Goal: Task Accomplishment & Management: Complete application form

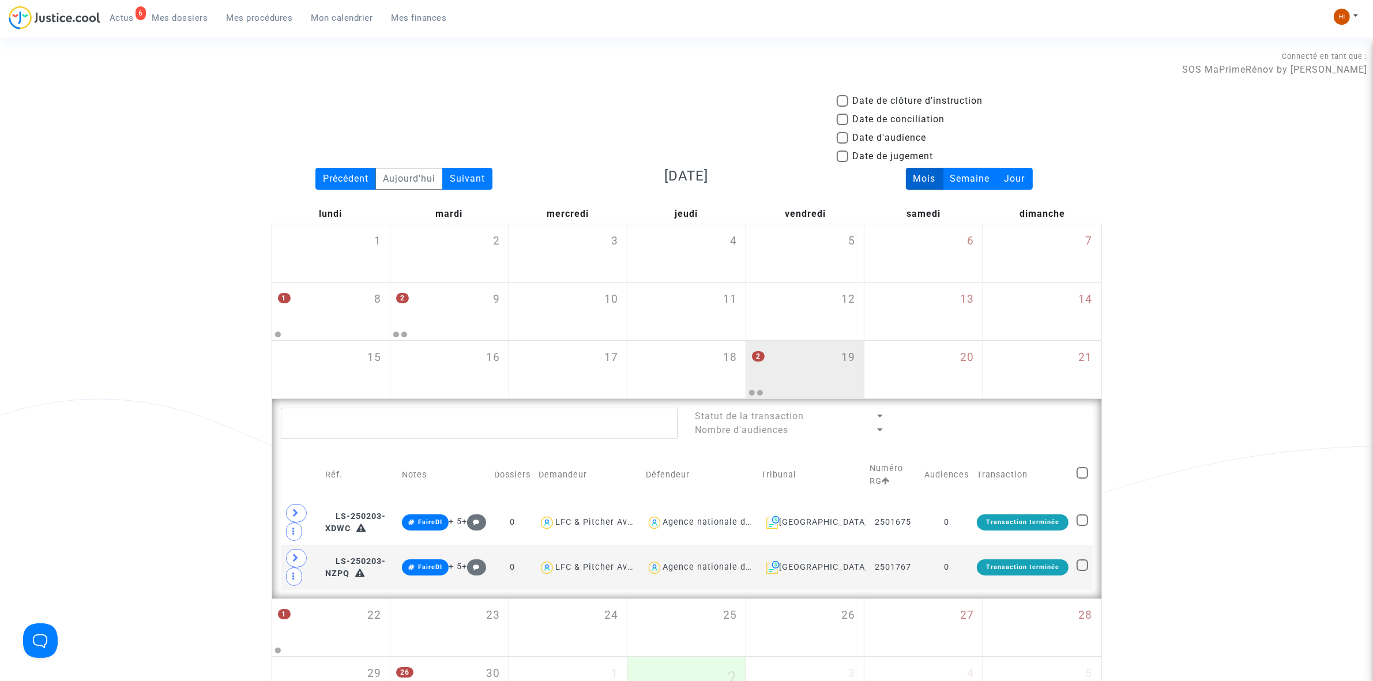
click at [186, 7] on ul "6 Actus Mes dossiers Mes procédures Mon calendrier Mes finances" at bounding box center [278, 16] width 356 height 21
drag, startPoint x: 184, startPoint y: 18, endPoint x: 142, endPoint y: 94, distance: 86.5
click at [185, 18] on span "Mes dossiers" at bounding box center [180, 18] width 56 height 10
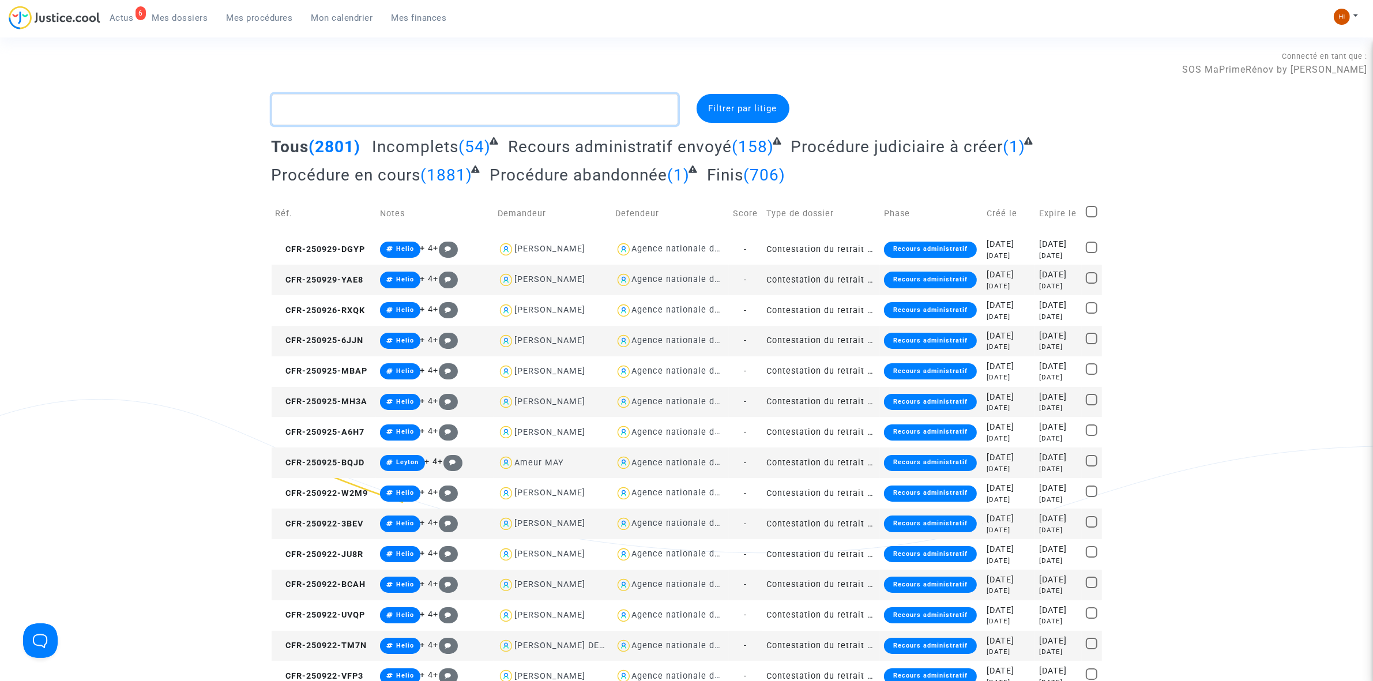
click at [310, 99] on textarea at bounding box center [475, 109] width 406 height 31
paste textarea "CFR-250807-UFBR"
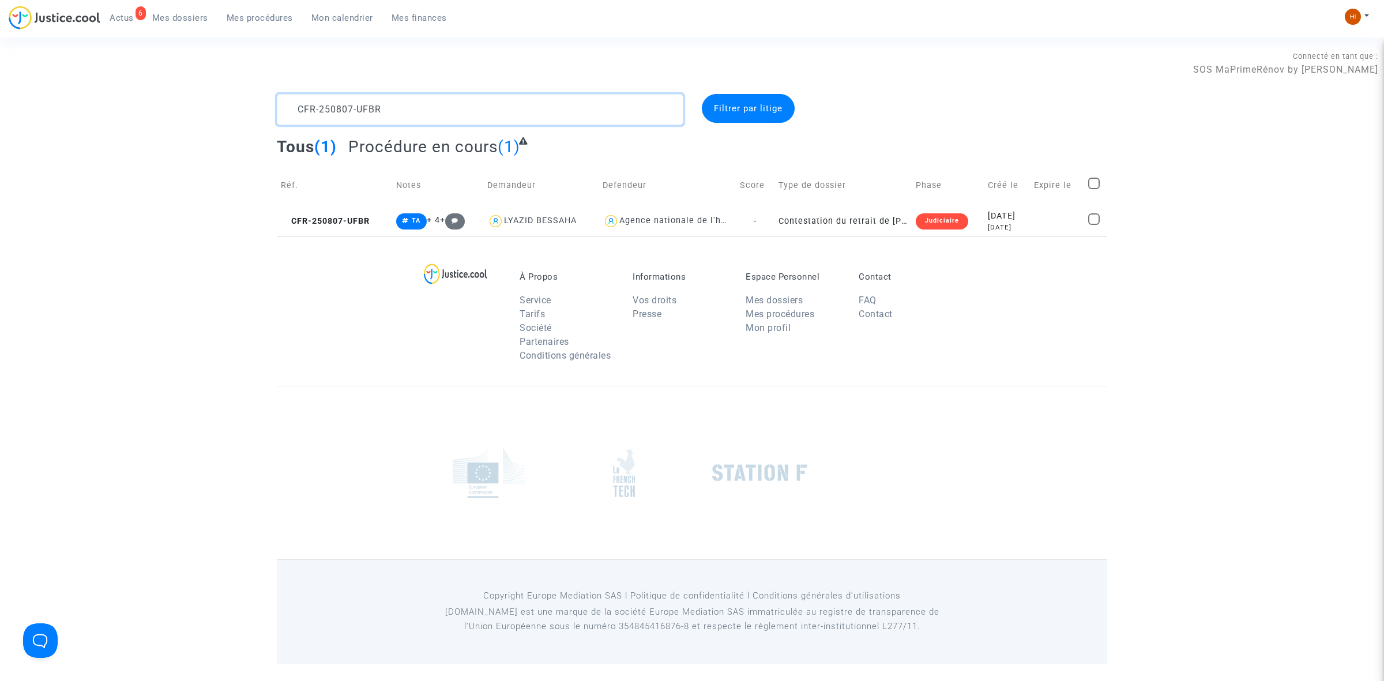
type textarea "CFR-250807-UFBR"
click at [345, 212] on td "CFR-250807-UFBR" at bounding box center [334, 221] width 115 height 31
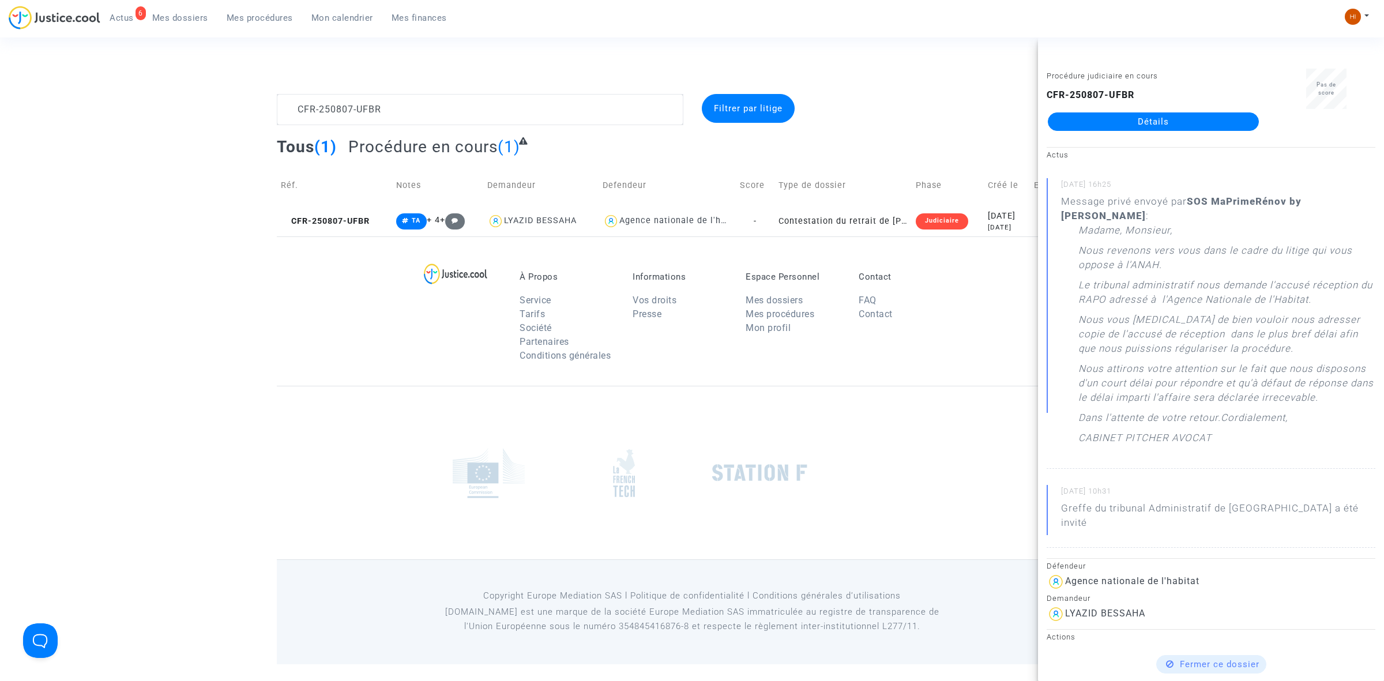
click at [398, 343] on div "À Propos Service Tarifs Société Partenaires Conditions générales Informations V…" at bounding box center [692, 310] width 830 height 149
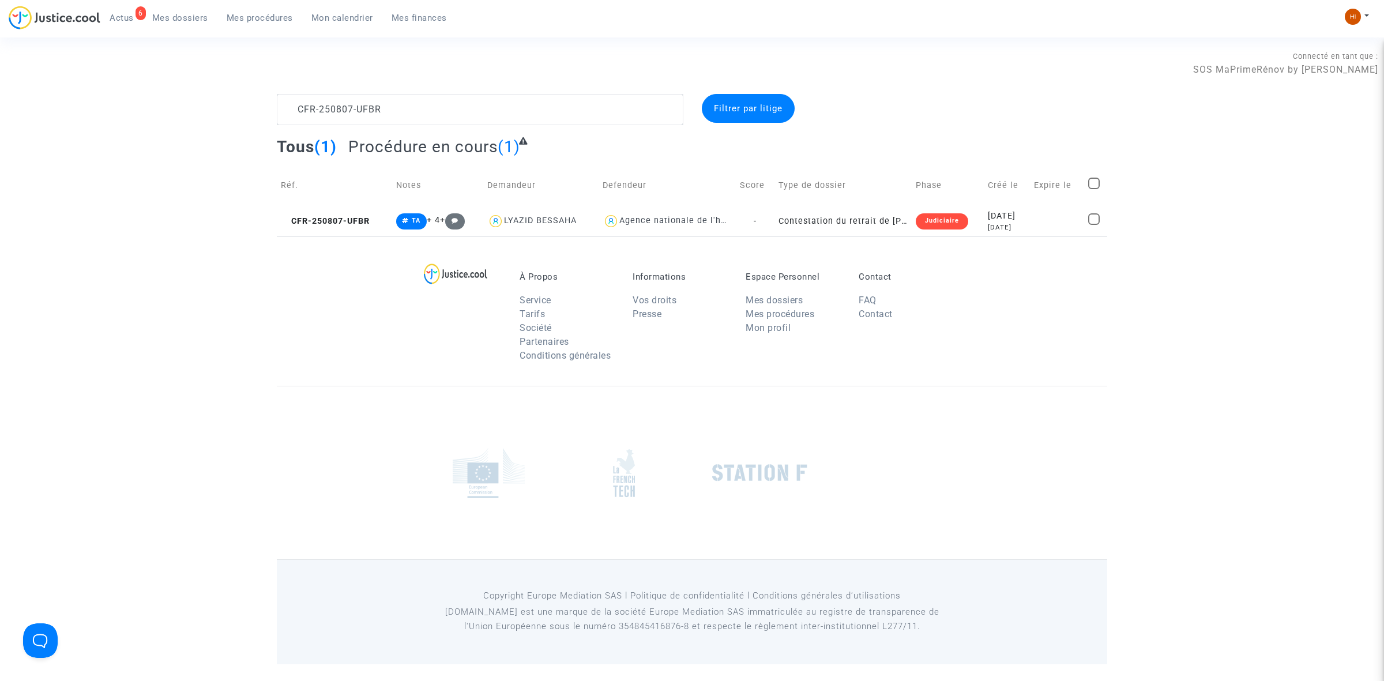
drag, startPoint x: 280, startPoint y: 16, endPoint x: 483, endPoint y: 24, distance: 203.1
click at [278, 18] on span "Mes procédures" at bounding box center [260, 18] width 66 height 10
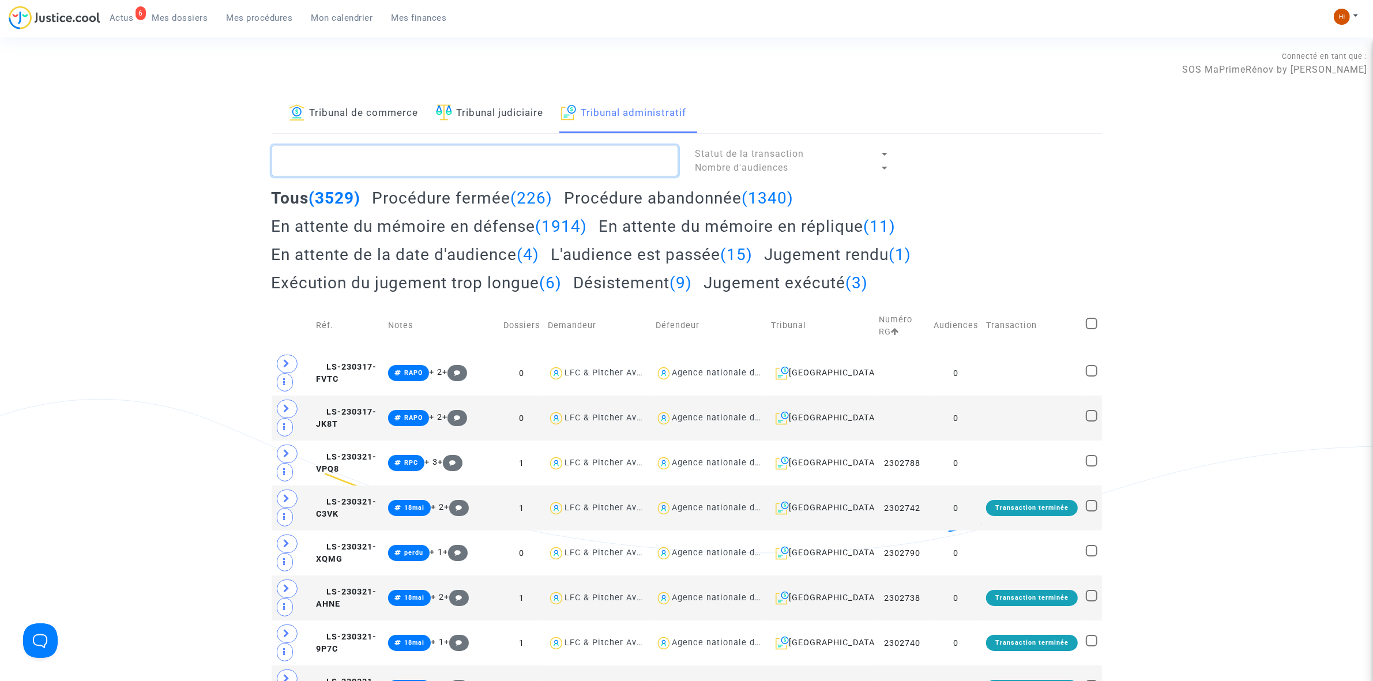
click at [537, 170] on textarea at bounding box center [475, 160] width 406 height 31
paste textarea "LS-250902-3J2D"
click at [537, 170] on textarea at bounding box center [475, 160] width 406 height 31
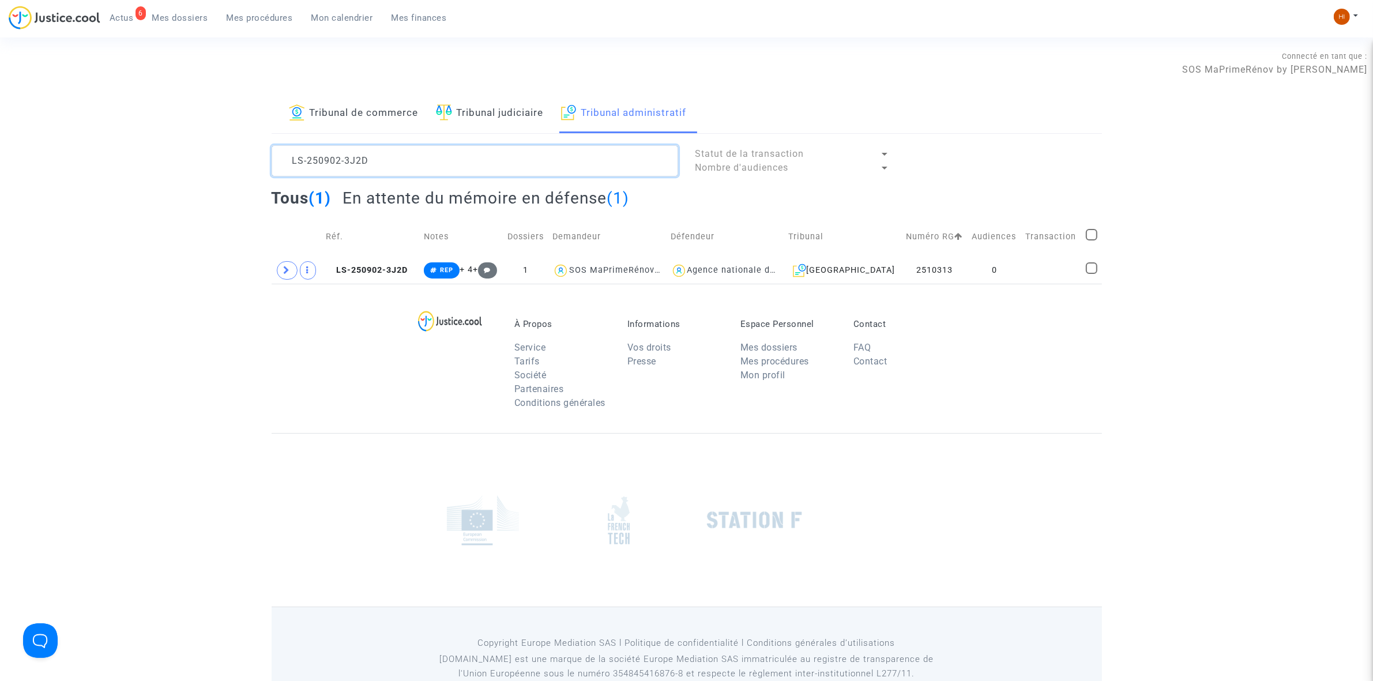
type textarea "LS-250902-3J2D"
click at [395, 269] on span "LS-250902-3J2D" at bounding box center [367, 270] width 82 height 10
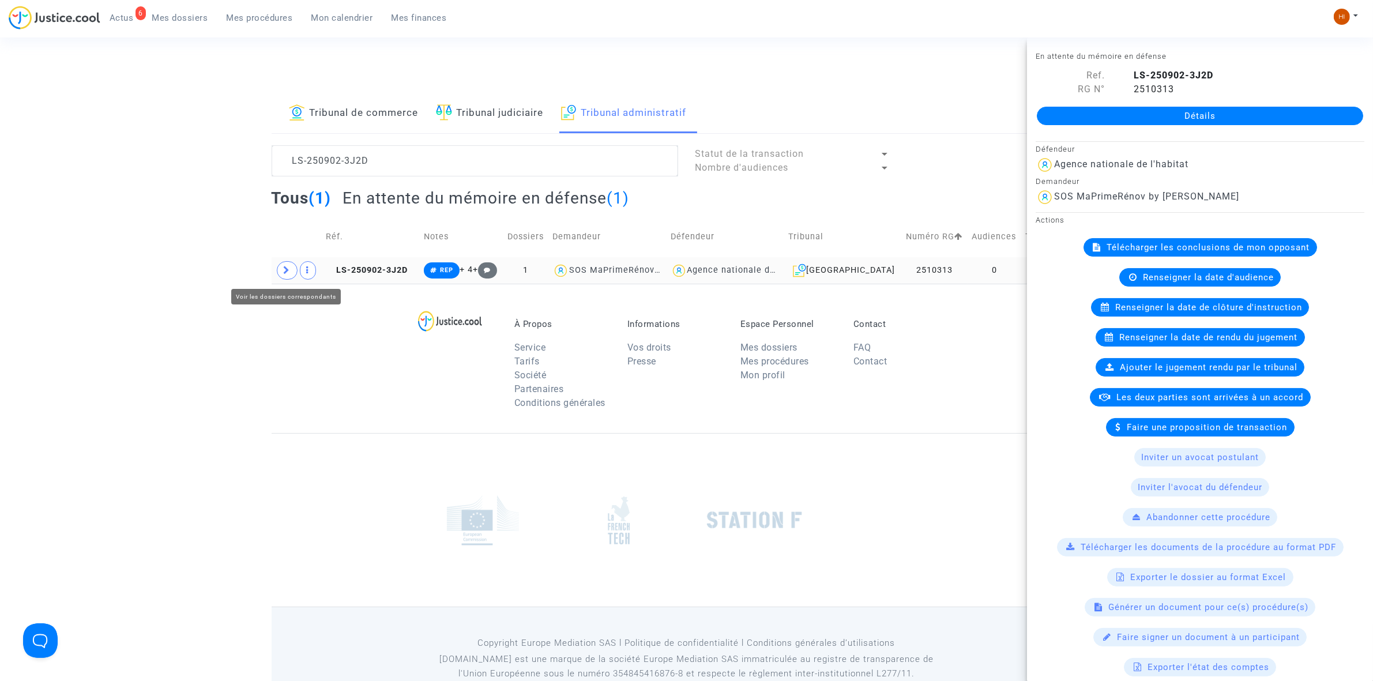
click at [278, 274] on span at bounding box center [287, 270] width 21 height 18
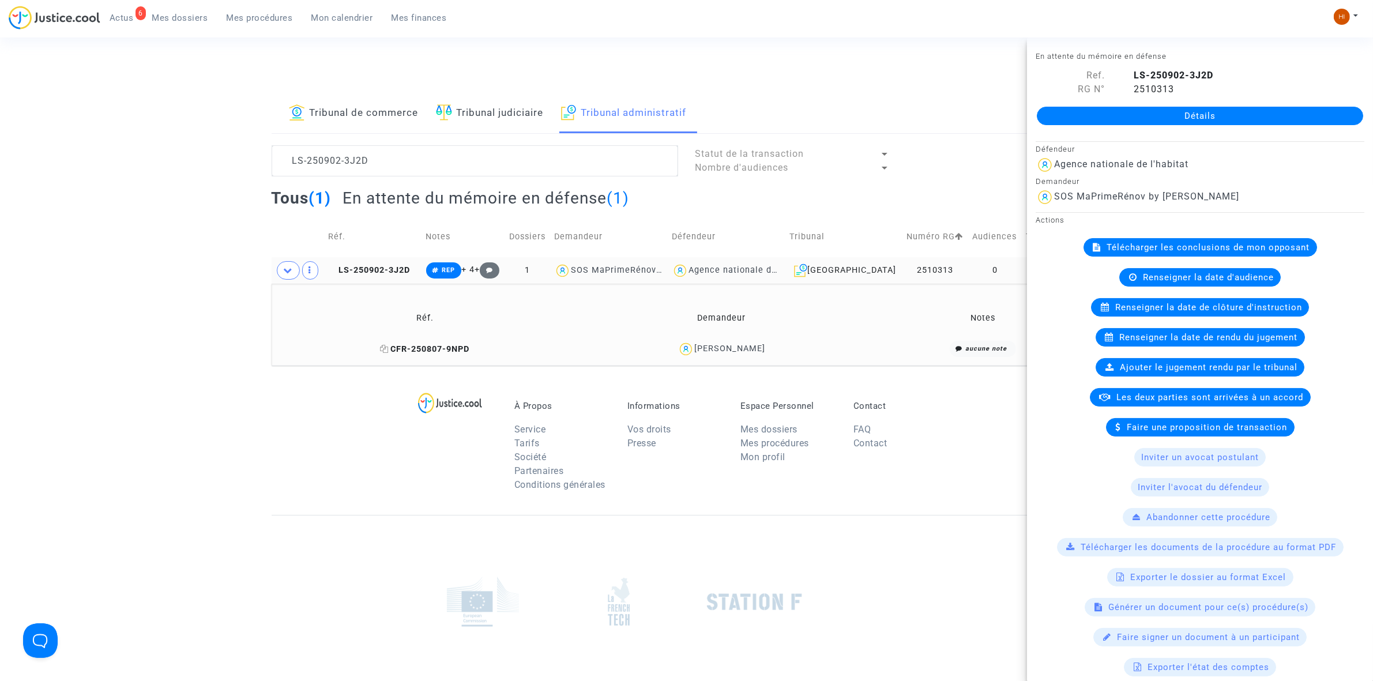
click at [447, 345] on span "CFR-250807-9NPD" at bounding box center [424, 349] width 89 height 10
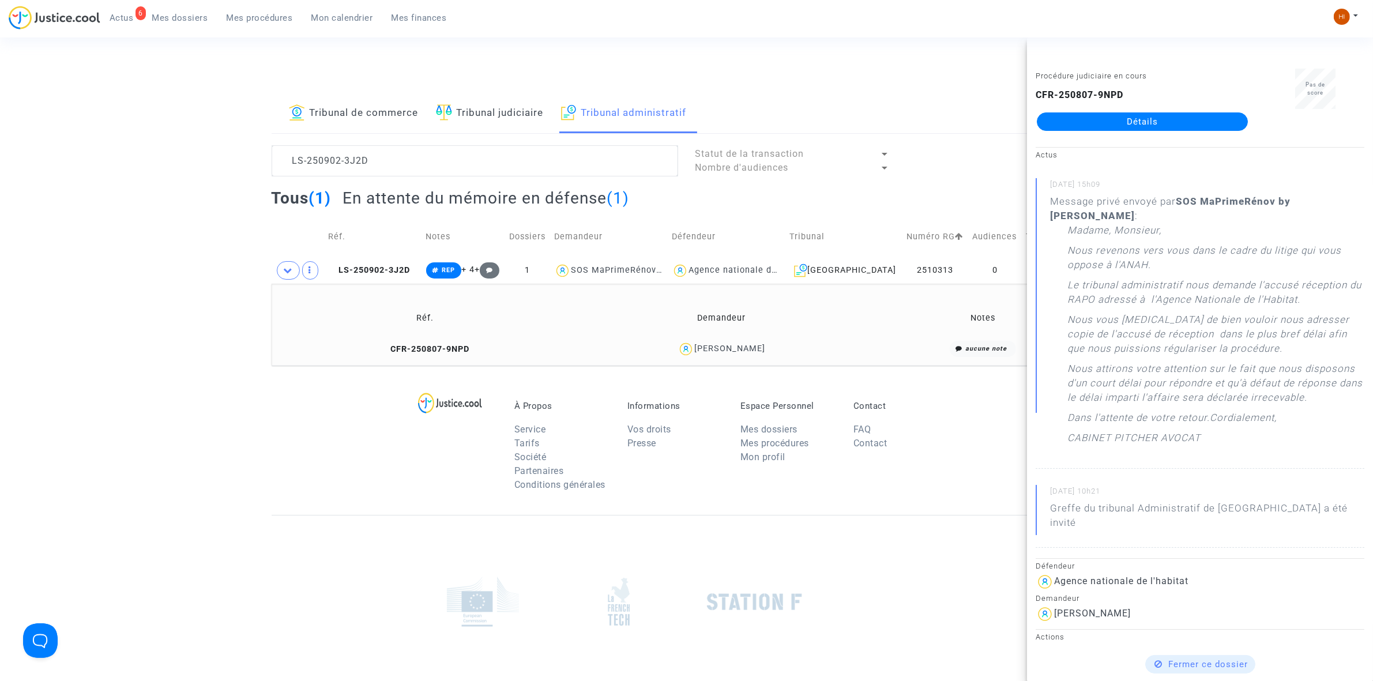
drag, startPoint x: 390, startPoint y: 271, endPoint x: 534, endPoint y: 251, distance: 146.0
click at [390, 270] on span "LS-250902-3J2D" at bounding box center [369, 270] width 82 height 10
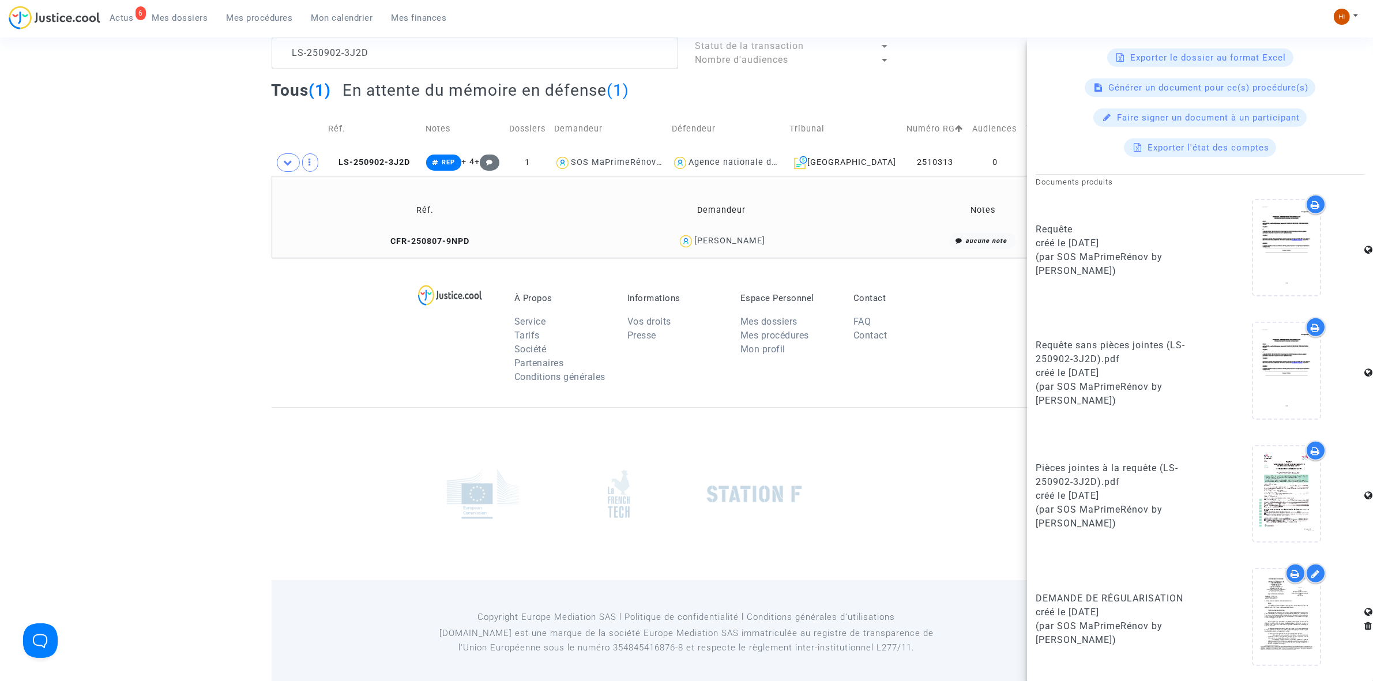
scroll to position [114, 0]
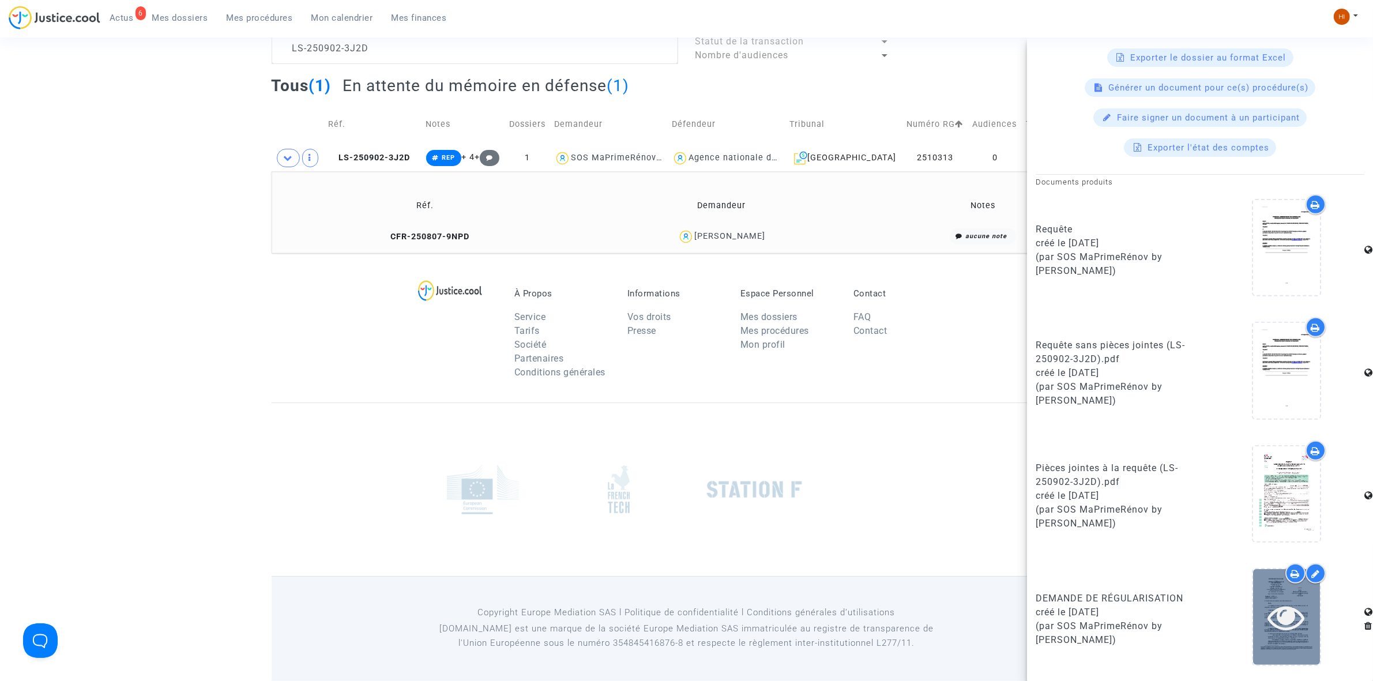
click at [1271, 616] on icon at bounding box center [1286, 616] width 37 height 37
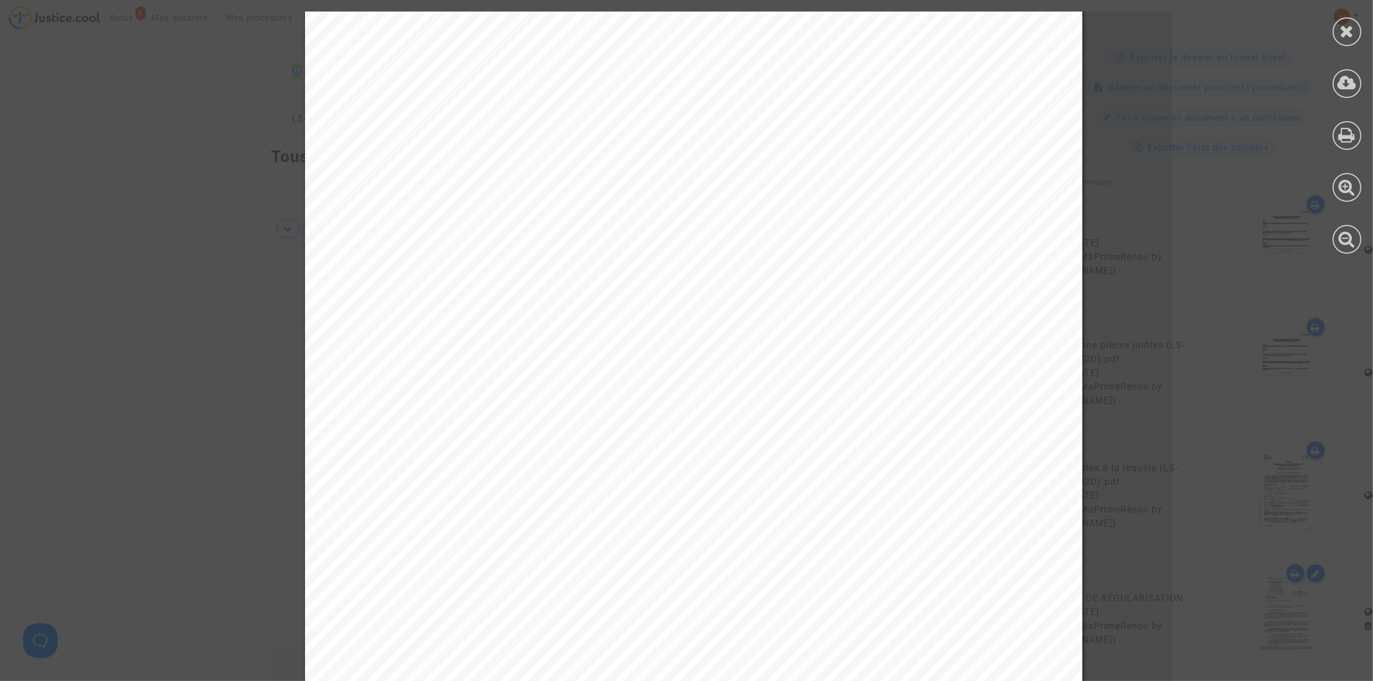
scroll to position [0, 0]
click at [1353, 27] on icon at bounding box center [1347, 30] width 14 height 17
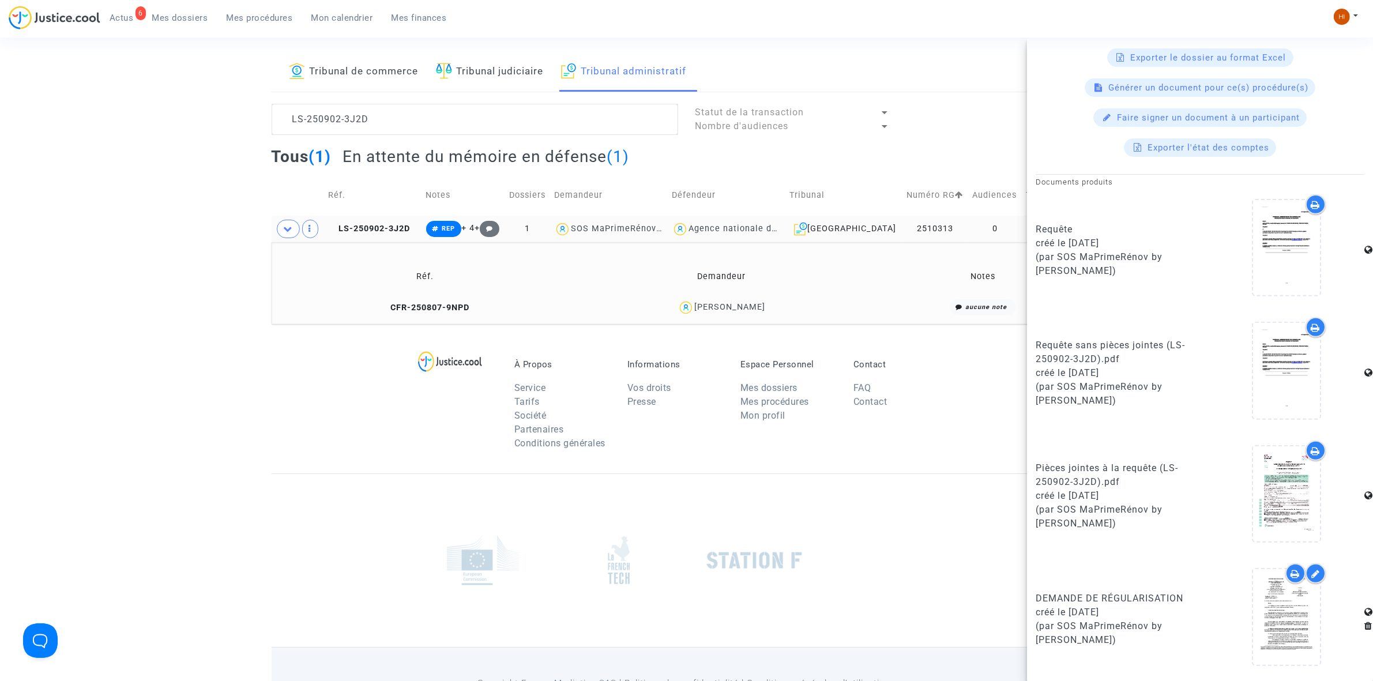
click at [393, 236] on td "LS-250902-3J2D" at bounding box center [372, 229] width 97 height 27
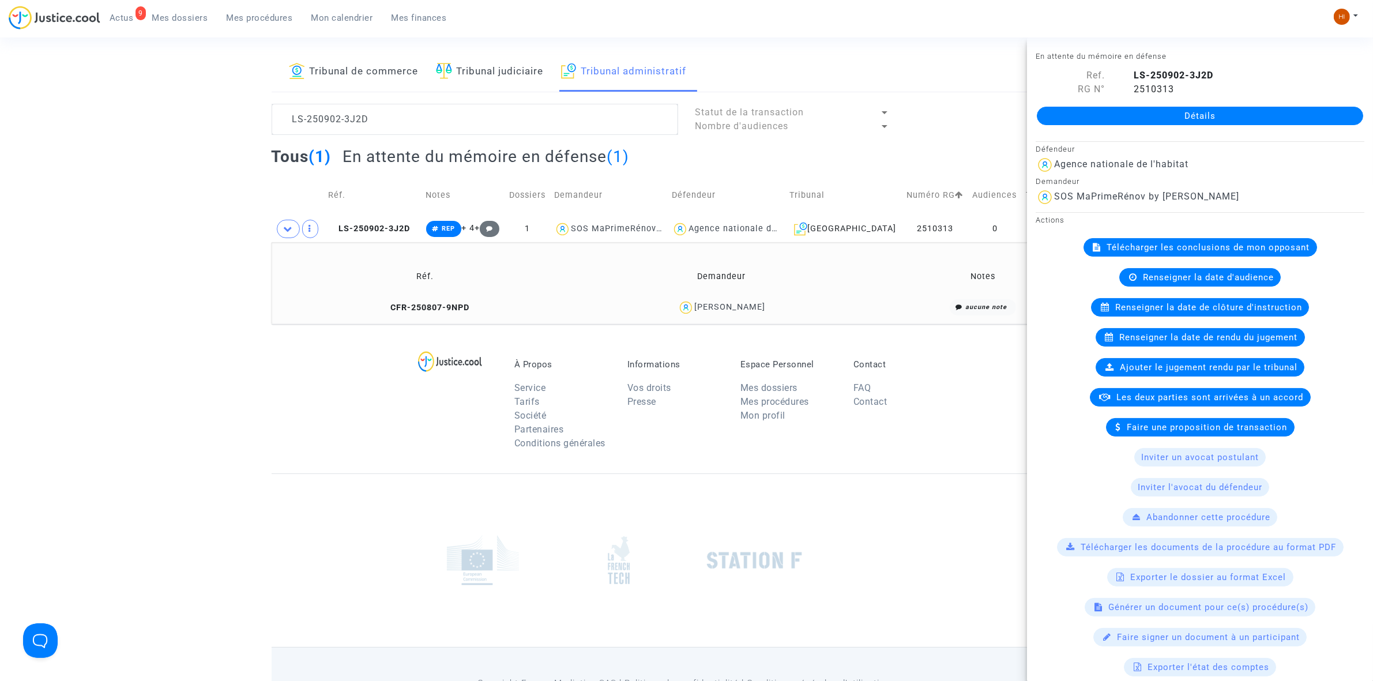
click at [341, 19] on span "Mon calendrier" at bounding box center [342, 18] width 62 height 10
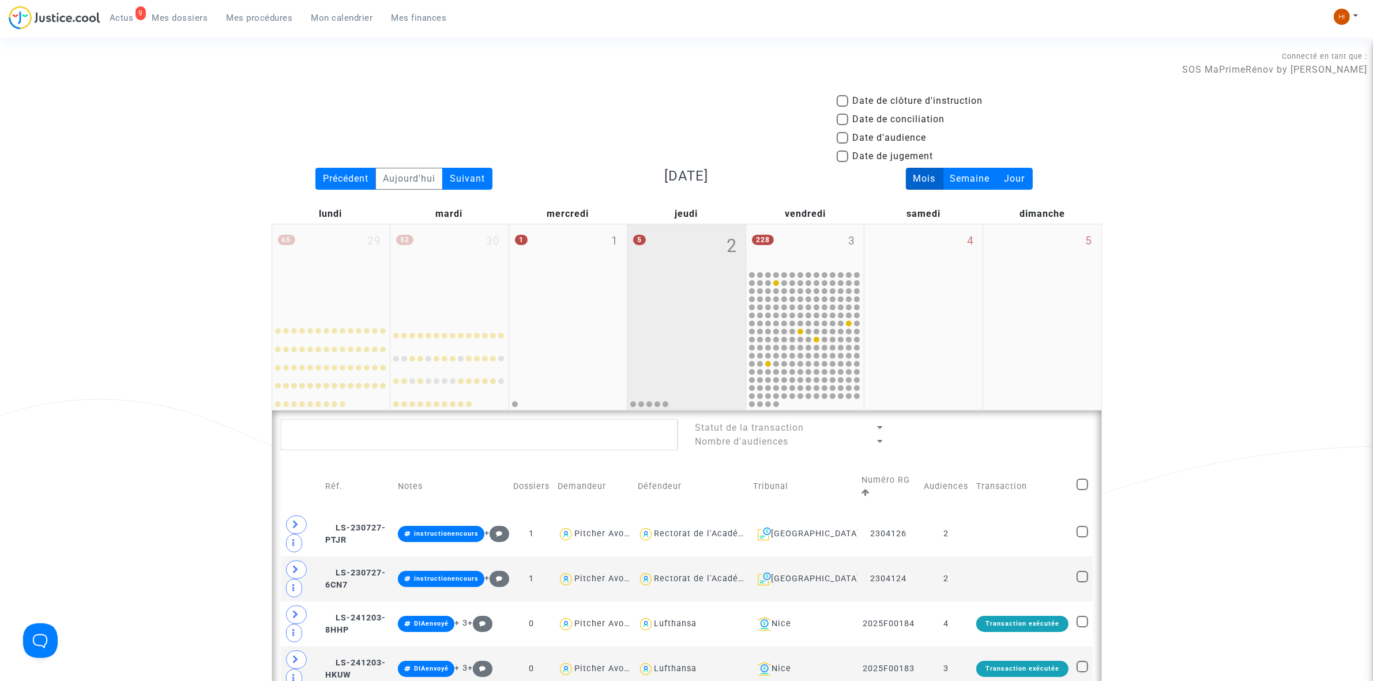
click at [705, 278] on div "5 2" at bounding box center [686, 269] width 118 height 91
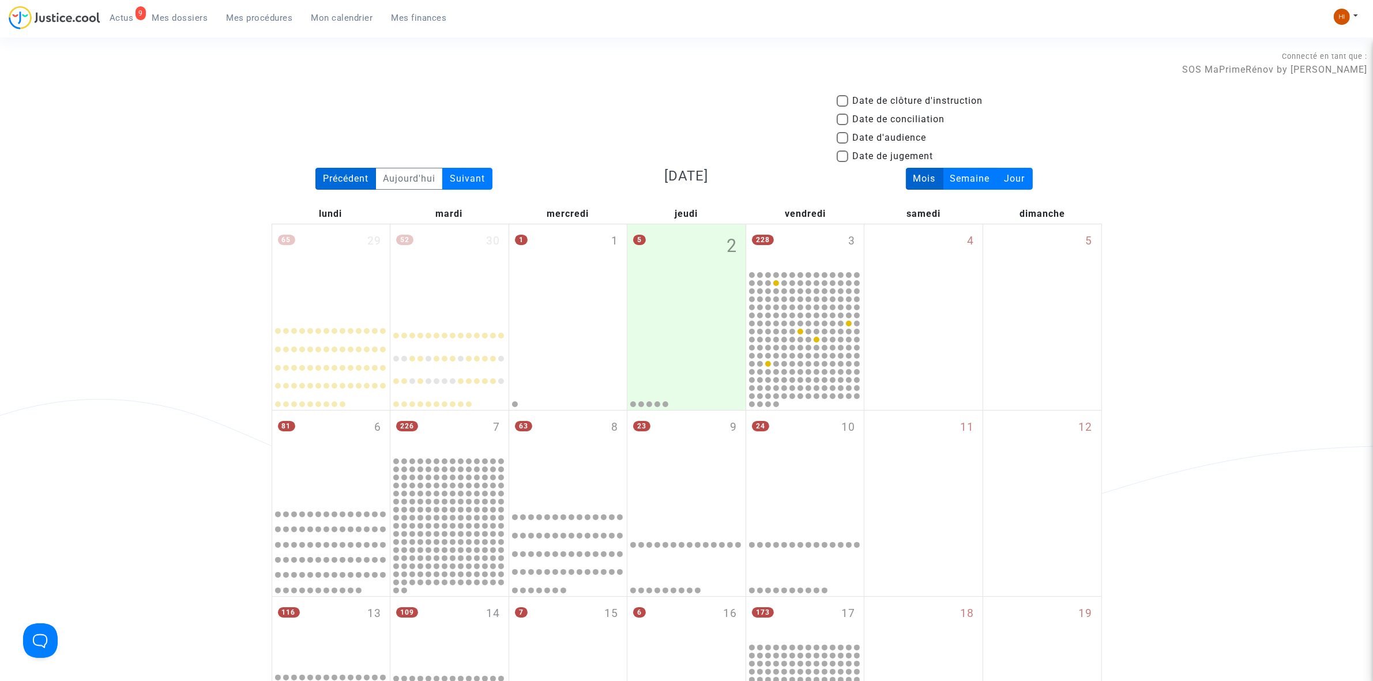
click at [333, 174] on div "Précédent" at bounding box center [345, 179] width 61 height 22
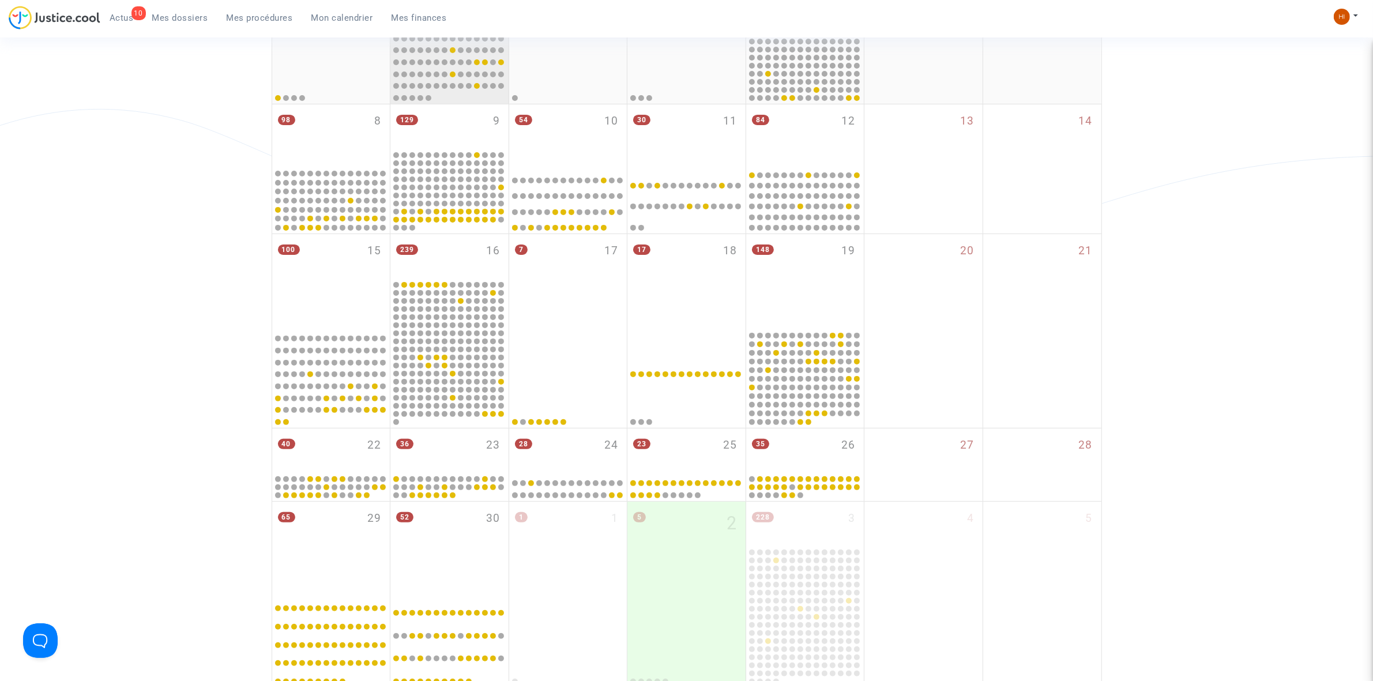
scroll to position [360, 0]
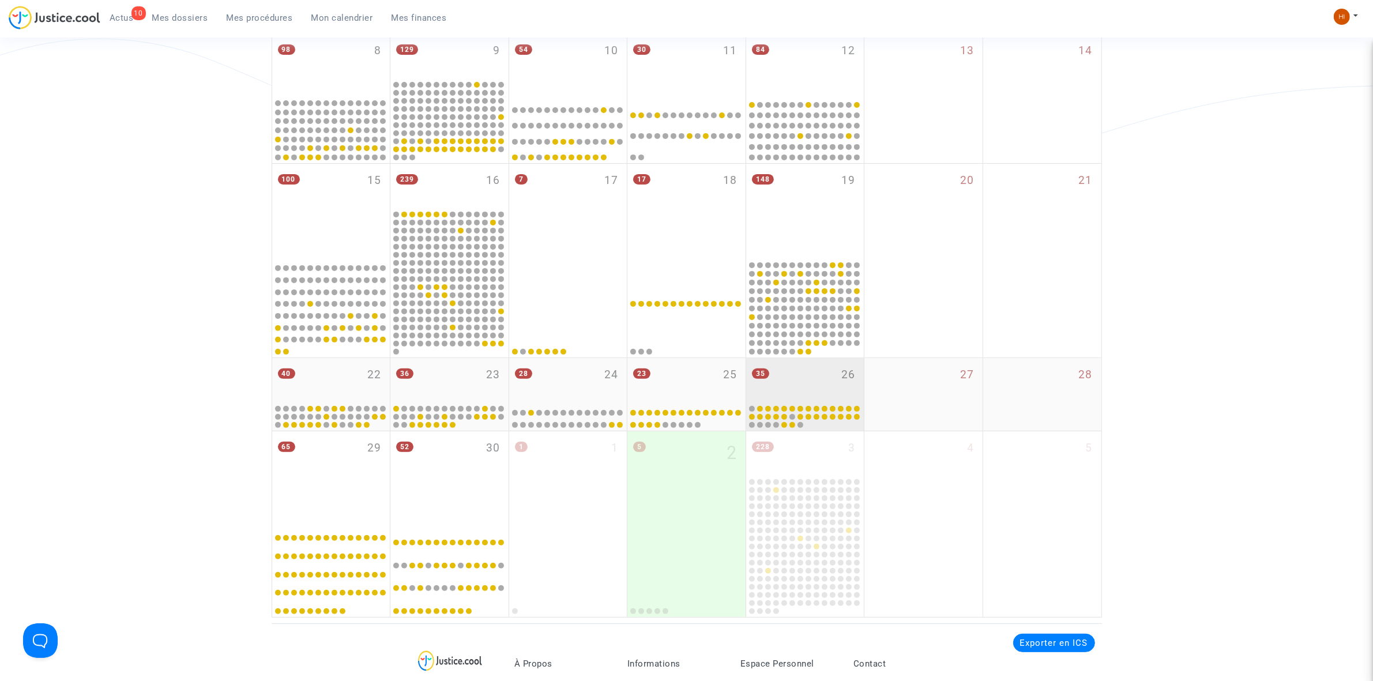
click at [829, 371] on div "35 26" at bounding box center [805, 380] width 118 height 45
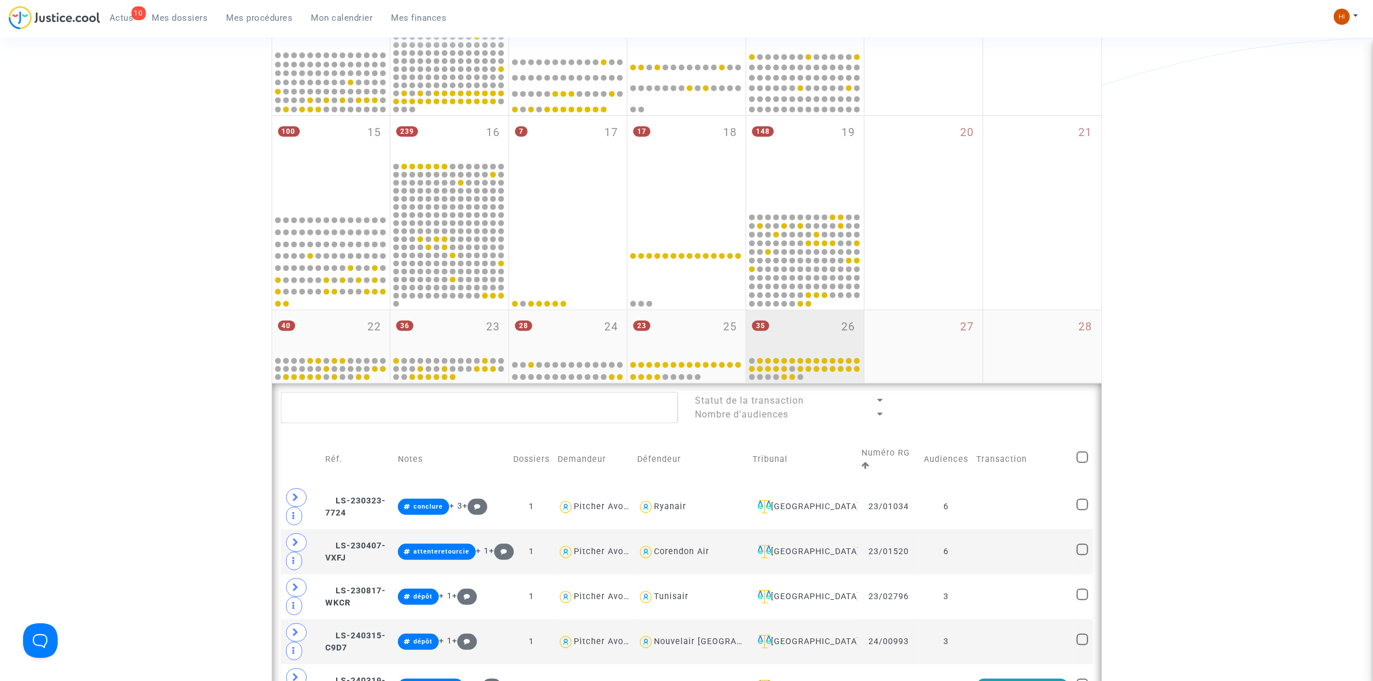
scroll to position [649, 0]
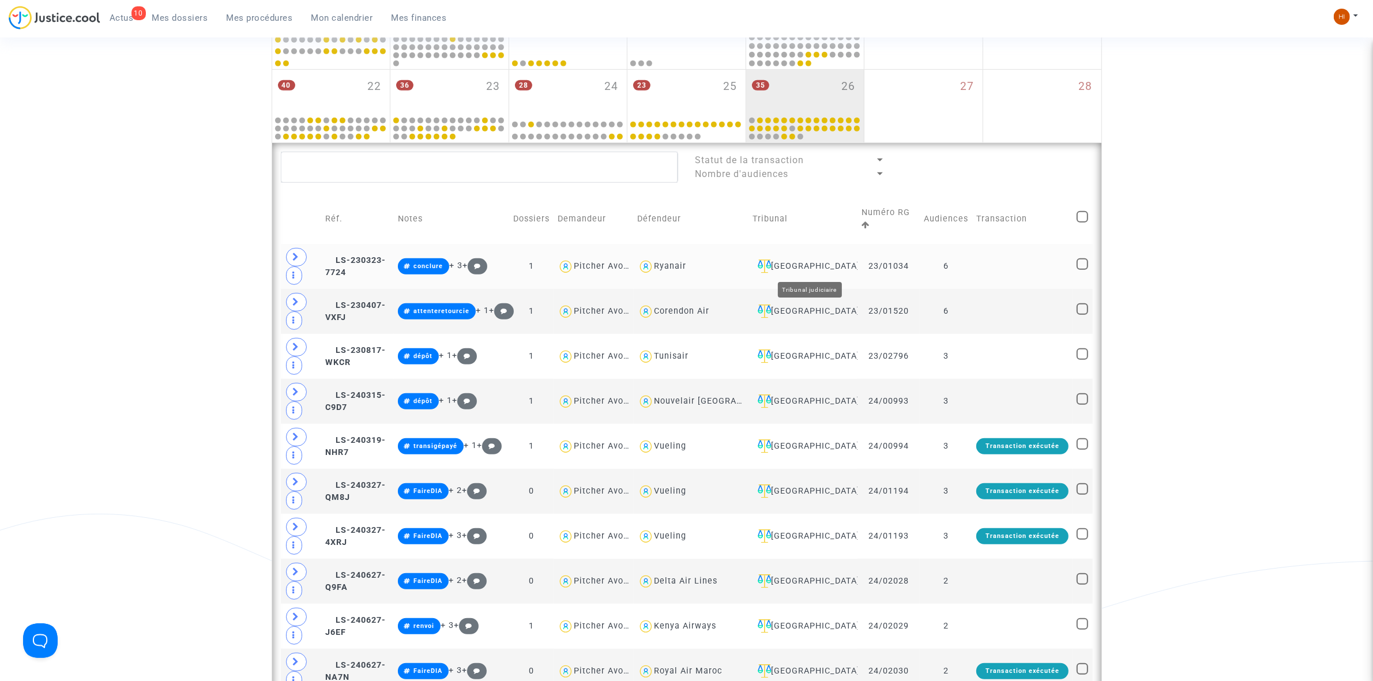
click at [816, 269] on div "[GEOGRAPHIC_DATA]" at bounding box center [803, 266] width 100 height 14
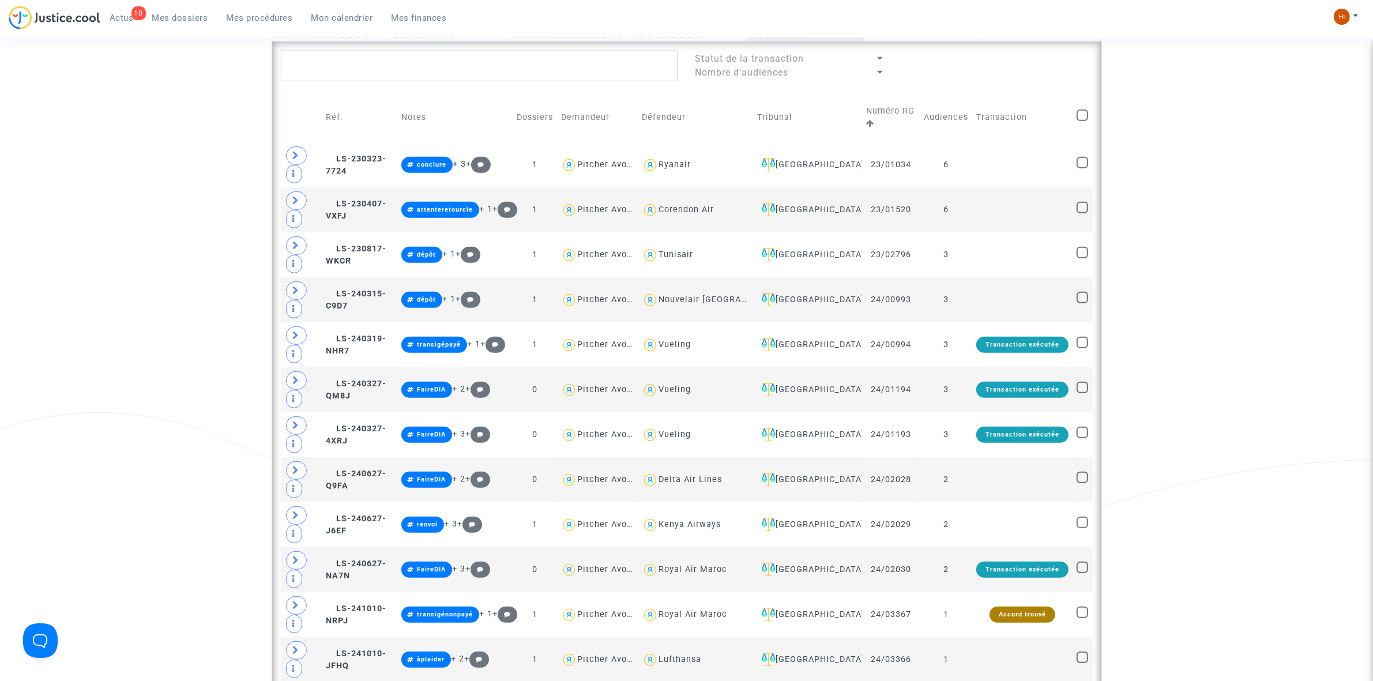
scroll to position [721, 0]
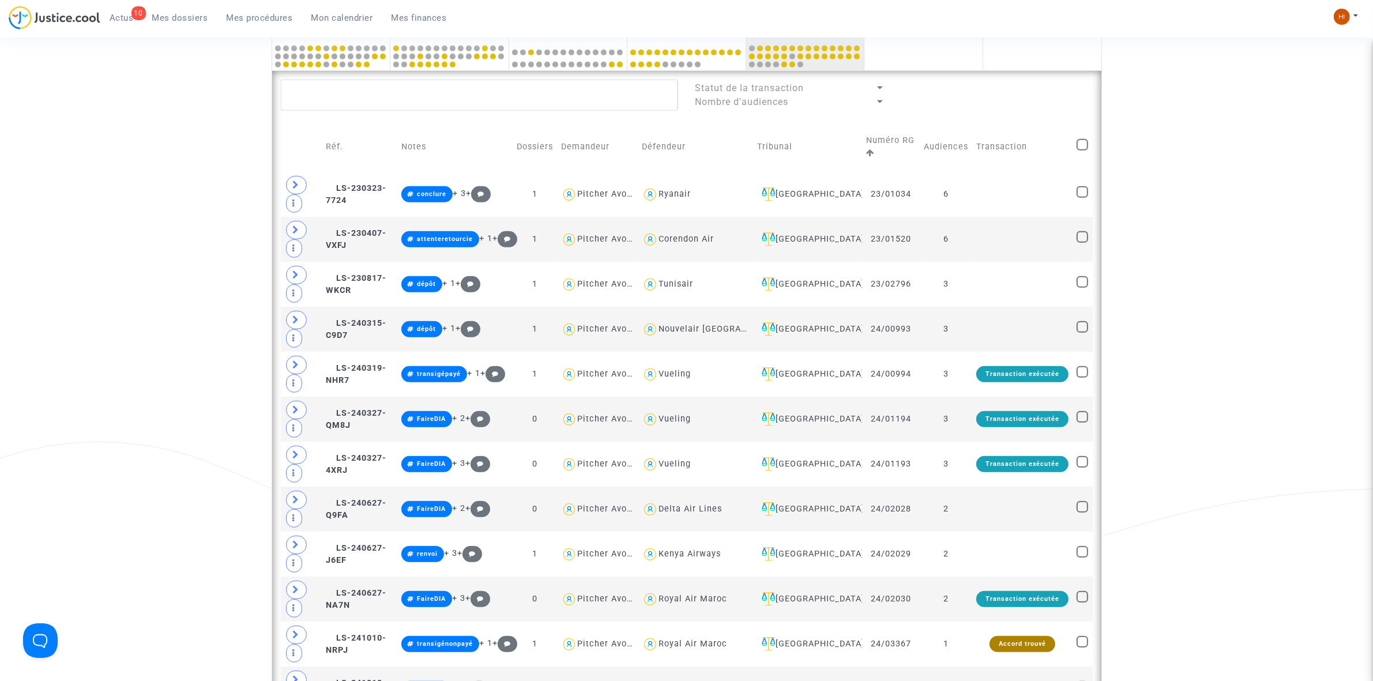
click at [1086, 131] on td at bounding box center [1082, 147] width 20 height 50
click at [1080, 139] on span at bounding box center [1082, 145] width 12 height 12
click at [1082, 150] on input "checkbox" at bounding box center [1082, 150] width 1 height 1
checkbox input "true"
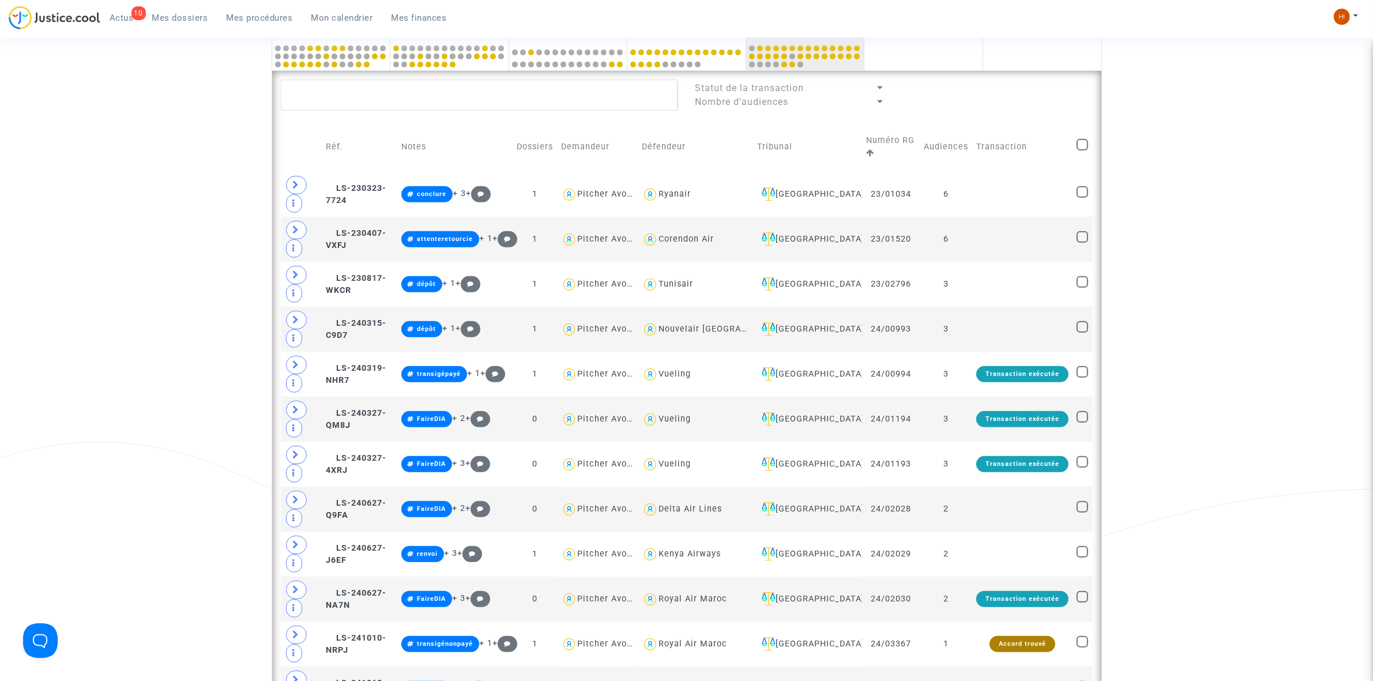
checkbox input "true"
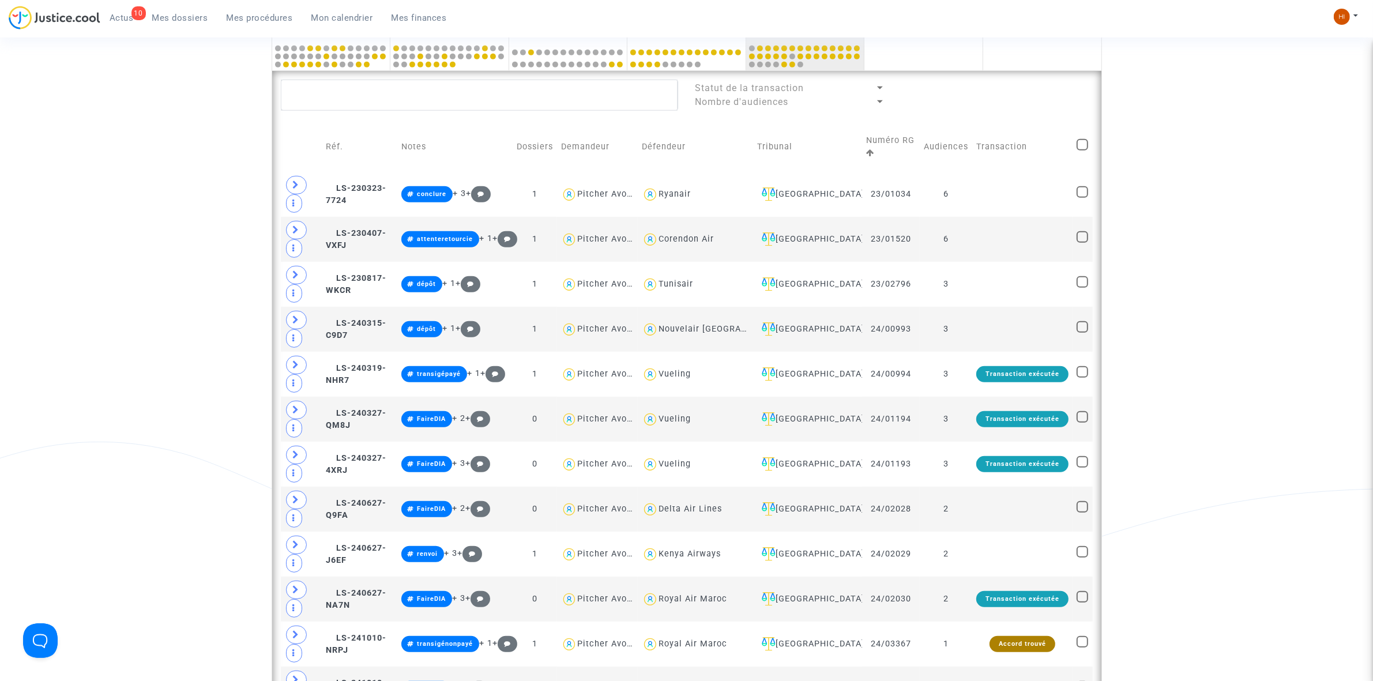
checkbox input "true"
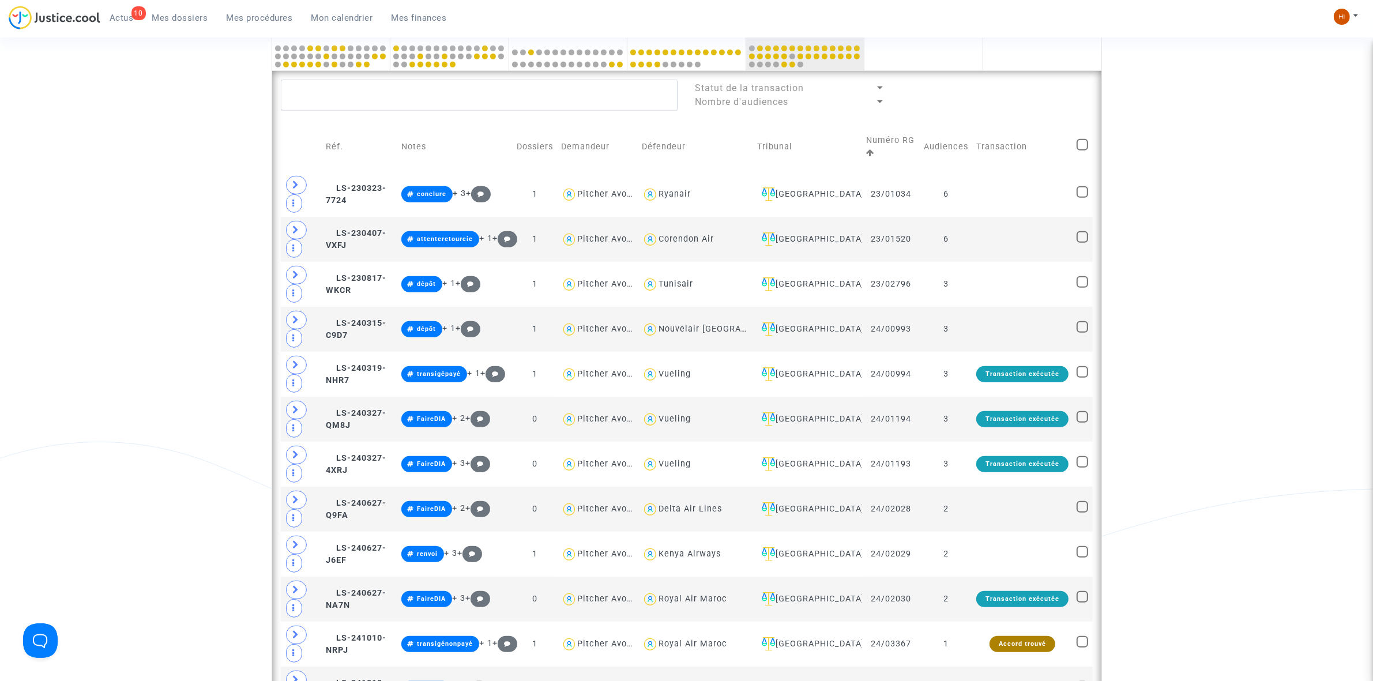
checkbox input "true"
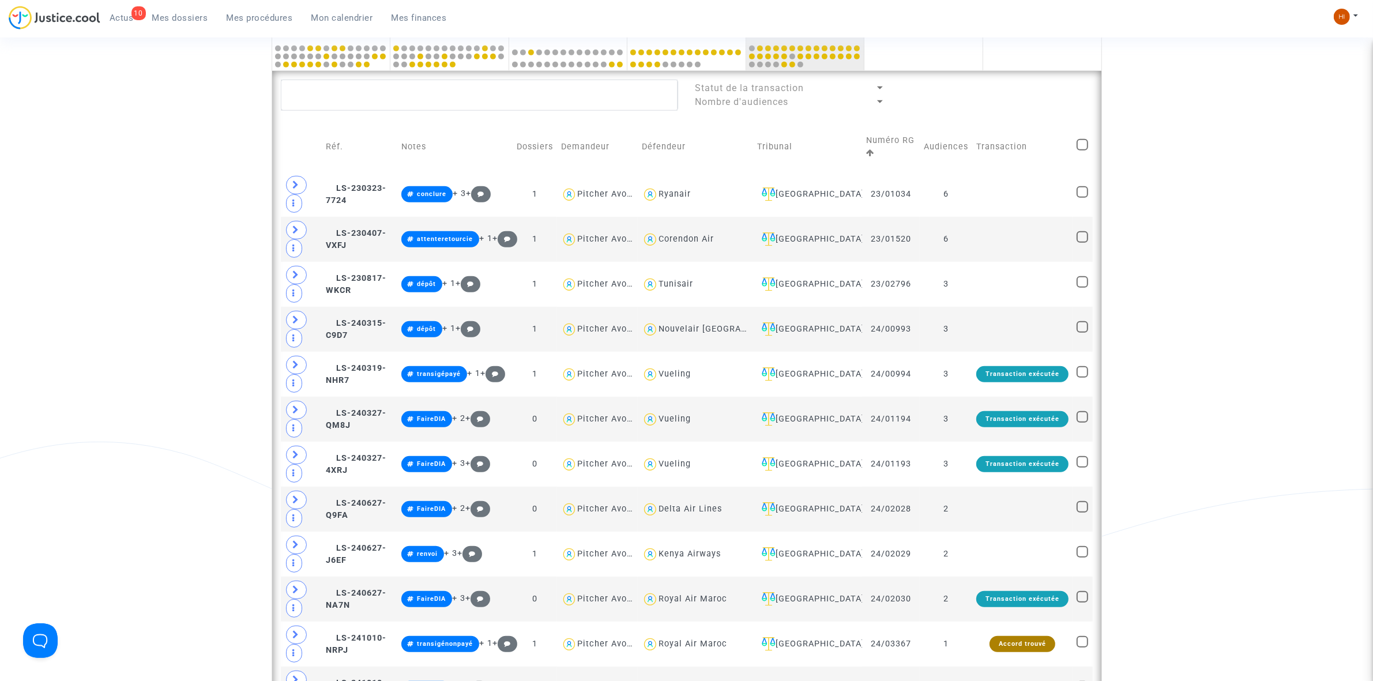
checkbox input "true"
click at [1080, 139] on span at bounding box center [1082, 145] width 12 height 12
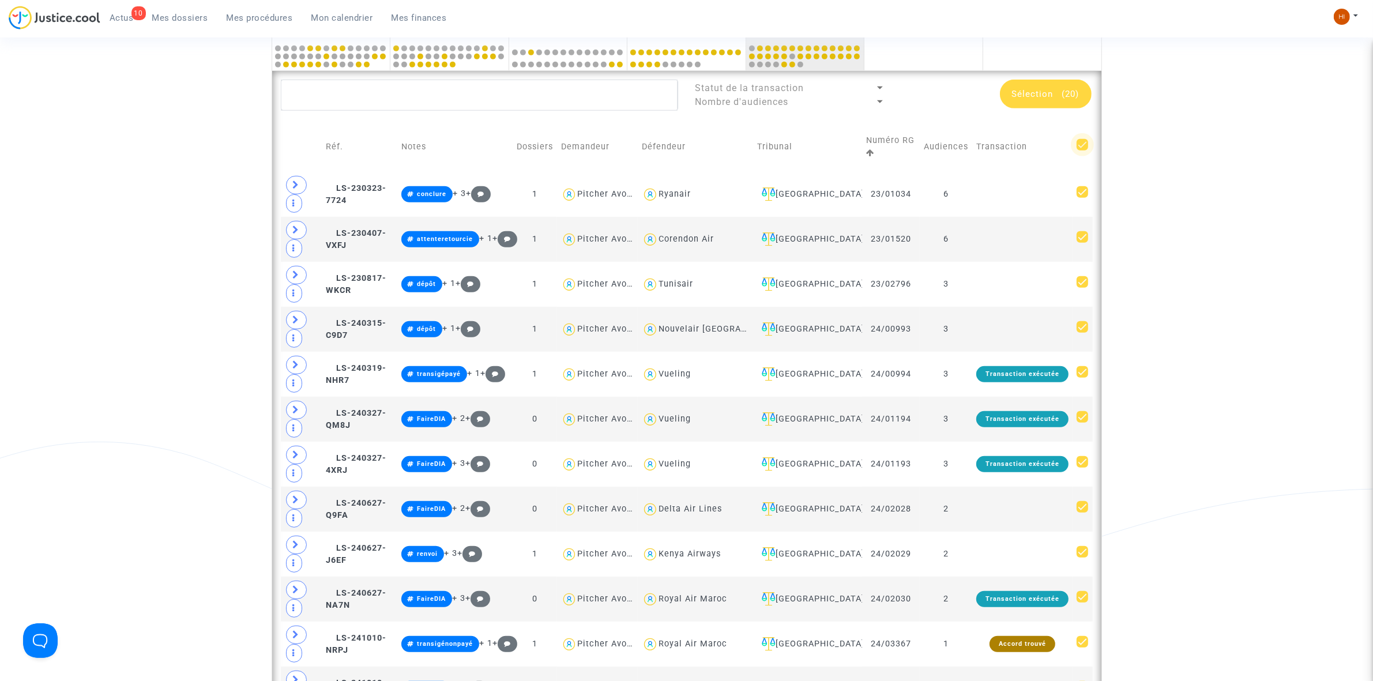
click at [1082, 150] on input "checkbox" at bounding box center [1082, 150] width 1 height 1
checkbox input "false"
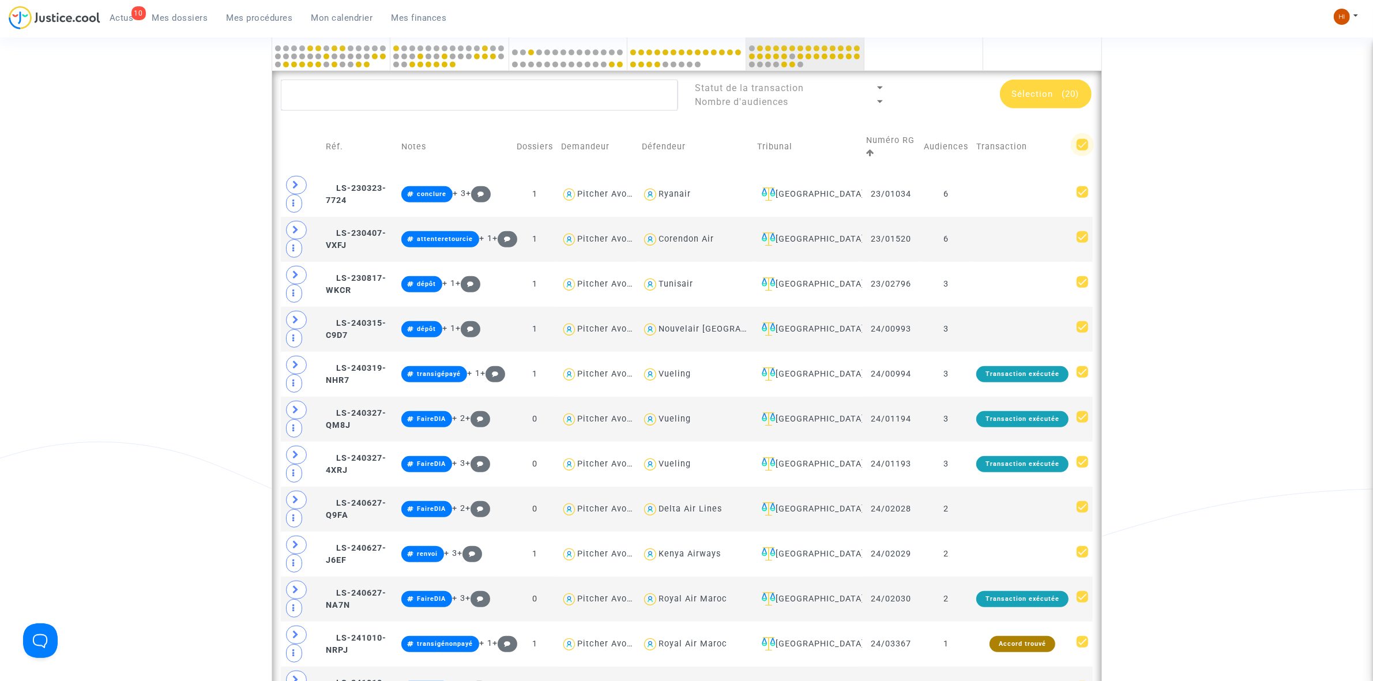
checkbox input "false"
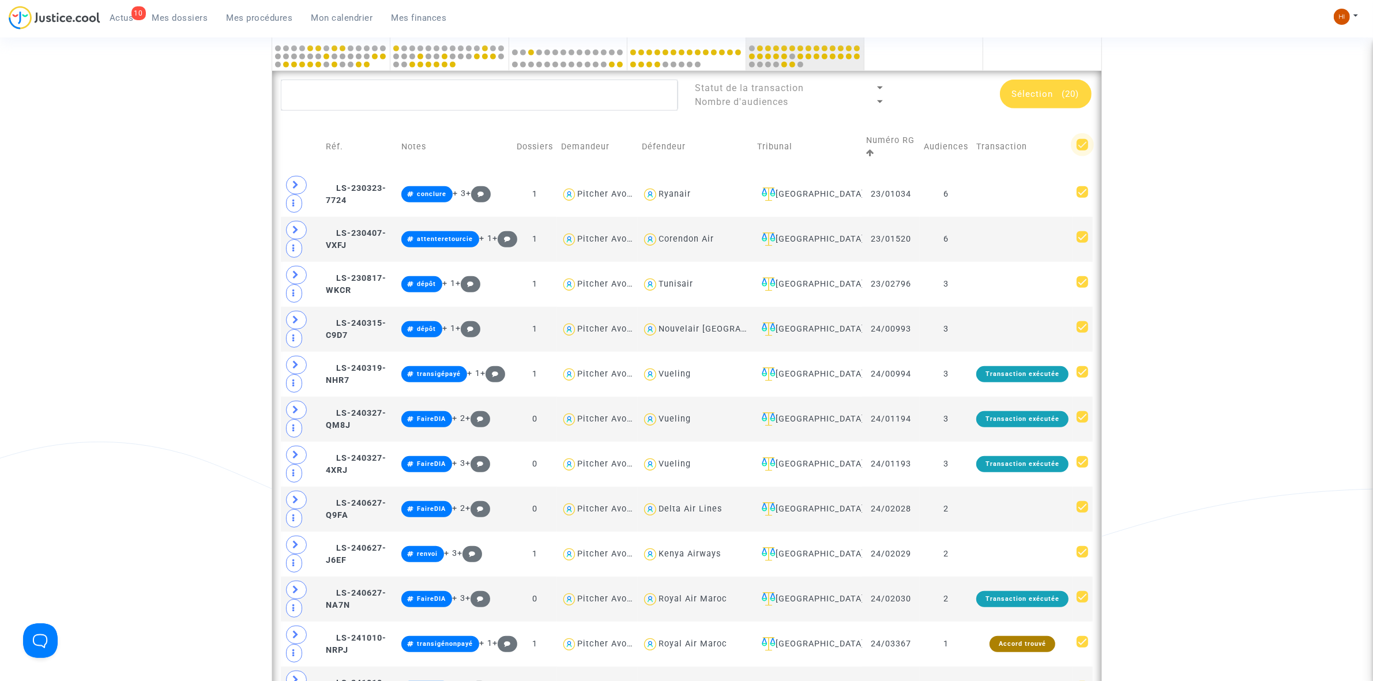
checkbox input "false"
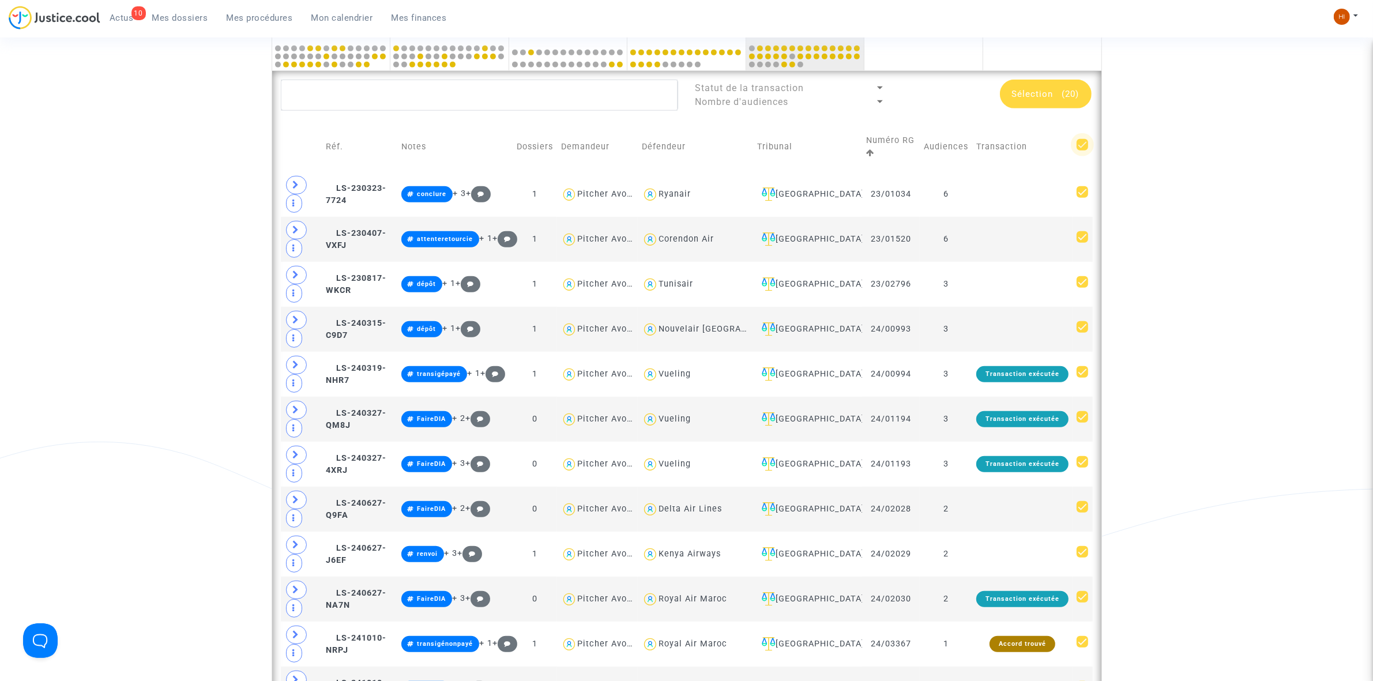
checkbox input "false"
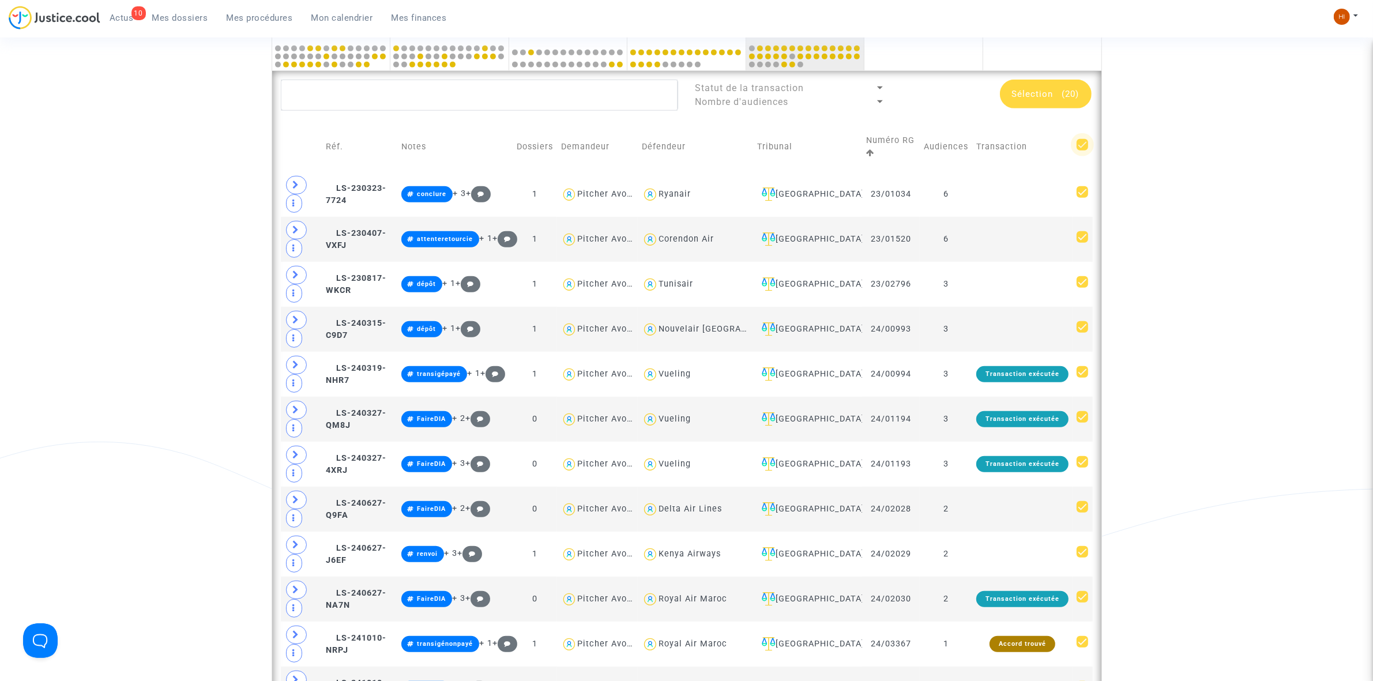
checkbox input "false"
click at [448, 93] on textarea at bounding box center [479, 95] width 397 height 31
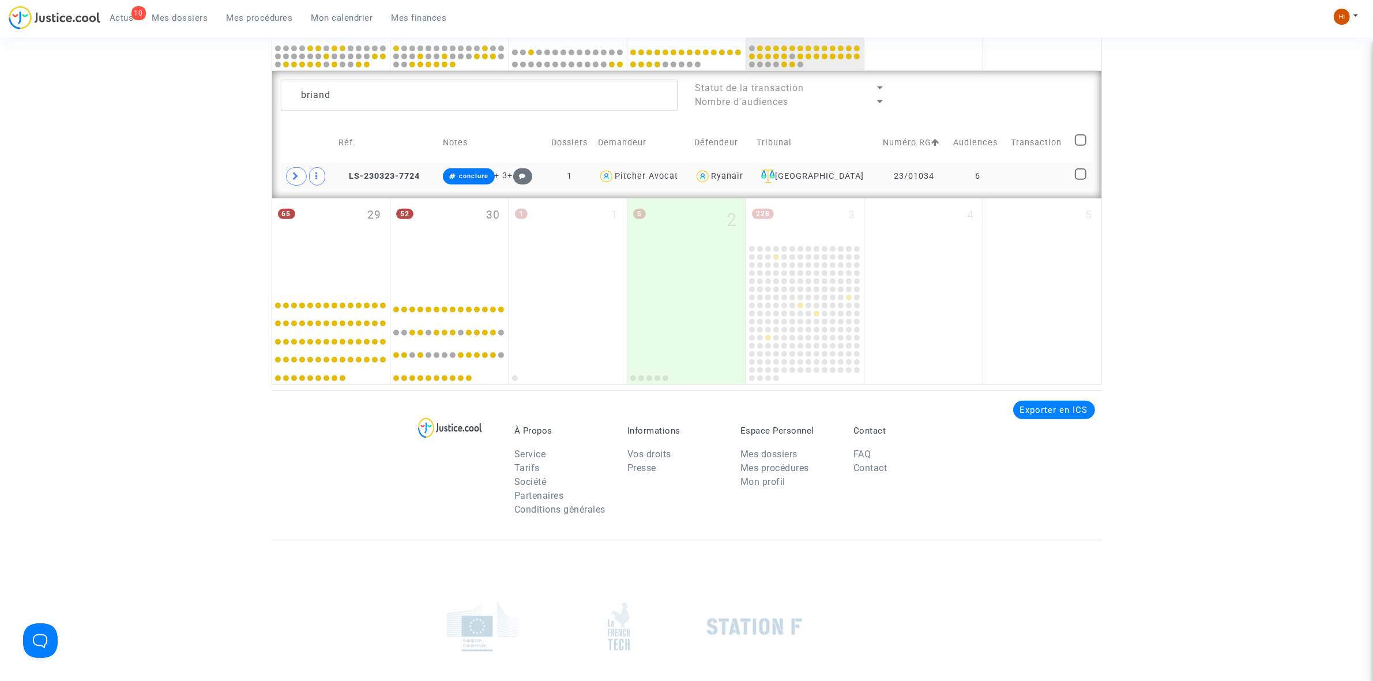
click at [1050, 188] on td at bounding box center [1039, 176] width 65 height 27
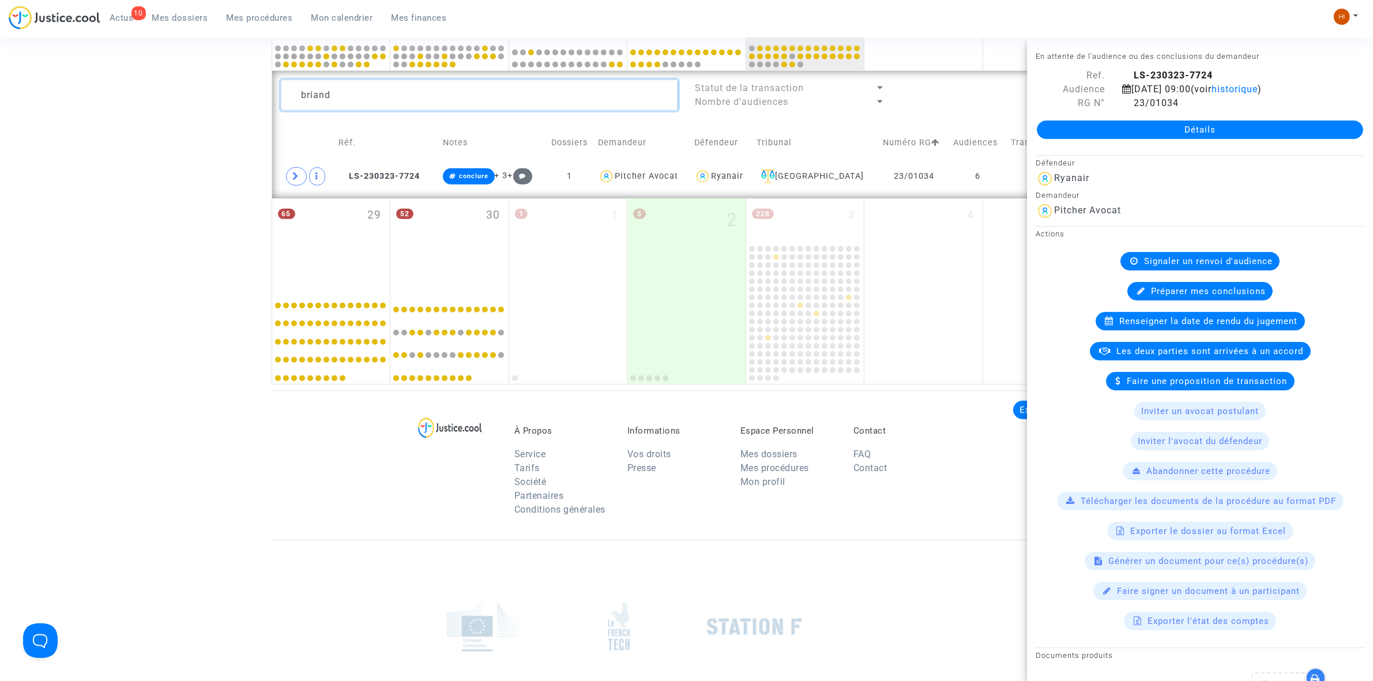
drag, startPoint x: 472, startPoint y: 104, endPoint x: 165, endPoint y: 82, distance: 306.9
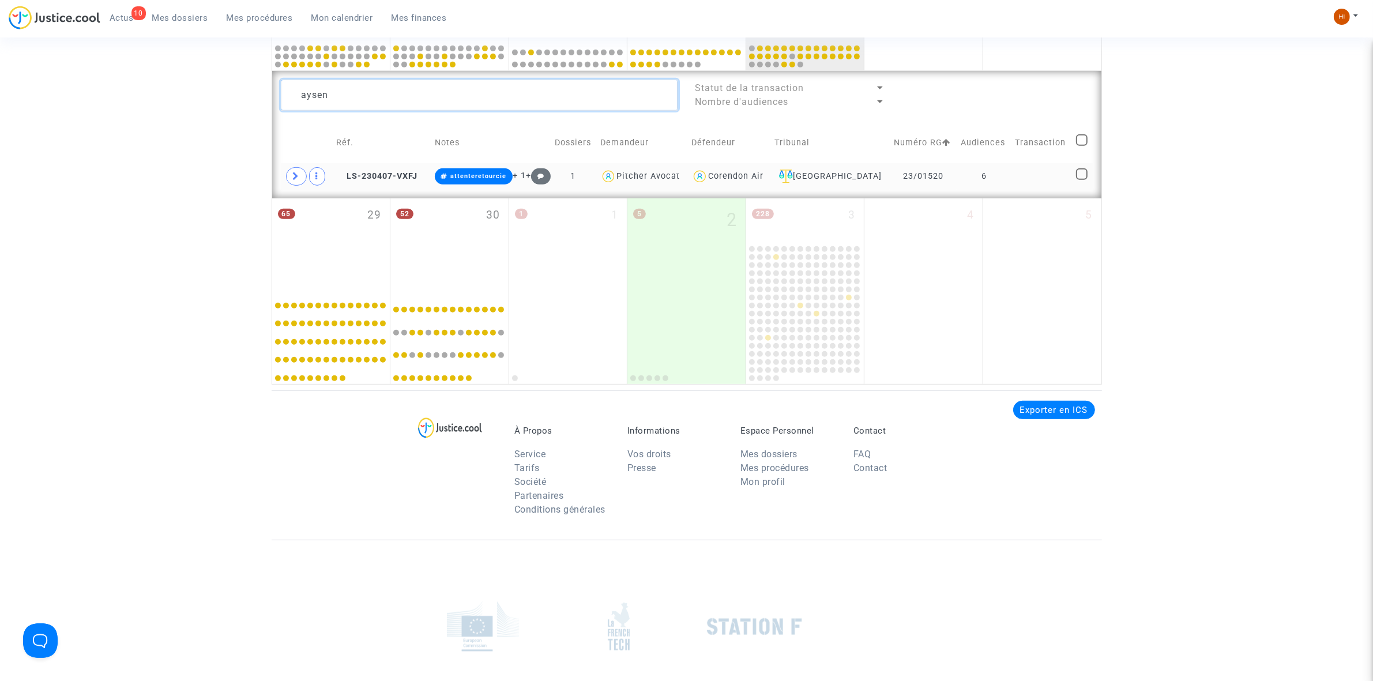
type textarea "aysen"
click at [389, 182] on td "LS-230407-VXFJ" at bounding box center [381, 176] width 99 height 27
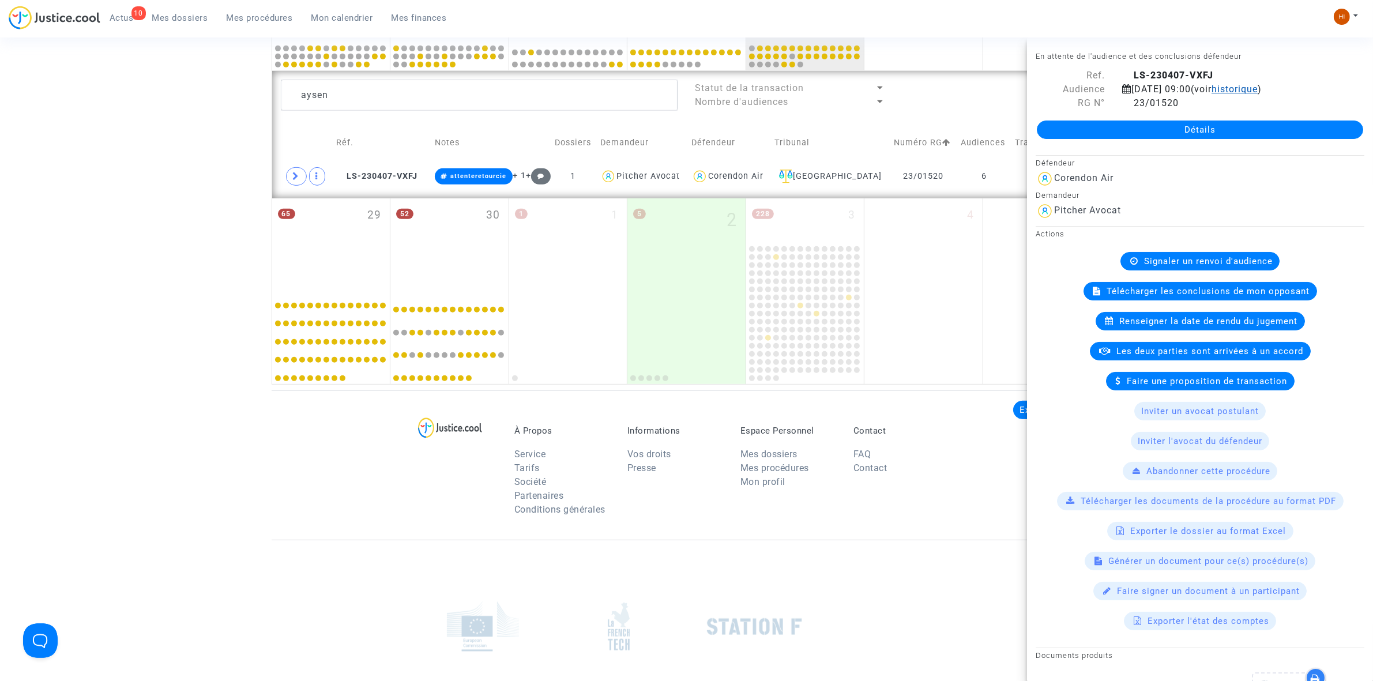
click at [1257, 88] on span "historique" at bounding box center [1234, 89] width 46 height 11
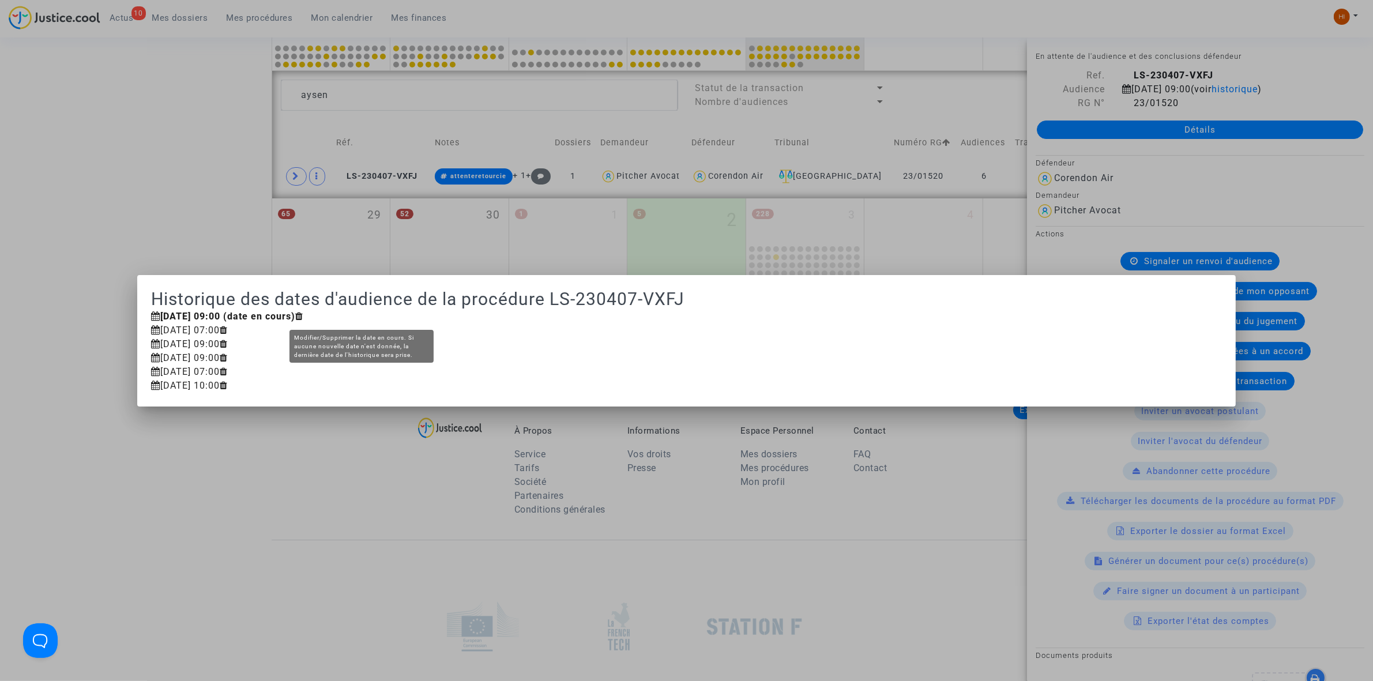
click at [303, 315] on icon at bounding box center [299, 315] width 8 height 9
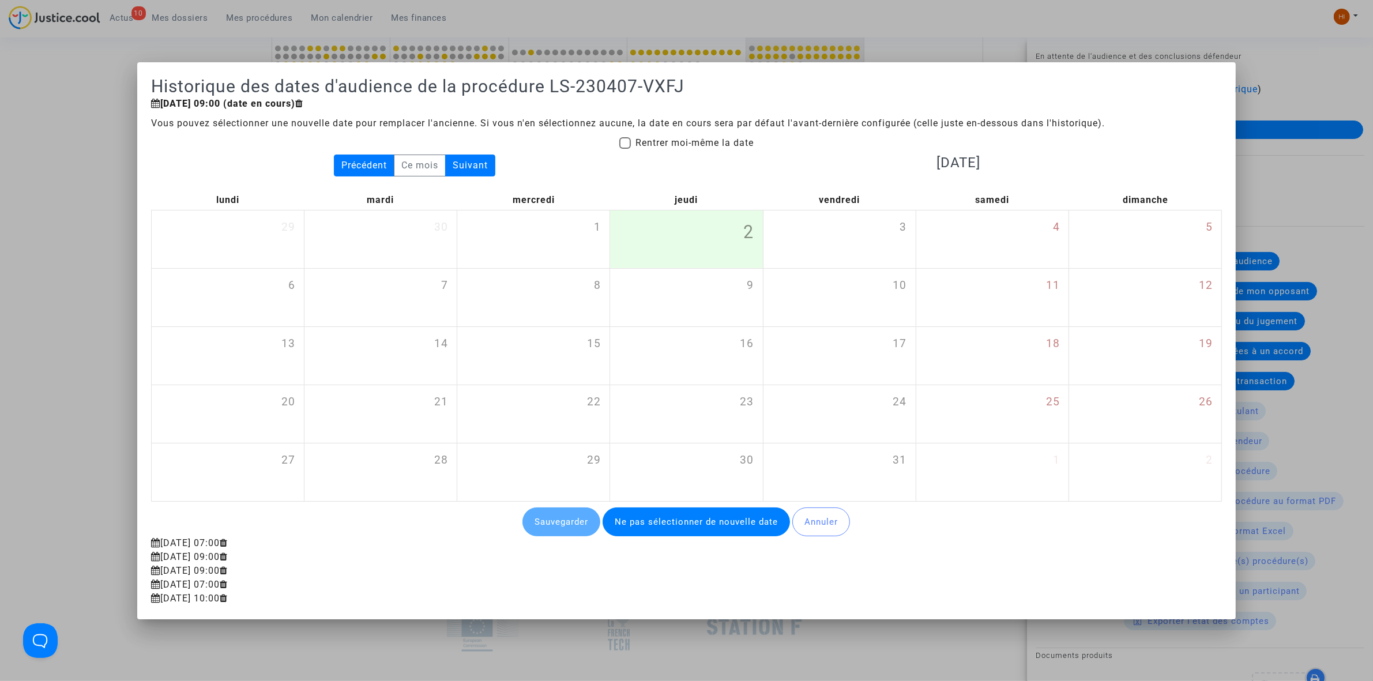
drag, startPoint x: 638, startPoint y: 152, endPoint x: 654, endPoint y: 142, distance: 19.1
click at [638, 152] on mat-checkbox "Rentrer moi-même la date" at bounding box center [686, 145] width 134 height 18
click at [655, 141] on span "Rentrer moi-même la date" at bounding box center [694, 142] width 118 height 11
click at [625, 149] on input "Rentrer moi-même la date" at bounding box center [624, 149] width 1 height 1
checkbox input "true"
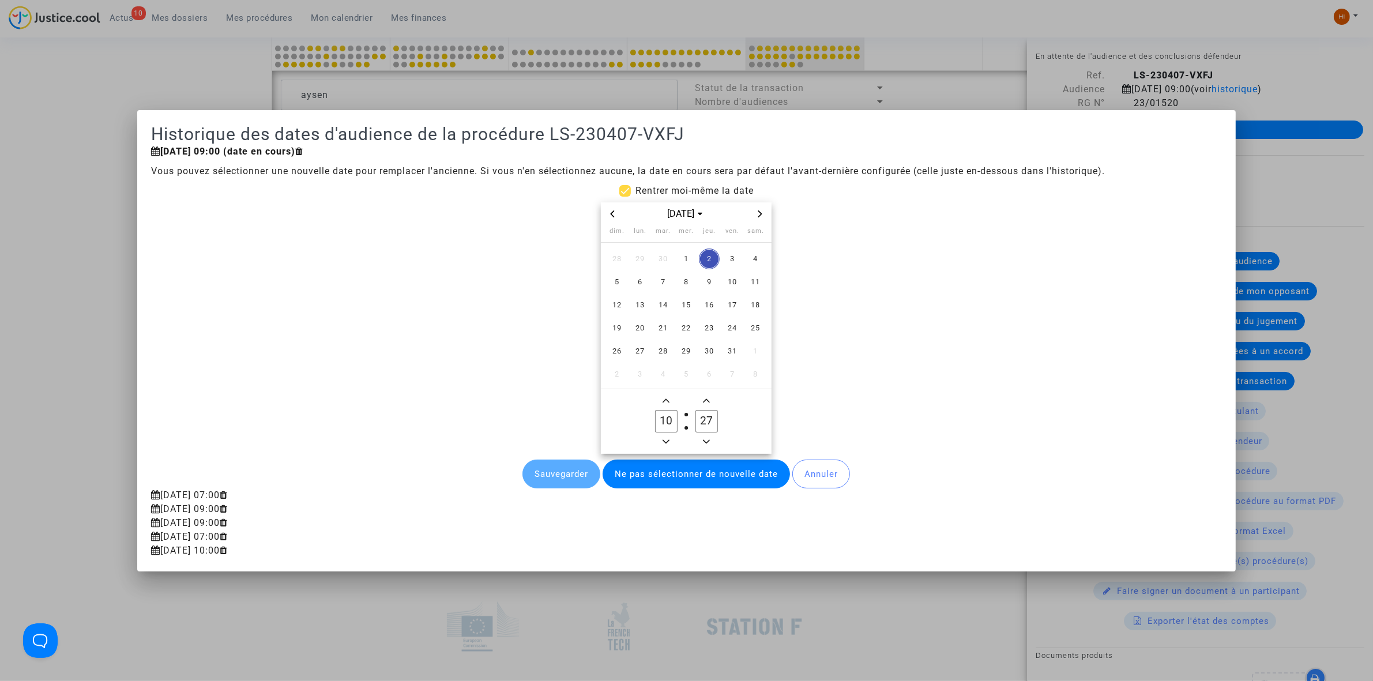
click at [169, 99] on div at bounding box center [686, 340] width 1373 height 681
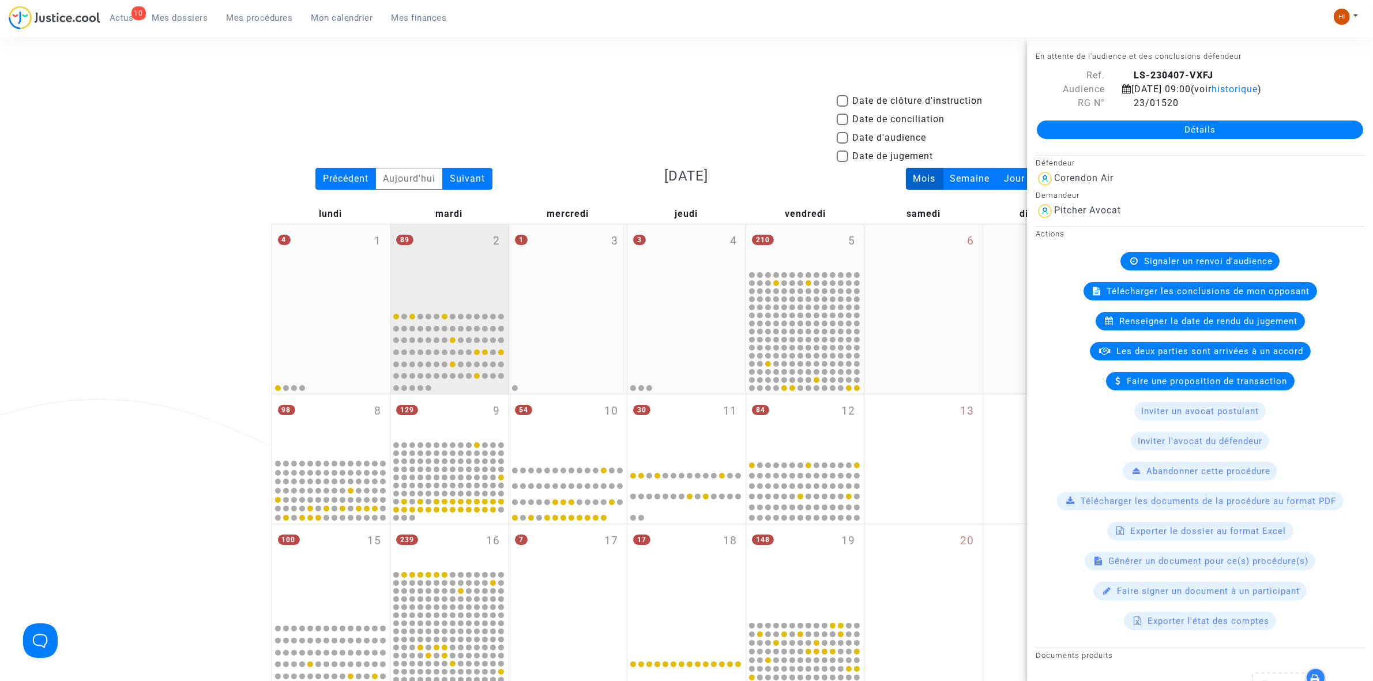
click at [421, 271] on div "89 2" at bounding box center [449, 265] width 118 height 83
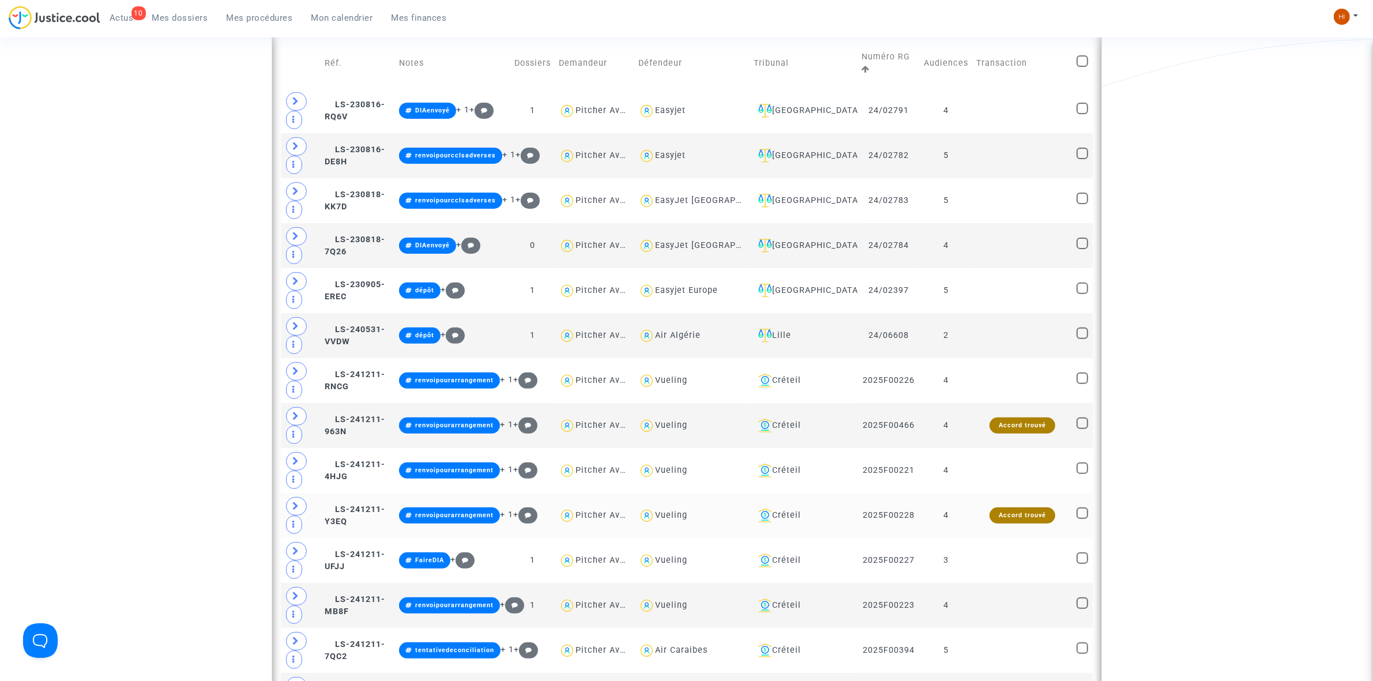
scroll to position [432, 0]
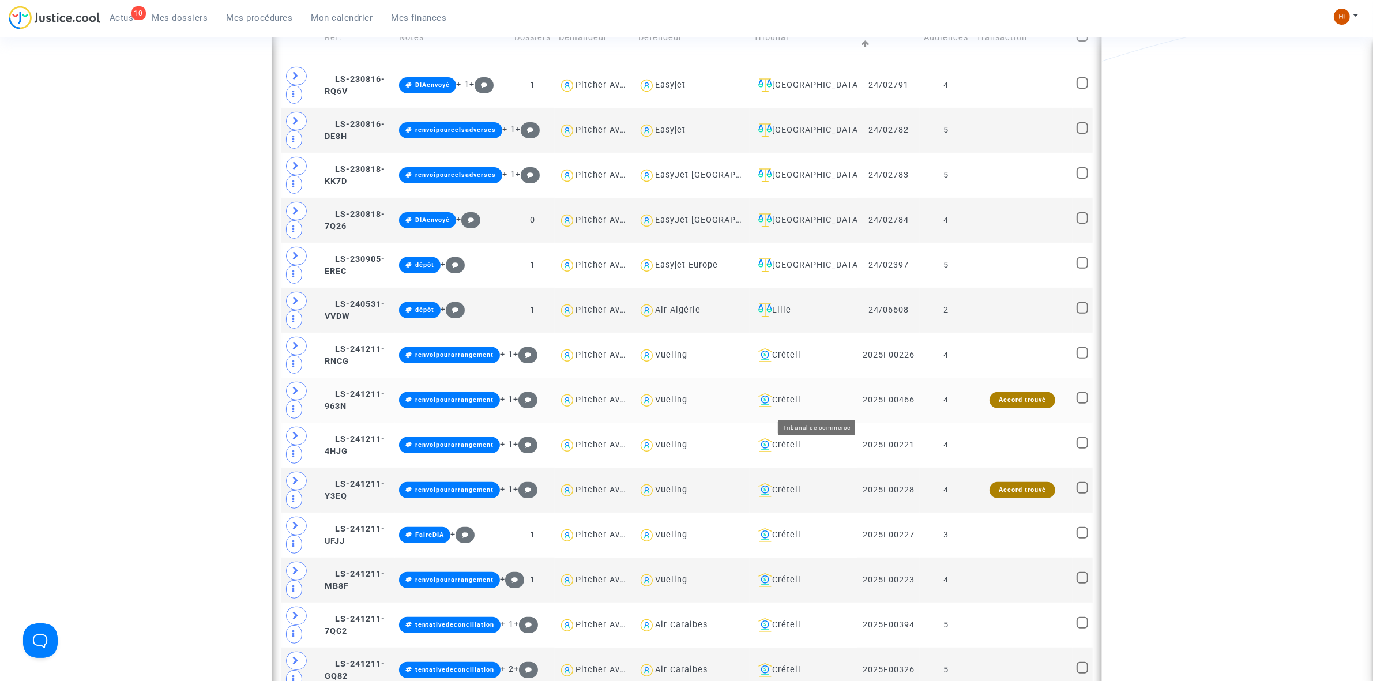
click at [830, 402] on div "Créteil" at bounding box center [804, 400] width 100 height 14
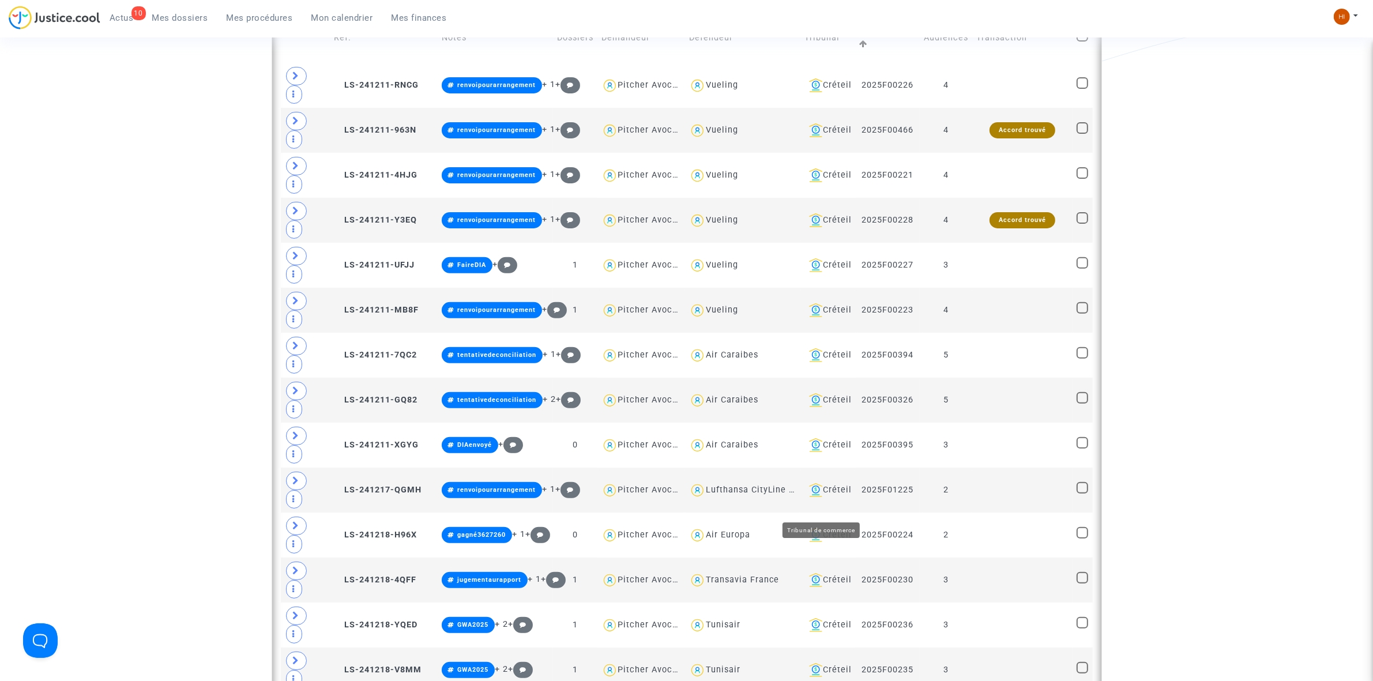
scroll to position [144, 0]
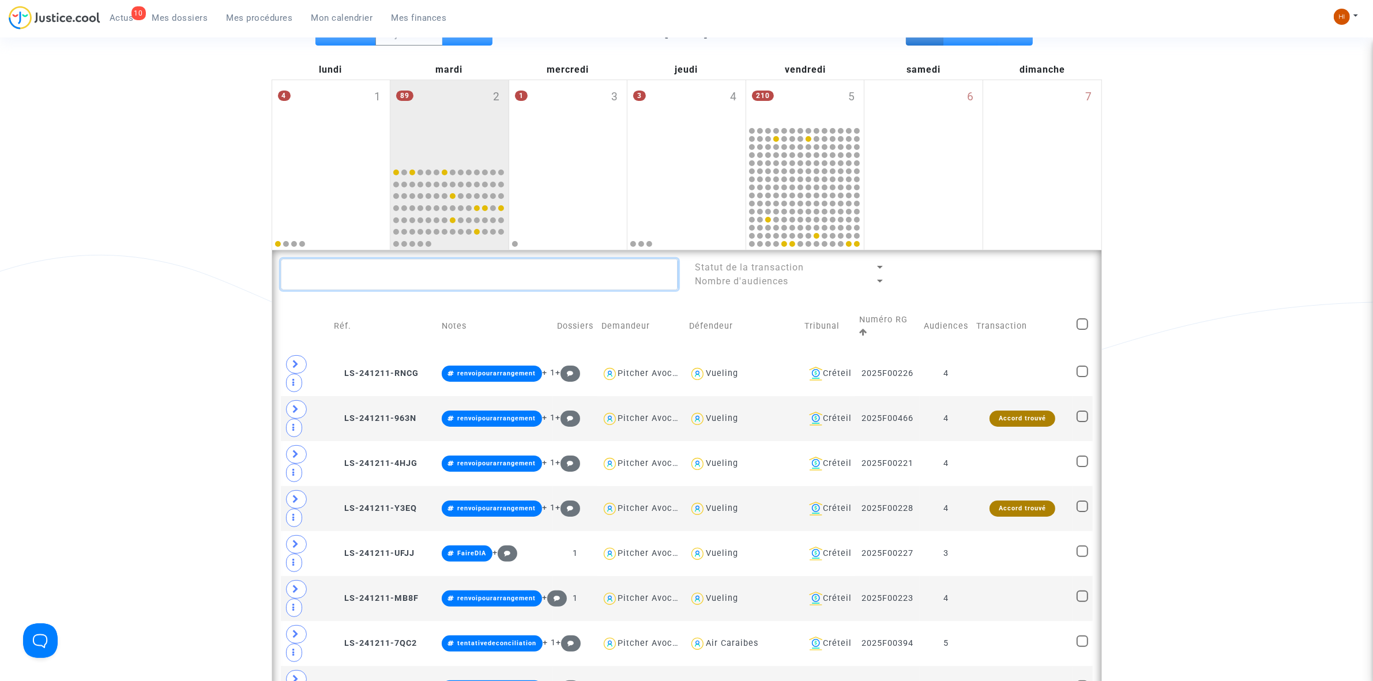
click at [447, 274] on textarea at bounding box center [479, 274] width 397 height 31
click at [977, 376] on td at bounding box center [1022, 373] width 100 height 45
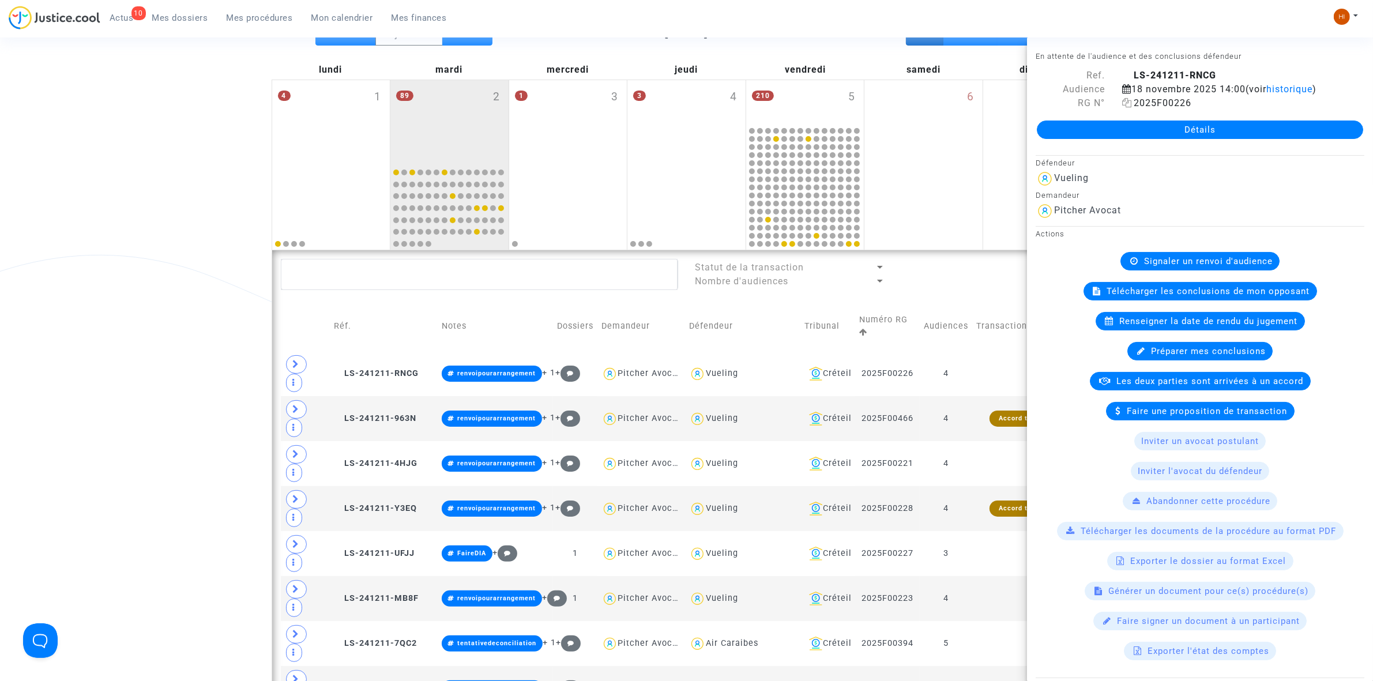
click at [1122, 101] on icon at bounding box center [1127, 102] width 10 height 9
click at [262, 25] on link "Mes procédures" at bounding box center [259, 17] width 85 height 17
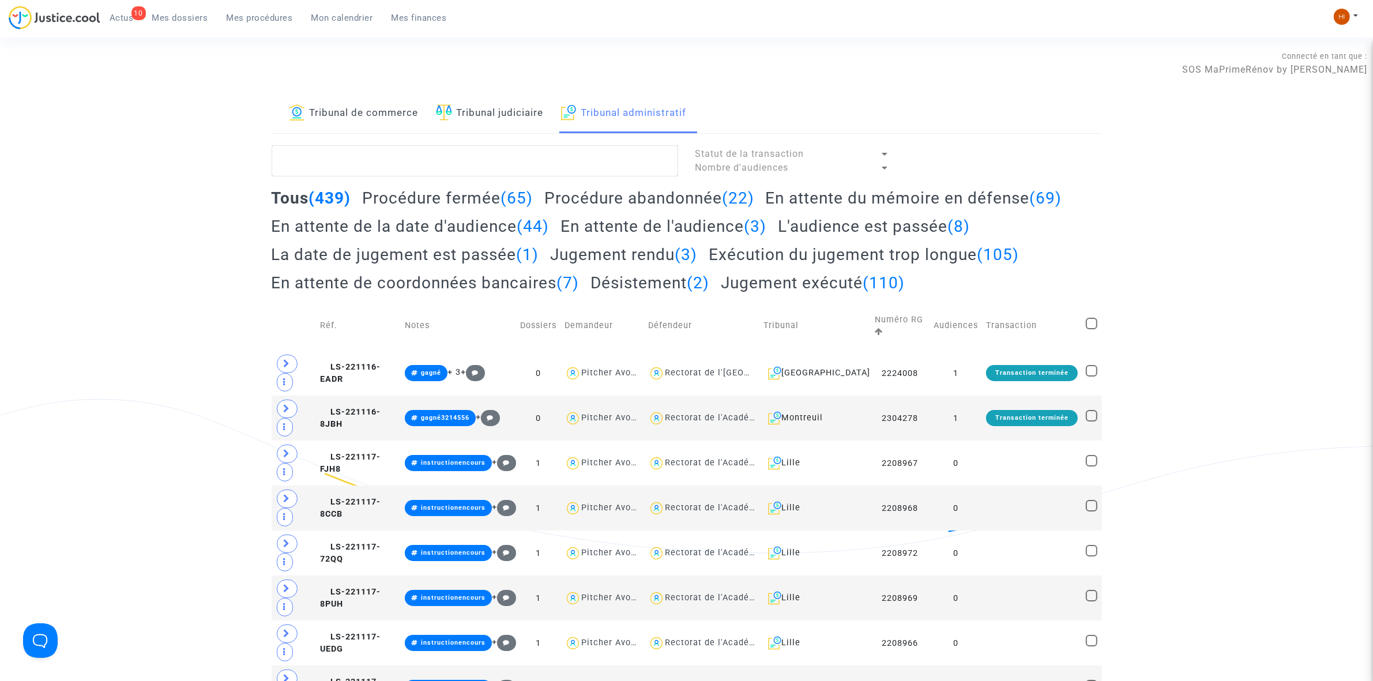
click at [474, 122] on link "Tribunal judiciaire" at bounding box center [490, 113] width 108 height 39
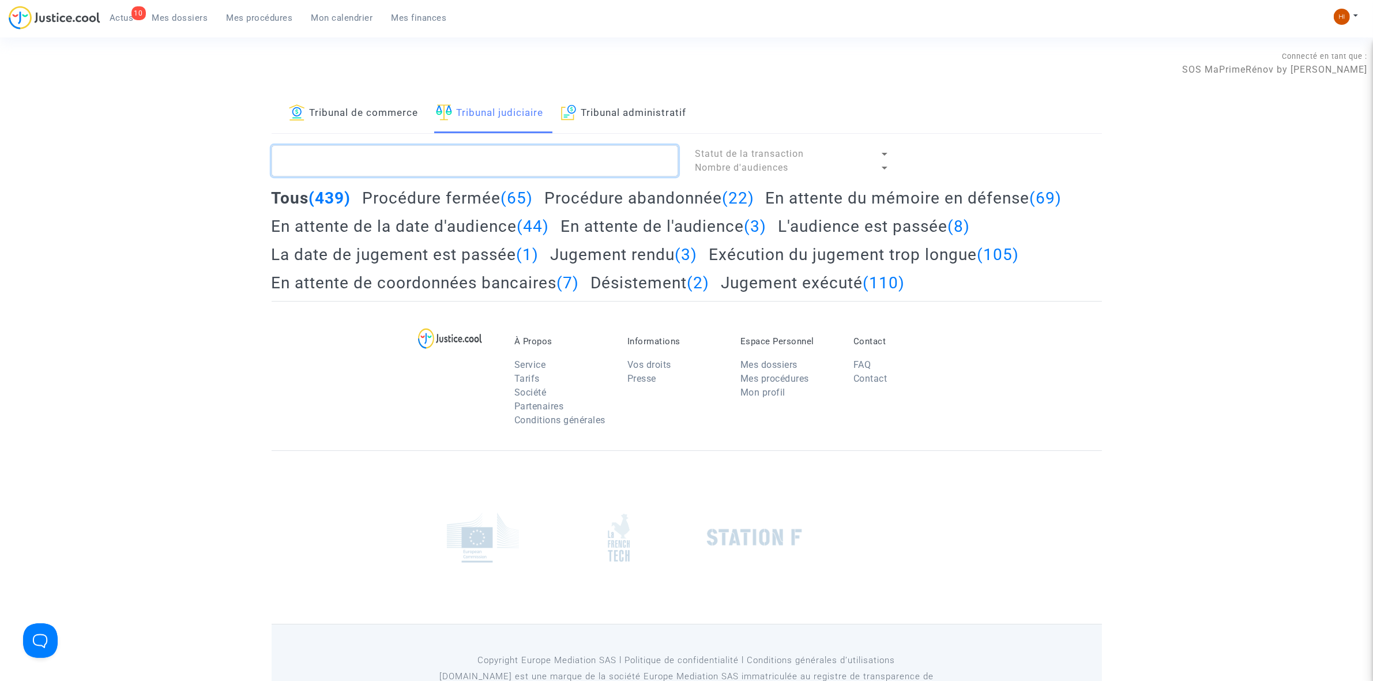
click at [355, 166] on textarea at bounding box center [475, 160] width 406 height 31
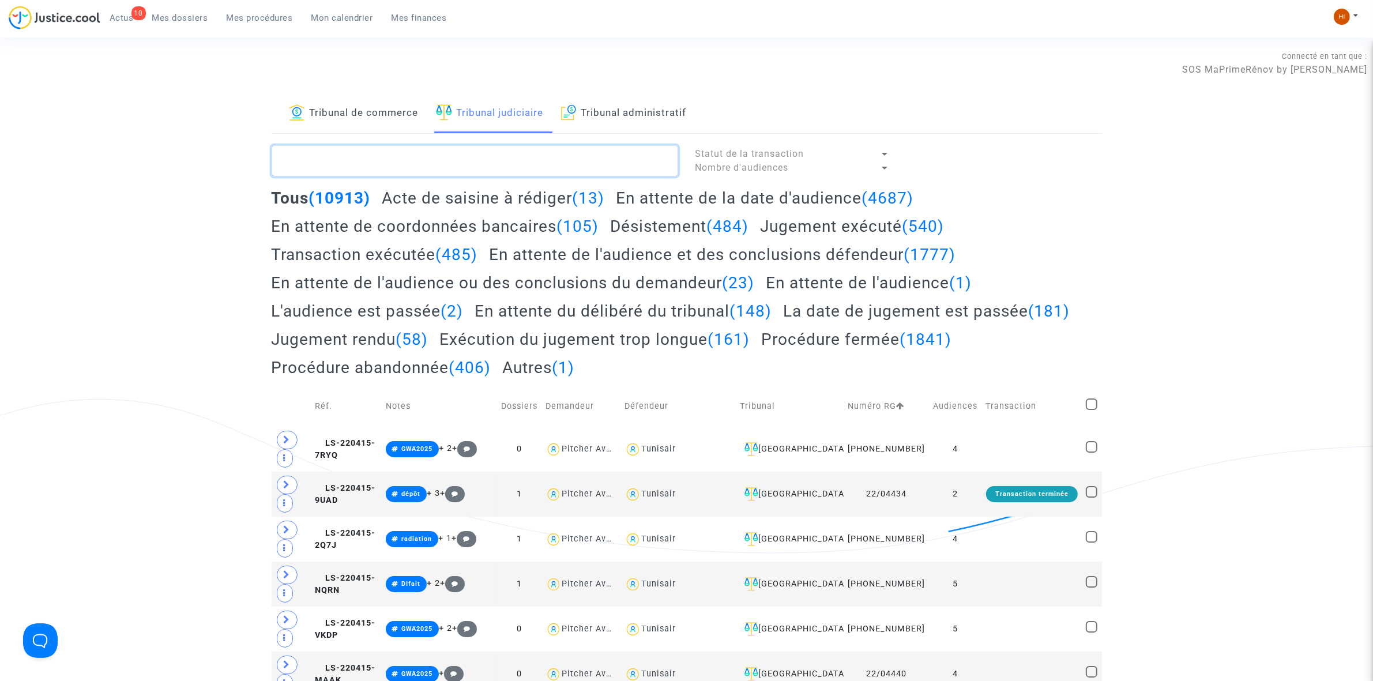
click at [406, 168] on textarea at bounding box center [475, 160] width 406 height 31
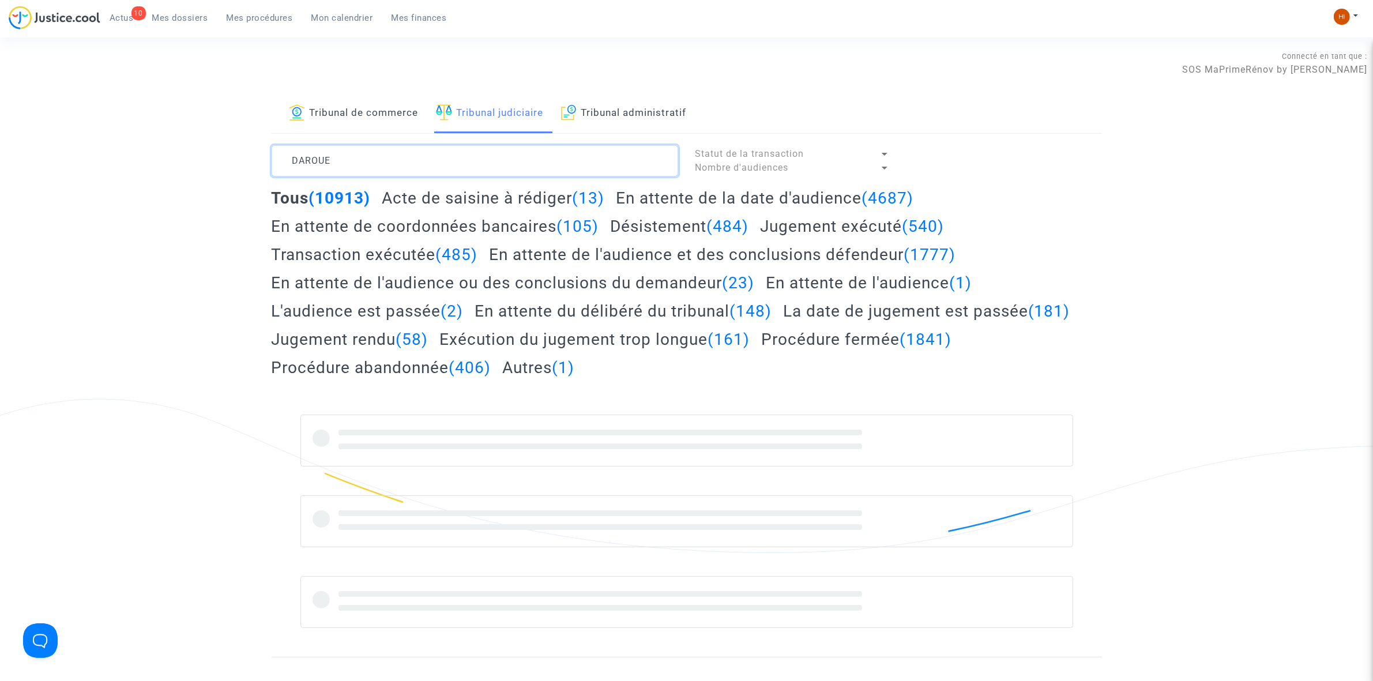
click at [406, 168] on textarea at bounding box center [475, 160] width 406 height 31
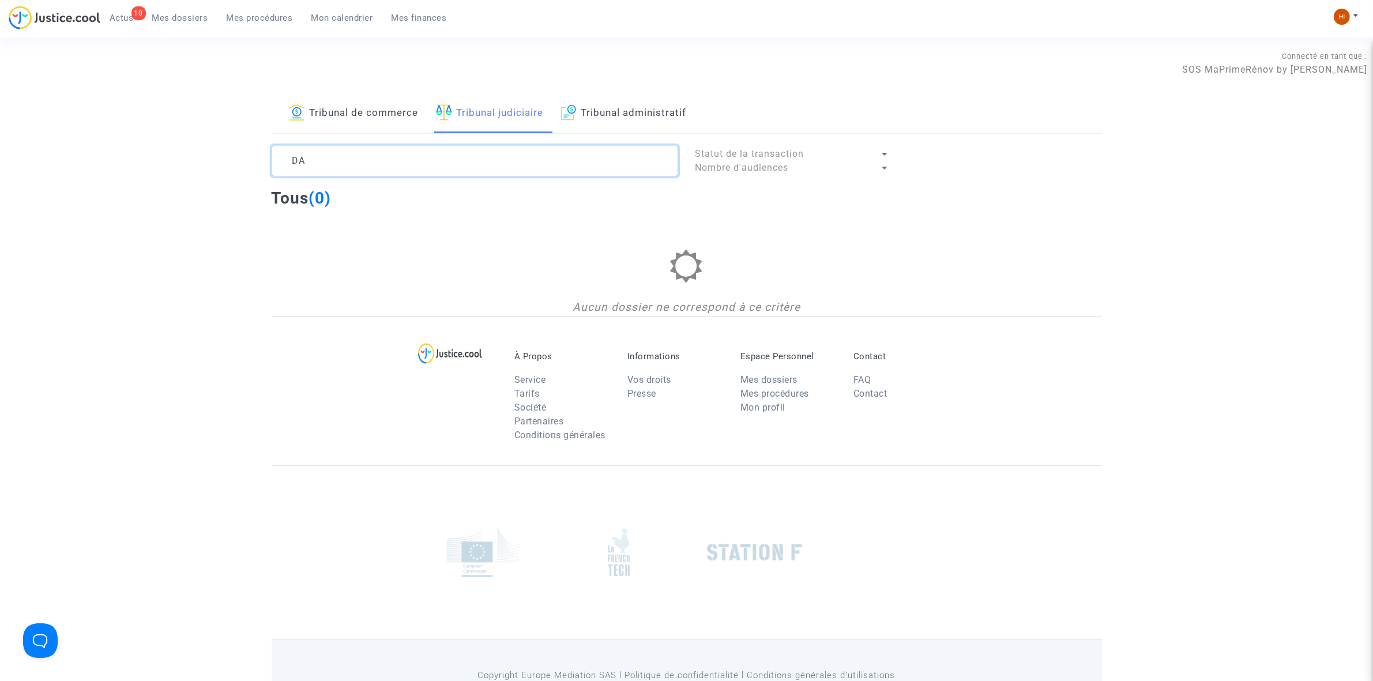
type textarea "D"
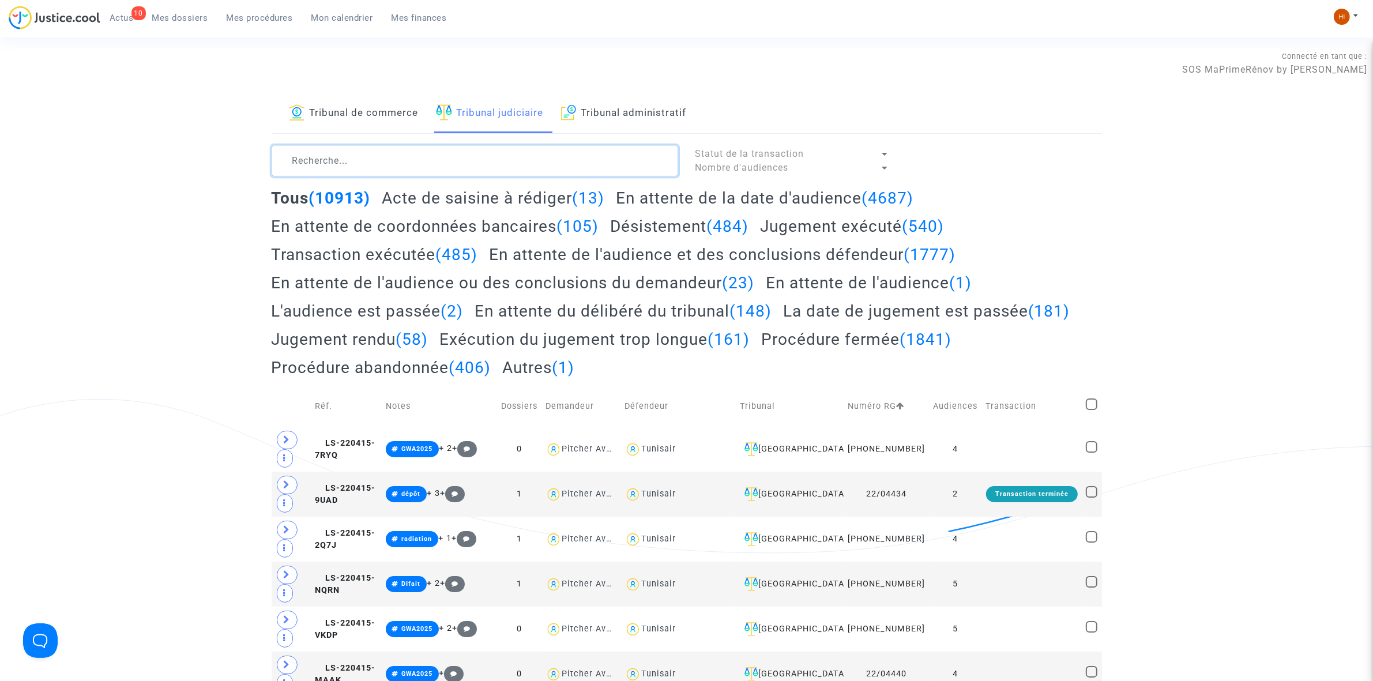
click at [332, 173] on textarea at bounding box center [475, 160] width 406 height 31
click at [477, 155] on textarea at bounding box center [475, 160] width 406 height 31
paste textarea "[PERSON_NAME]"
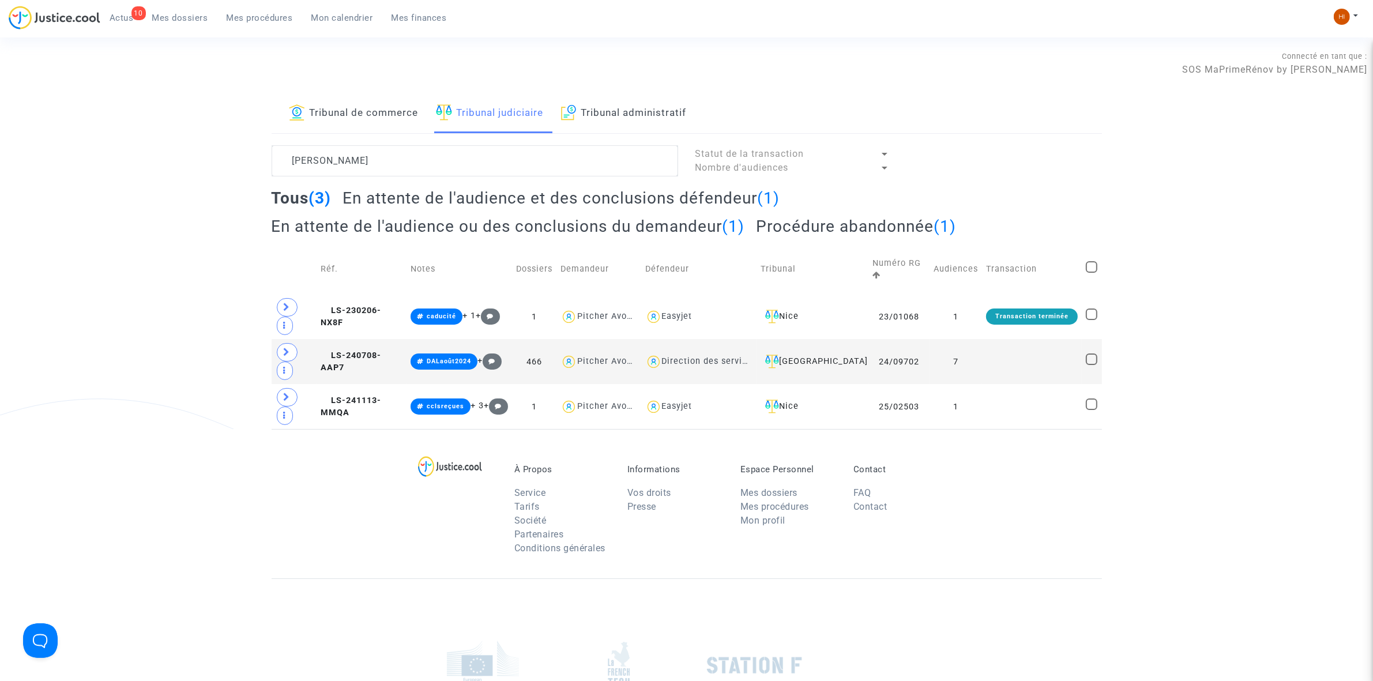
click at [913, 228] on h2 "Procédure abandonnée (1)" at bounding box center [856, 226] width 200 height 20
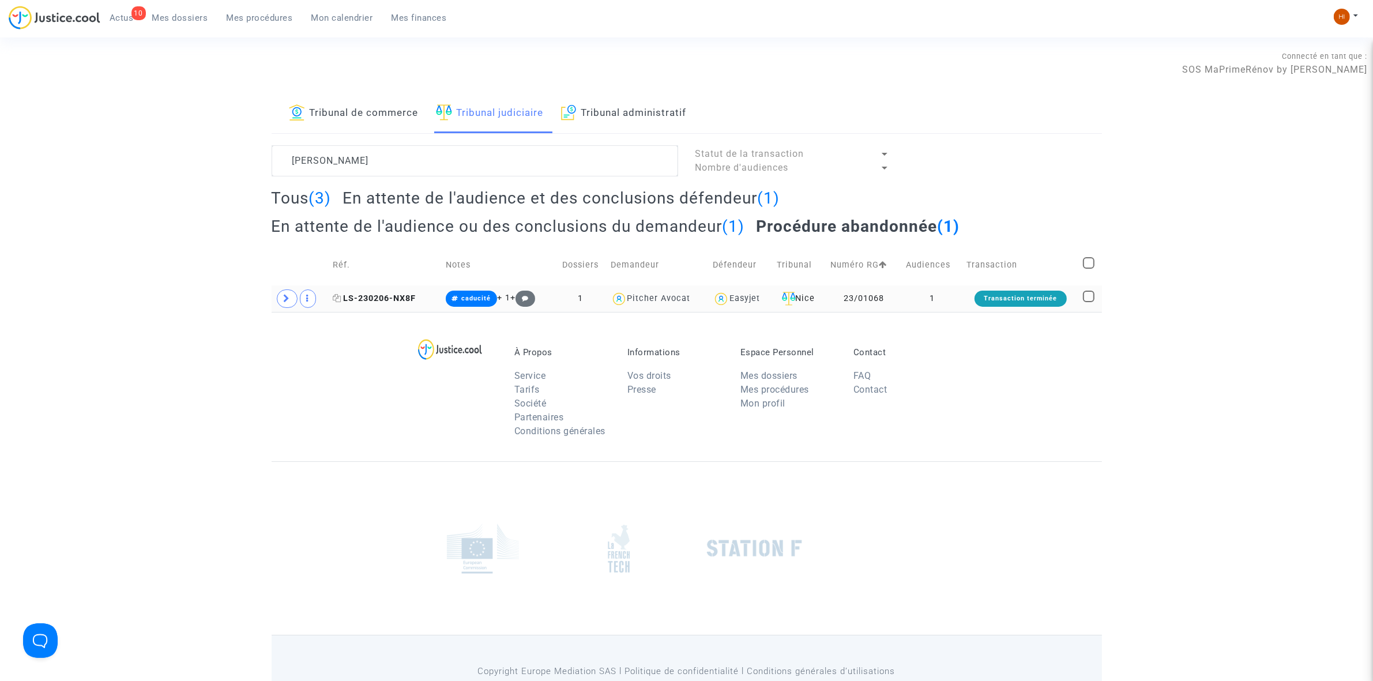
click at [395, 297] on span "LS-230206-NX8F" at bounding box center [374, 298] width 83 height 10
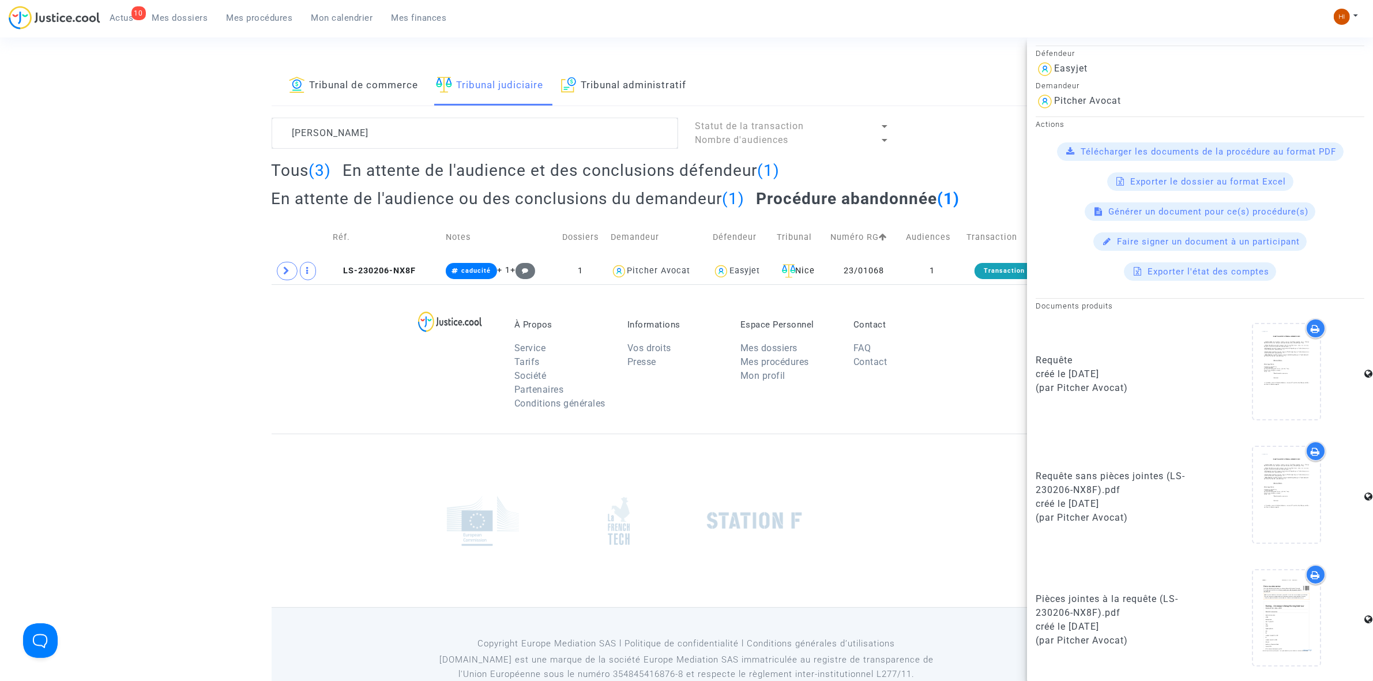
scroll to position [59, 0]
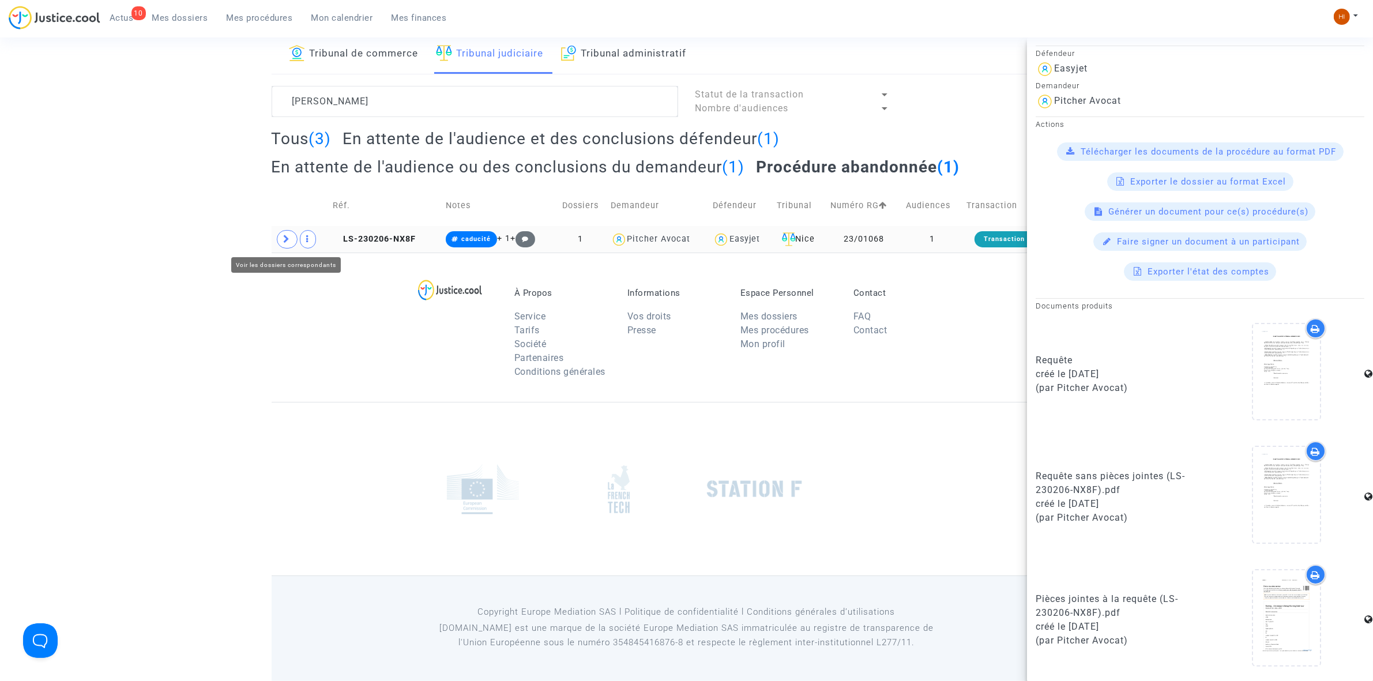
click at [285, 243] on icon at bounding box center [287, 239] width 7 height 9
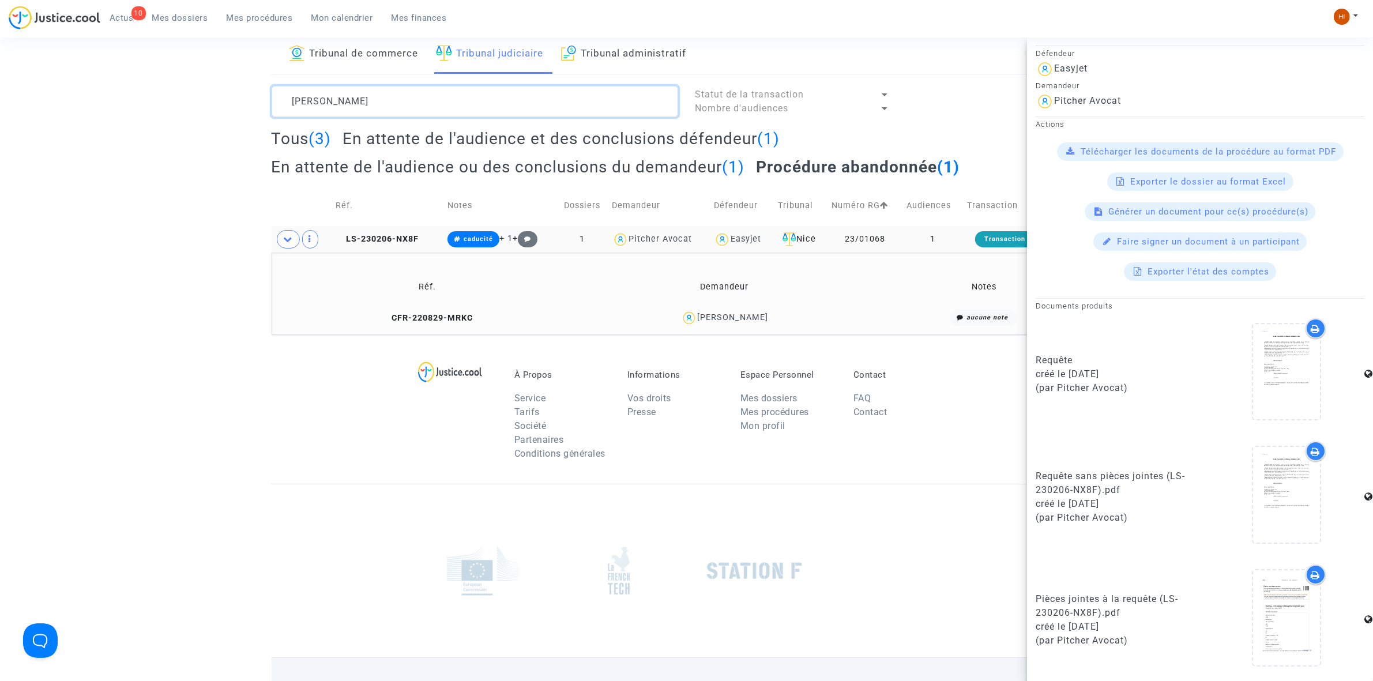
click at [419, 105] on textarea at bounding box center [475, 101] width 406 height 31
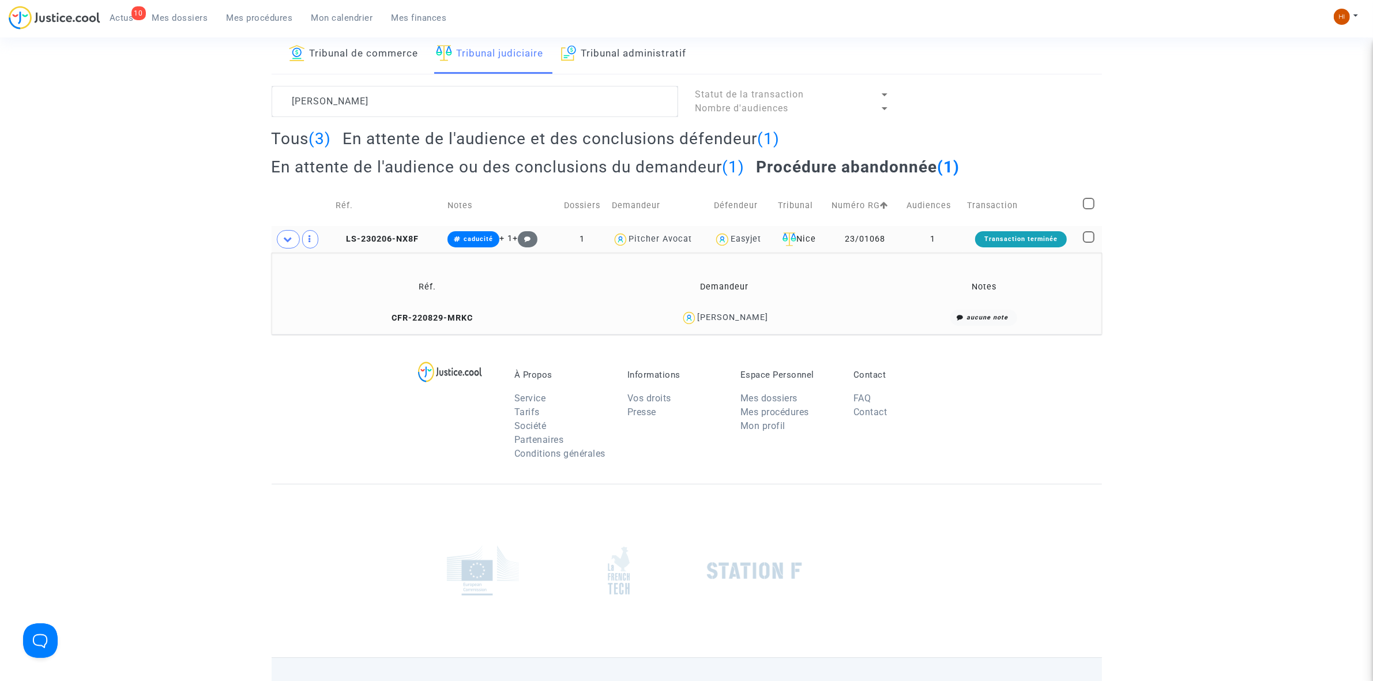
click at [278, 133] on h2 "Tous (3)" at bounding box center [302, 139] width 60 height 20
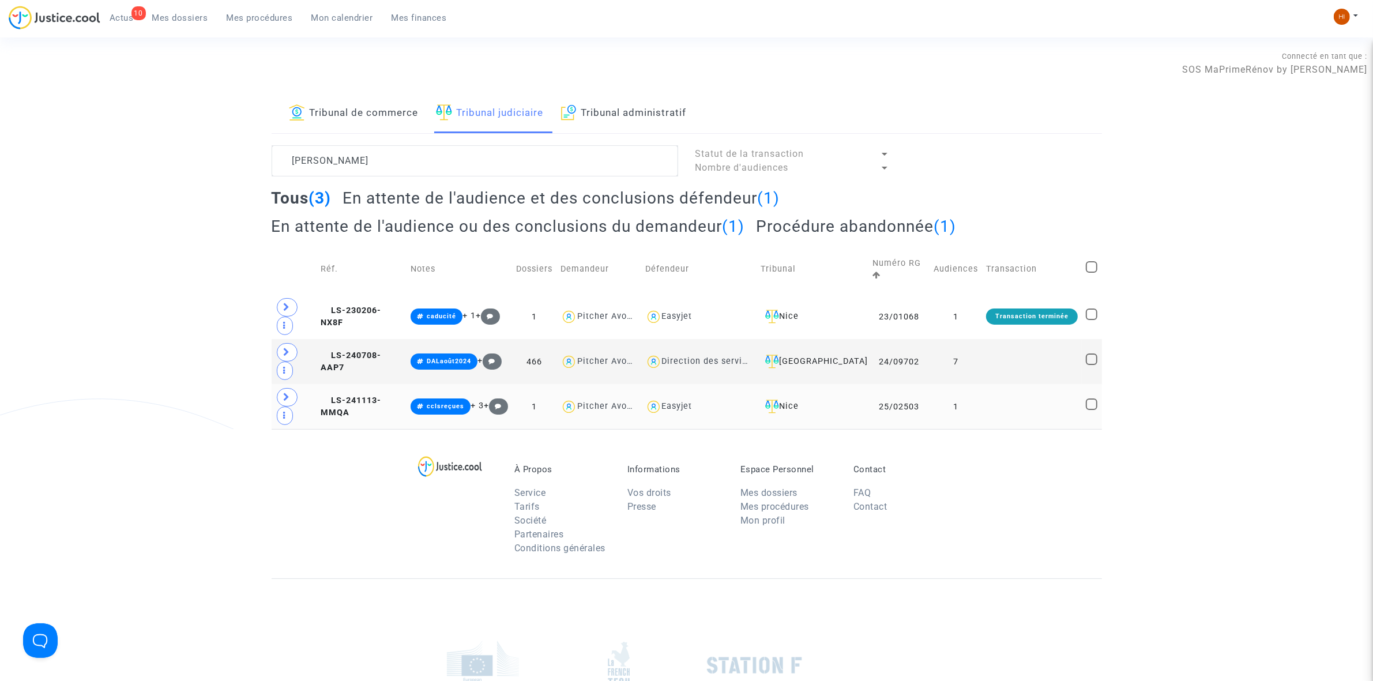
click at [692, 346] on span "Easyjet" at bounding box center [677, 373] width 31 height 76
type textarea "[PERSON_NAME] @Easyjet"
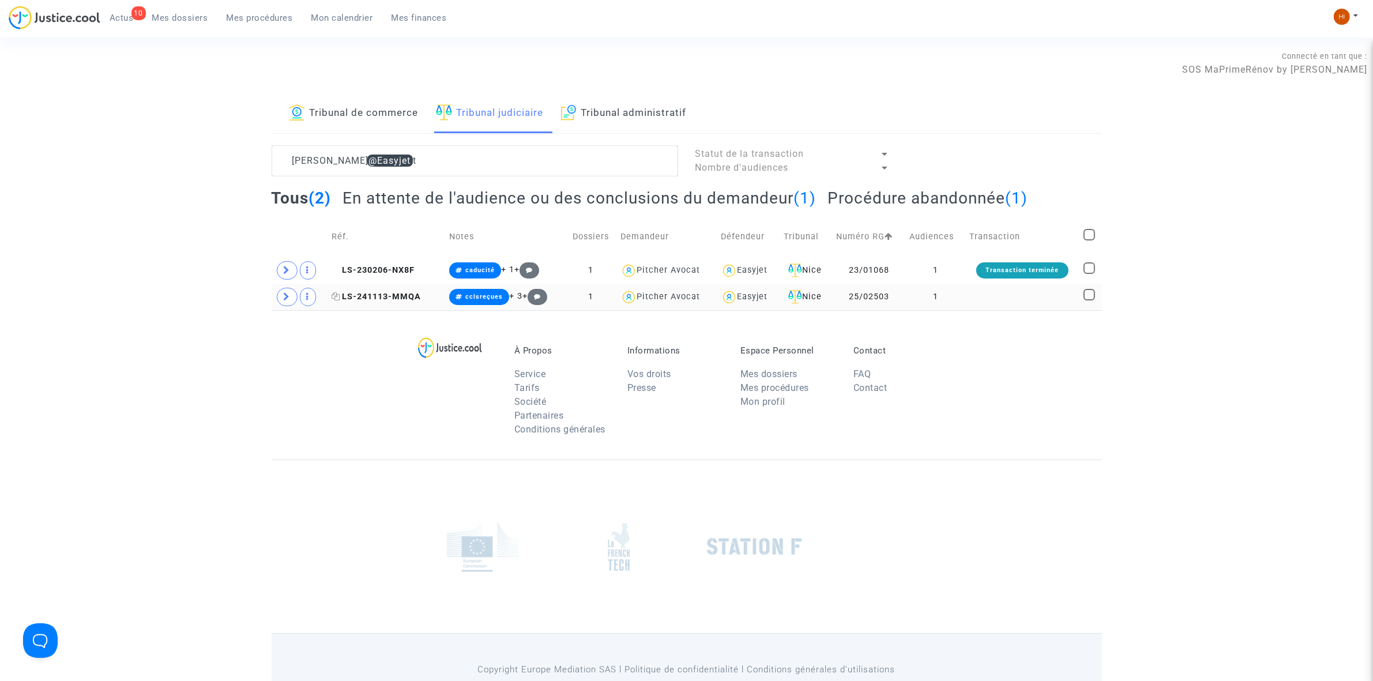
click at [370, 295] on span "LS-241113-MMQA" at bounding box center [376, 297] width 89 height 10
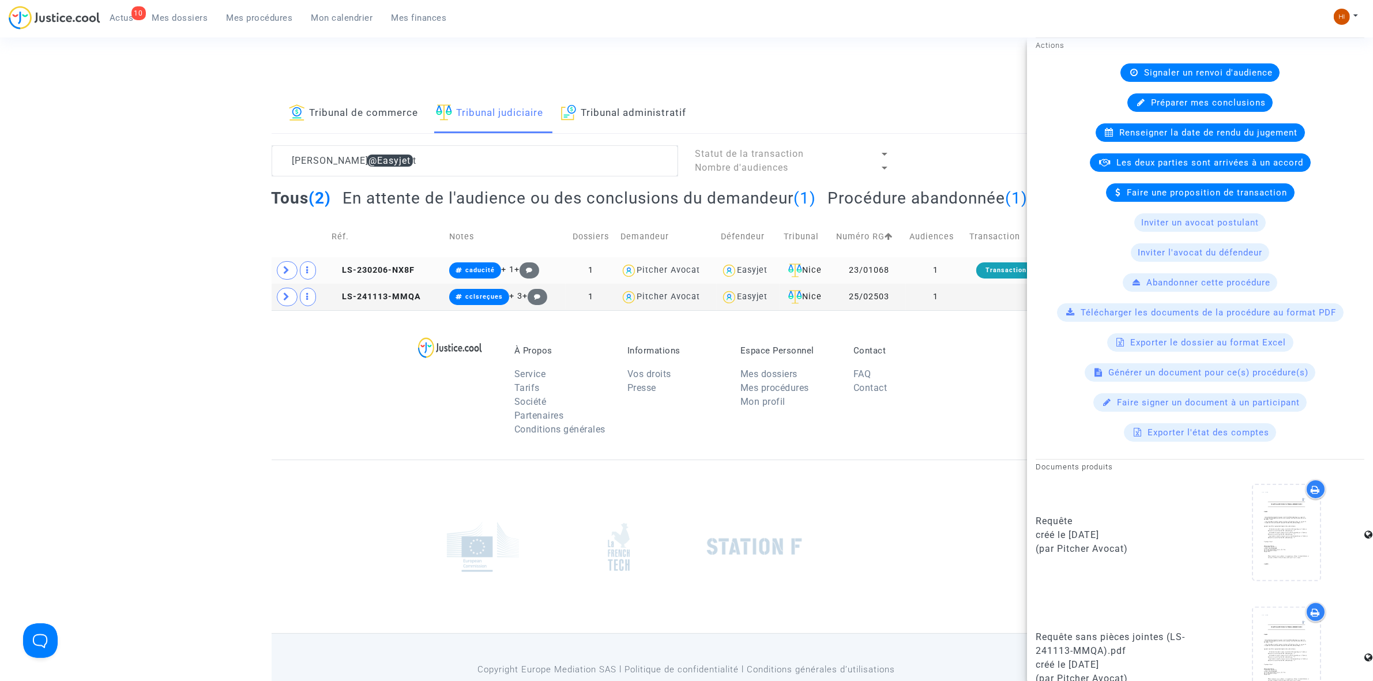
scroll to position [216, 0]
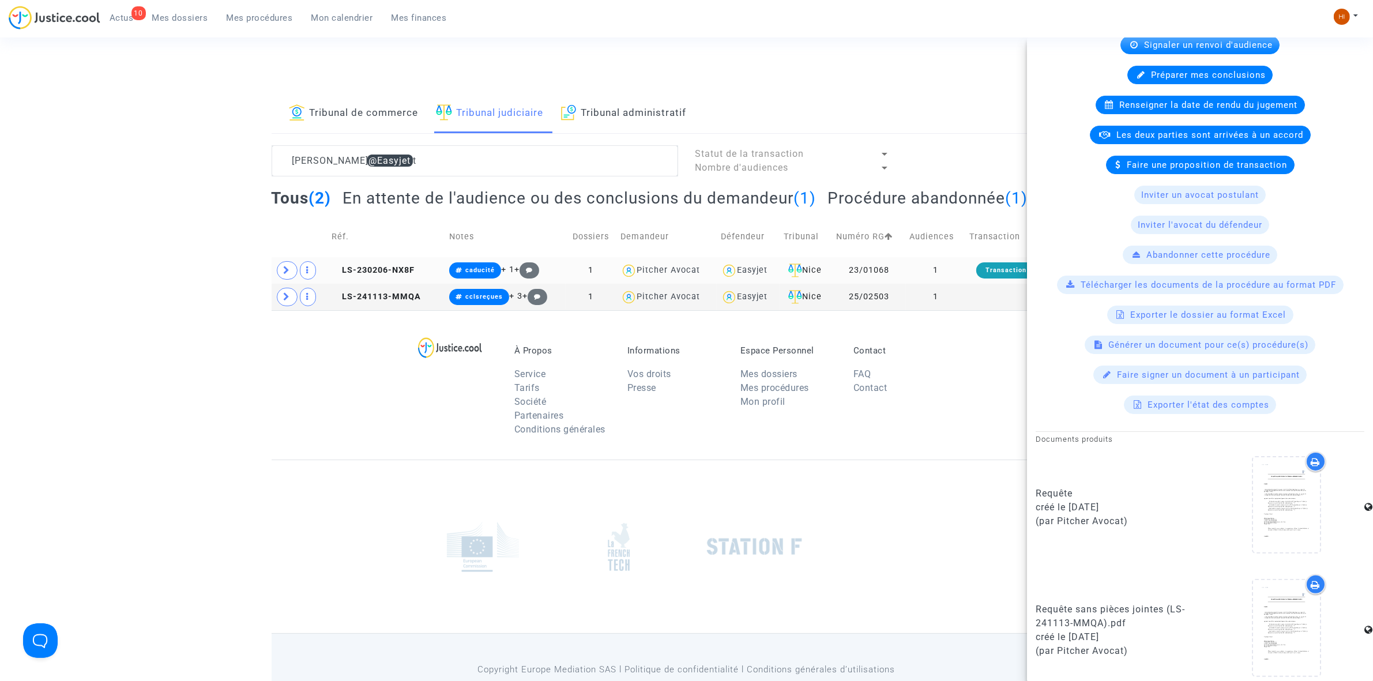
click at [401, 276] on td "LS-230206-NX8F" at bounding box center [386, 270] width 118 height 27
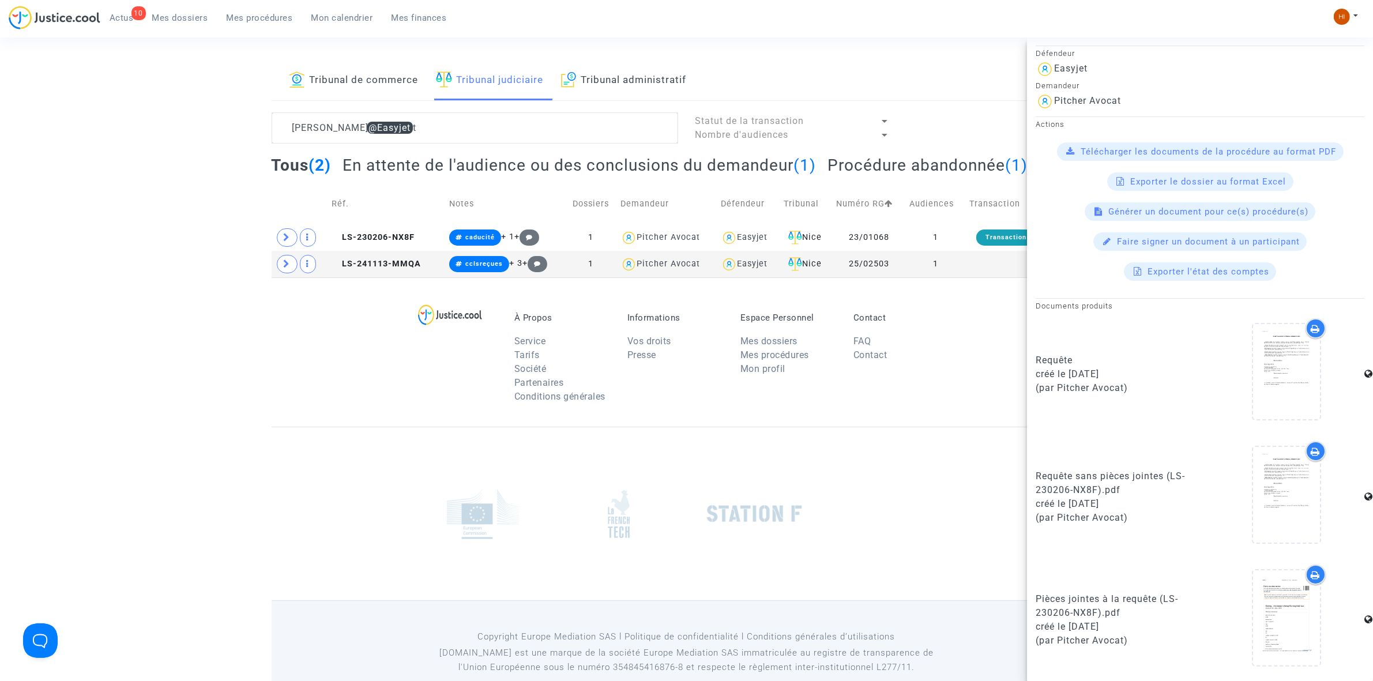
scroll to position [0, 0]
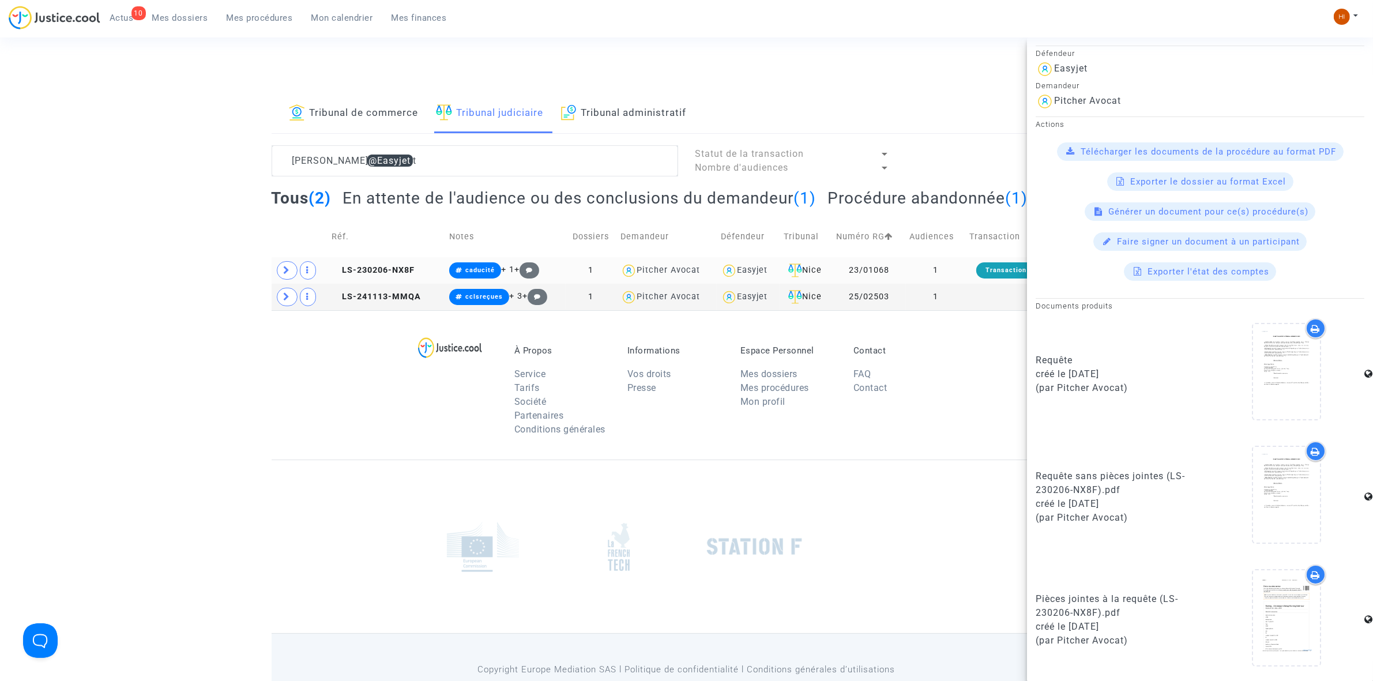
click at [349, 265] on copy "LS-230206-NX8F" at bounding box center [373, 270] width 83 height 10
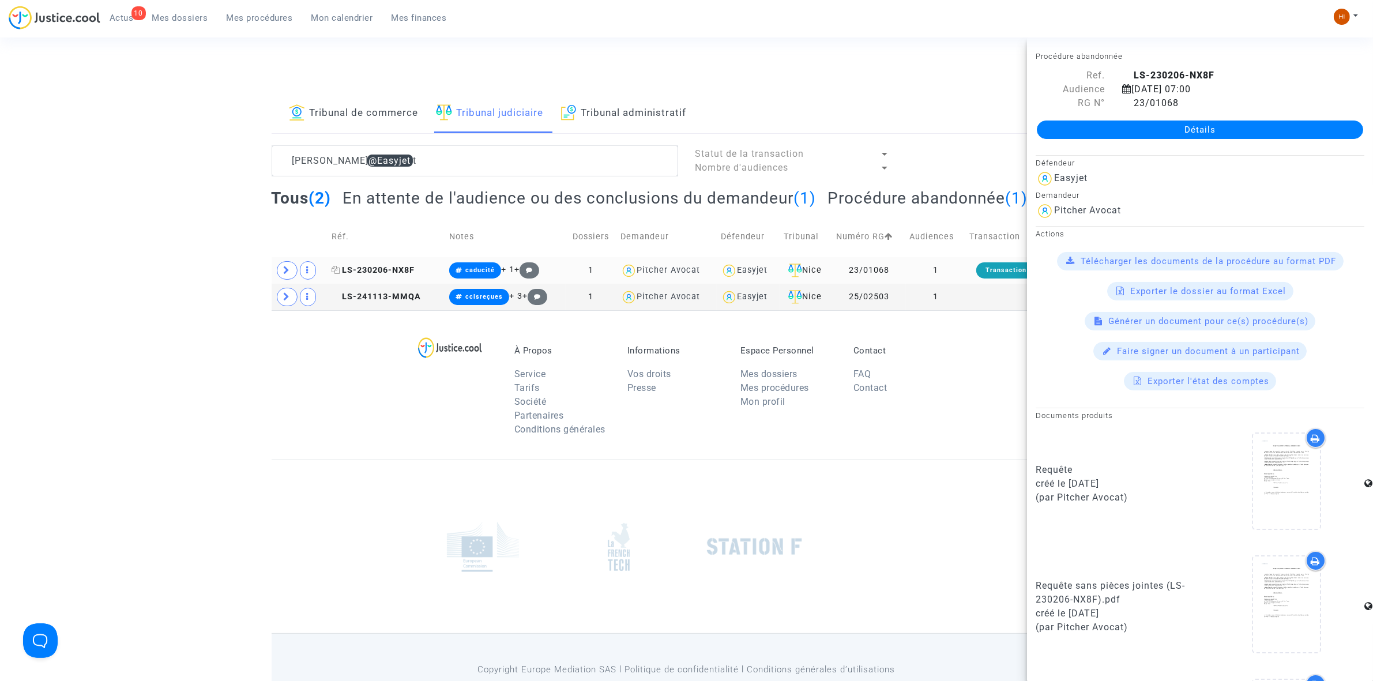
click at [398, 275] on span "LS-230206-NX8F" at bounding box center [373, 270] width 83 height 10
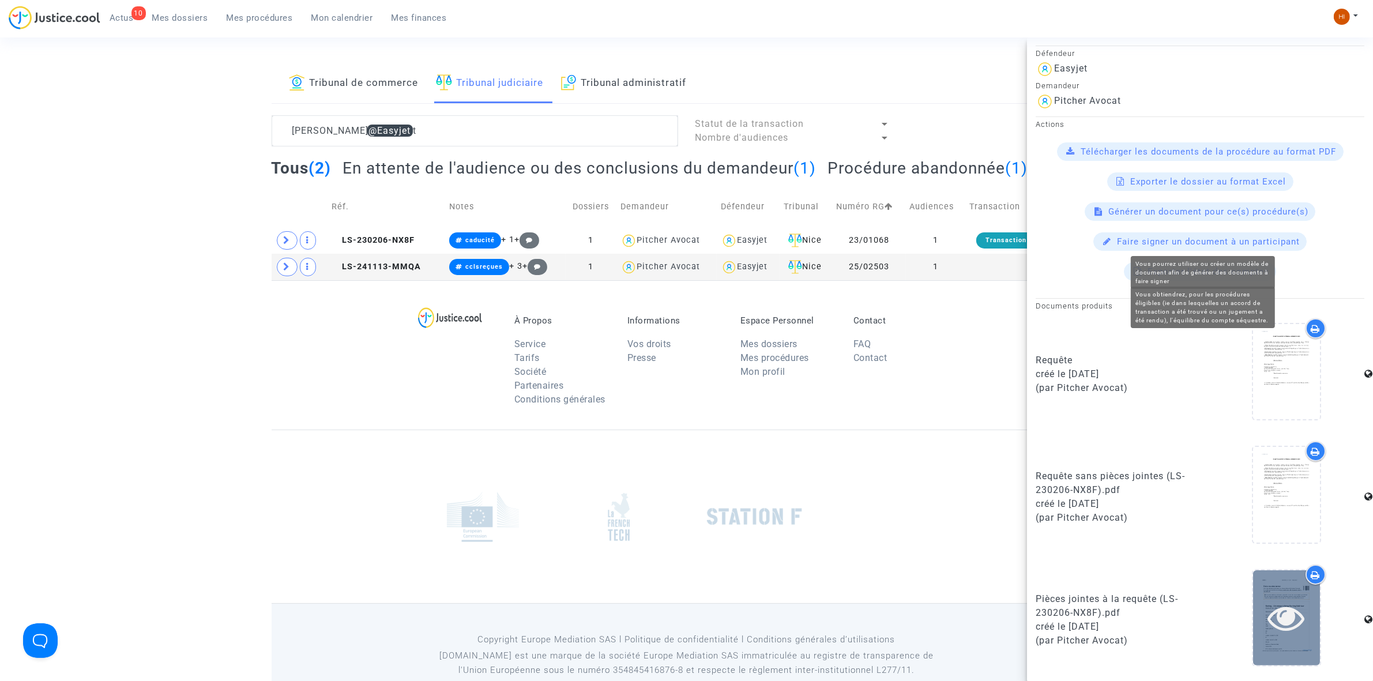
scroll to position [58, 0]
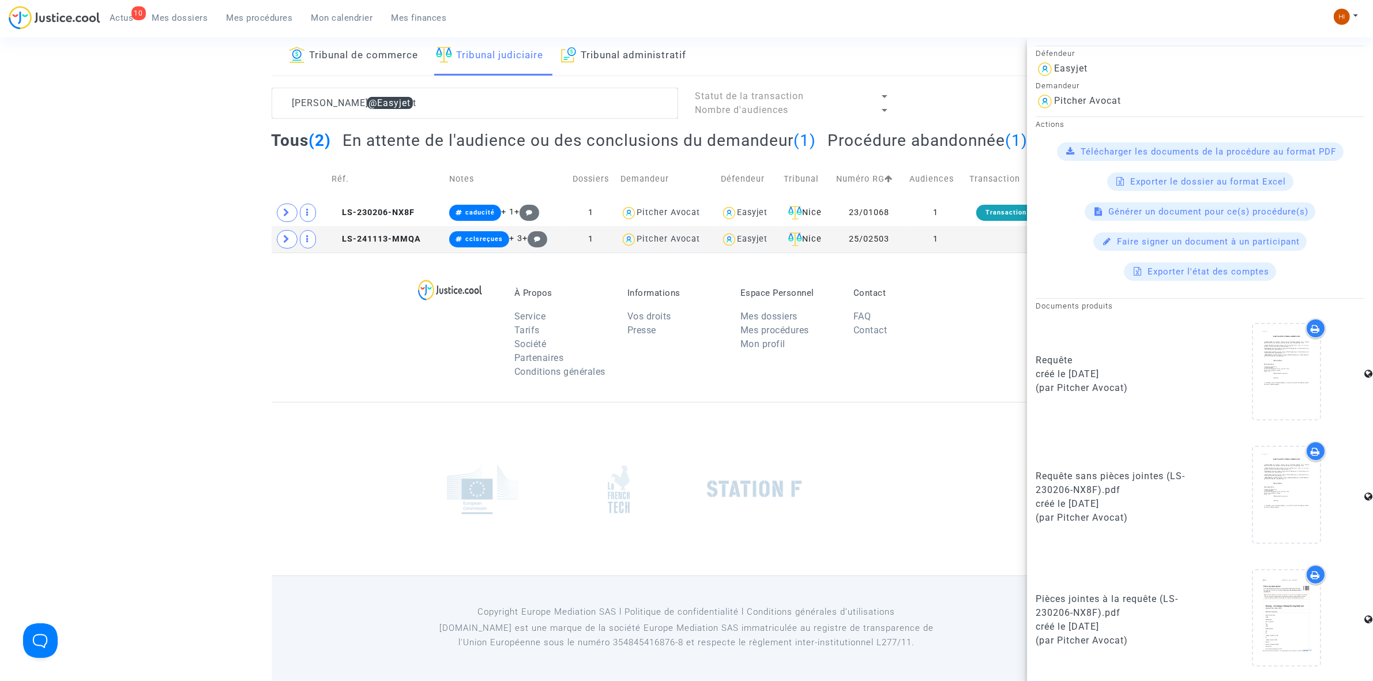
drag, startPoint x: 335, startPoint y: 212, endPoint x: 276, endPoint y: 289, distance: 97.0
click at [335, 212] on icon at bounding box center [336, 212] width 9 height 8
click at [390, 240] on span "LS-241113-MMQA" at bounding box center [376, 239] width 89 height 10
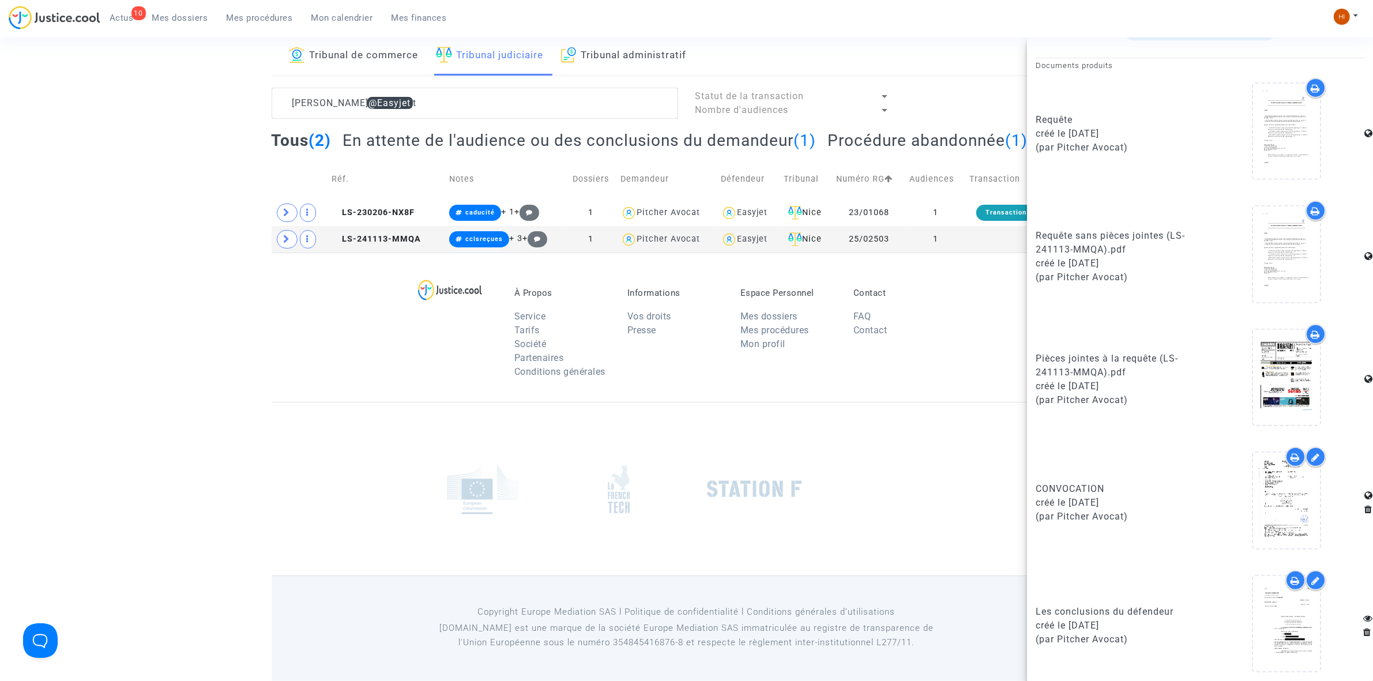
scroll to position [596, 0]
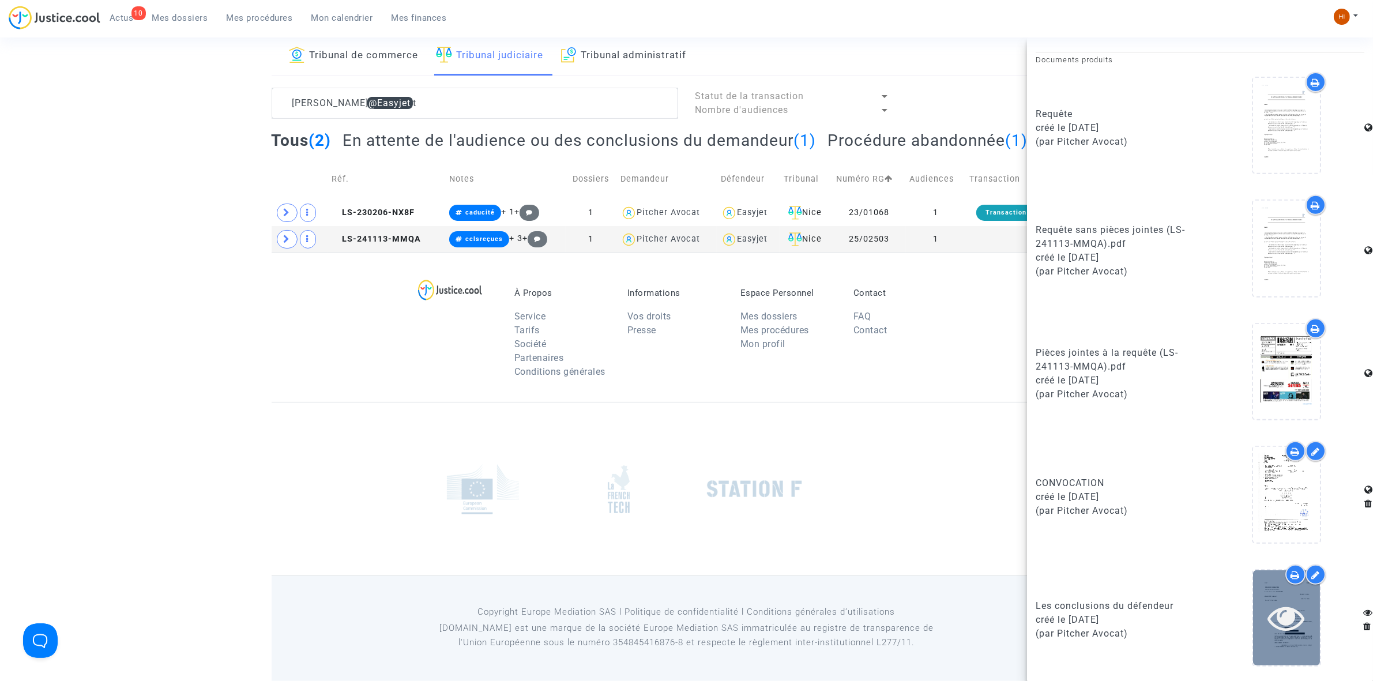
click at [1282, 632] on icon at bounding box center [1286, 617] width 37 height 37
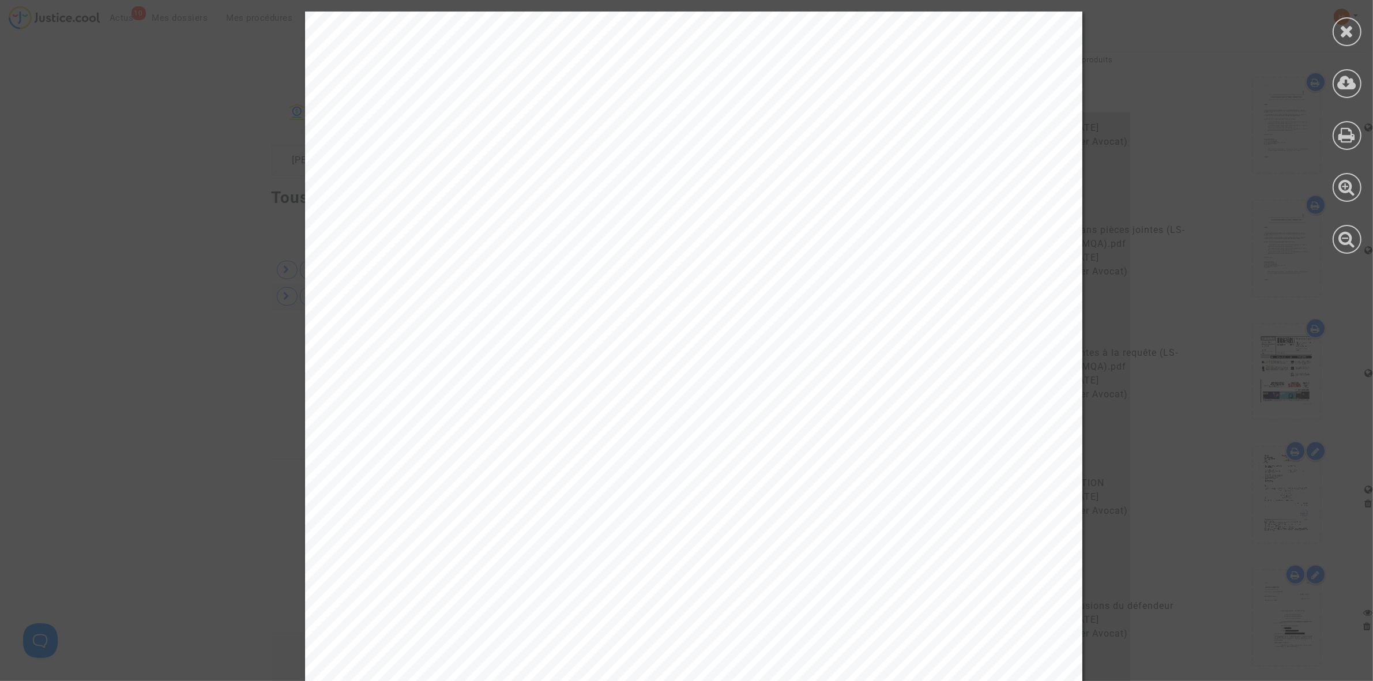
scroll to position [0, 0]
click at [1346, 27] on icon at bounding box center [1347, 30] width 14 height 17
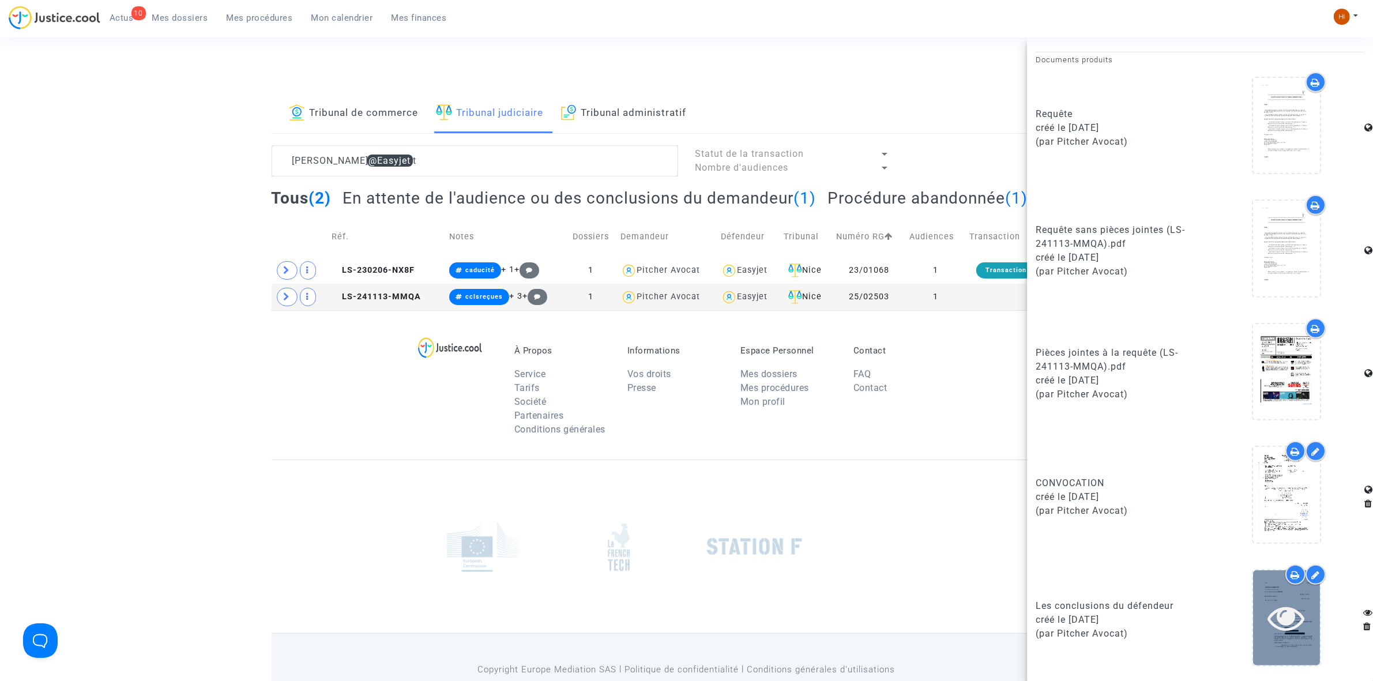
click at [1257, 611] on div at bounding box center [1286, 617] width 67 height 37
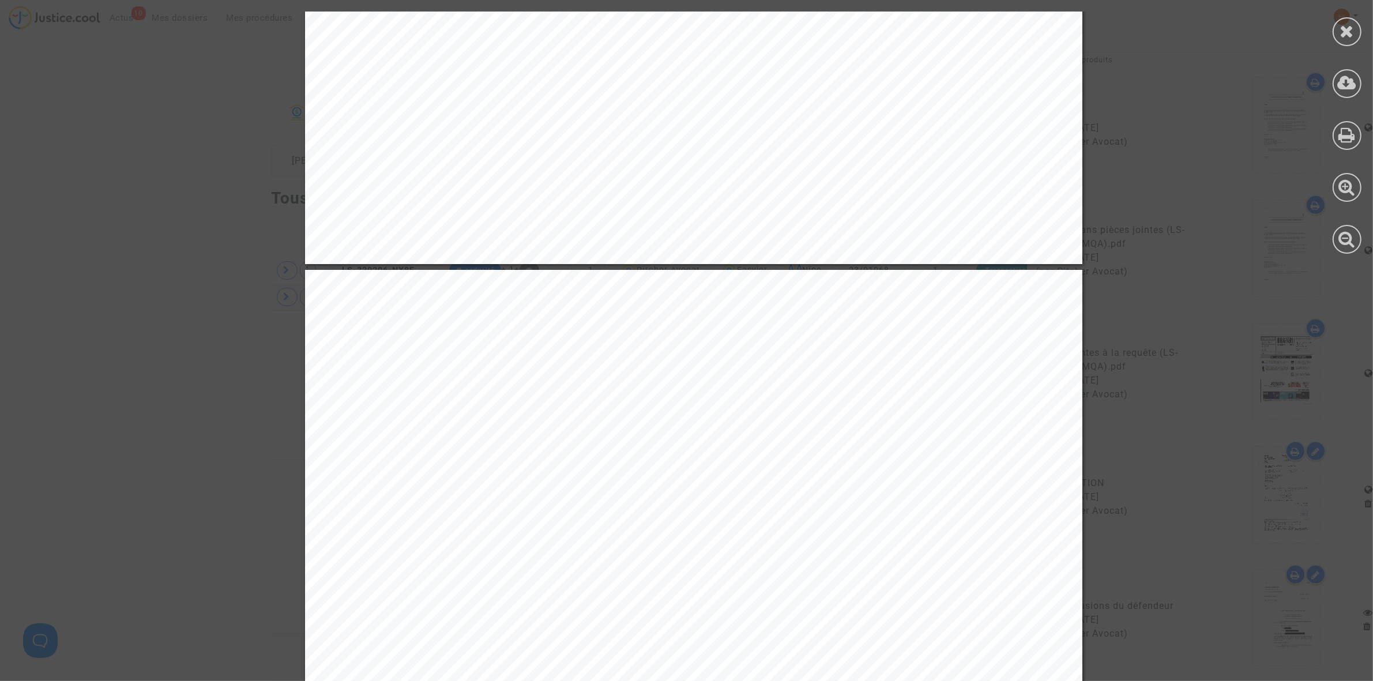
scroll to position [9945, 0]
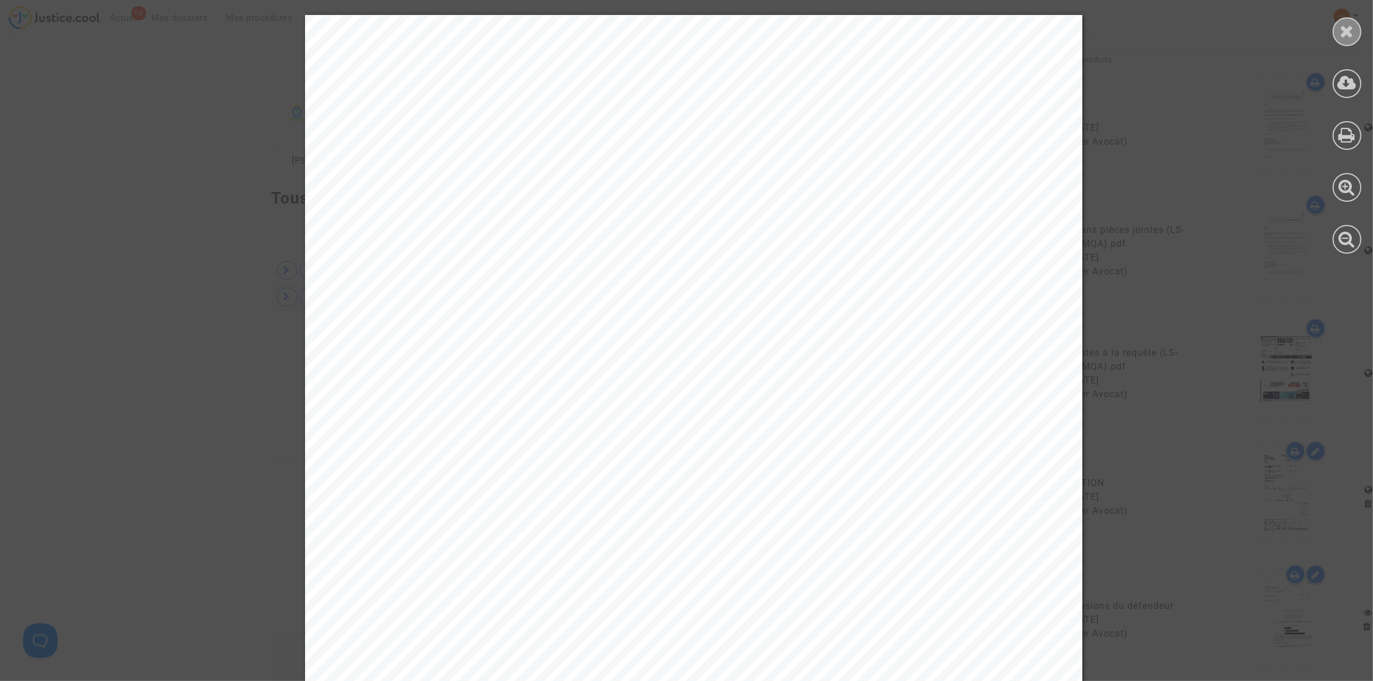
click at [1354, 35] on div at bounding box center [1346, 31] width 29 height 29
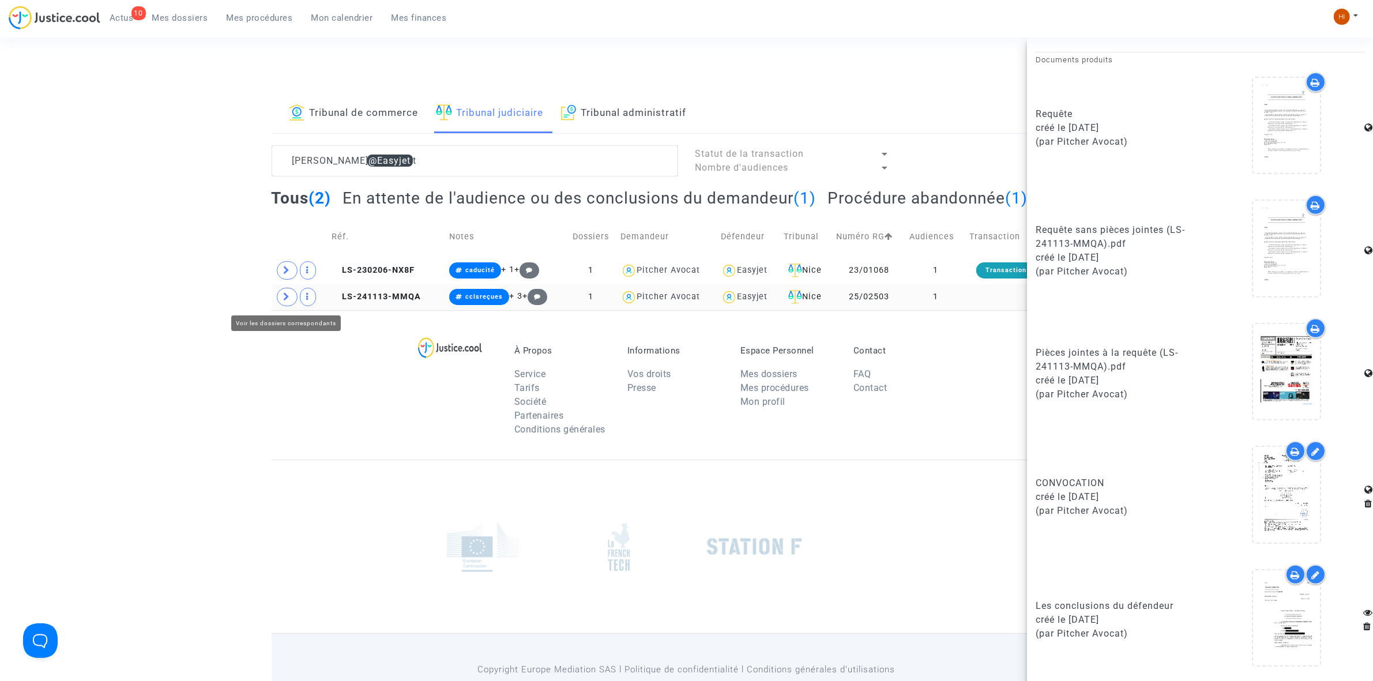
click at [280, 300] on span at bounding box center [287, 297] width 21 height 18
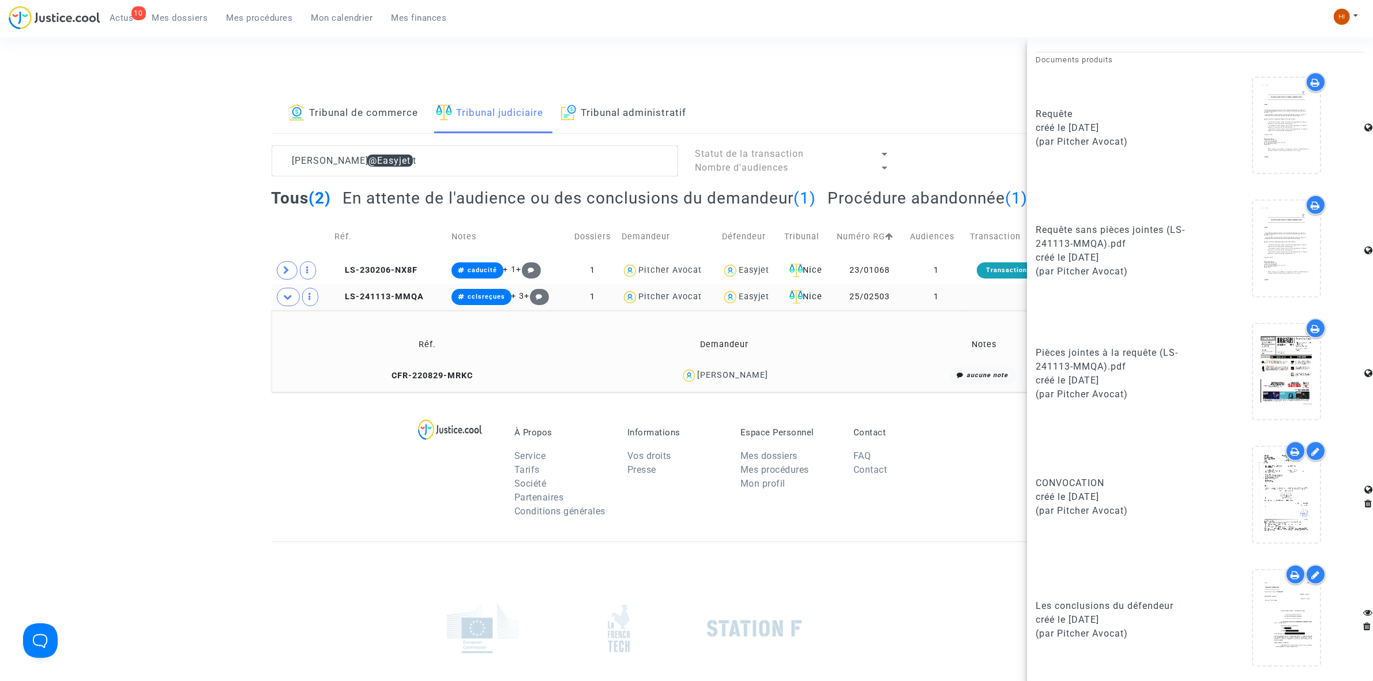
click at [442, 381] on td "CFR-220829-MRKC" at bounding box center [428, 375] width 304 height 25
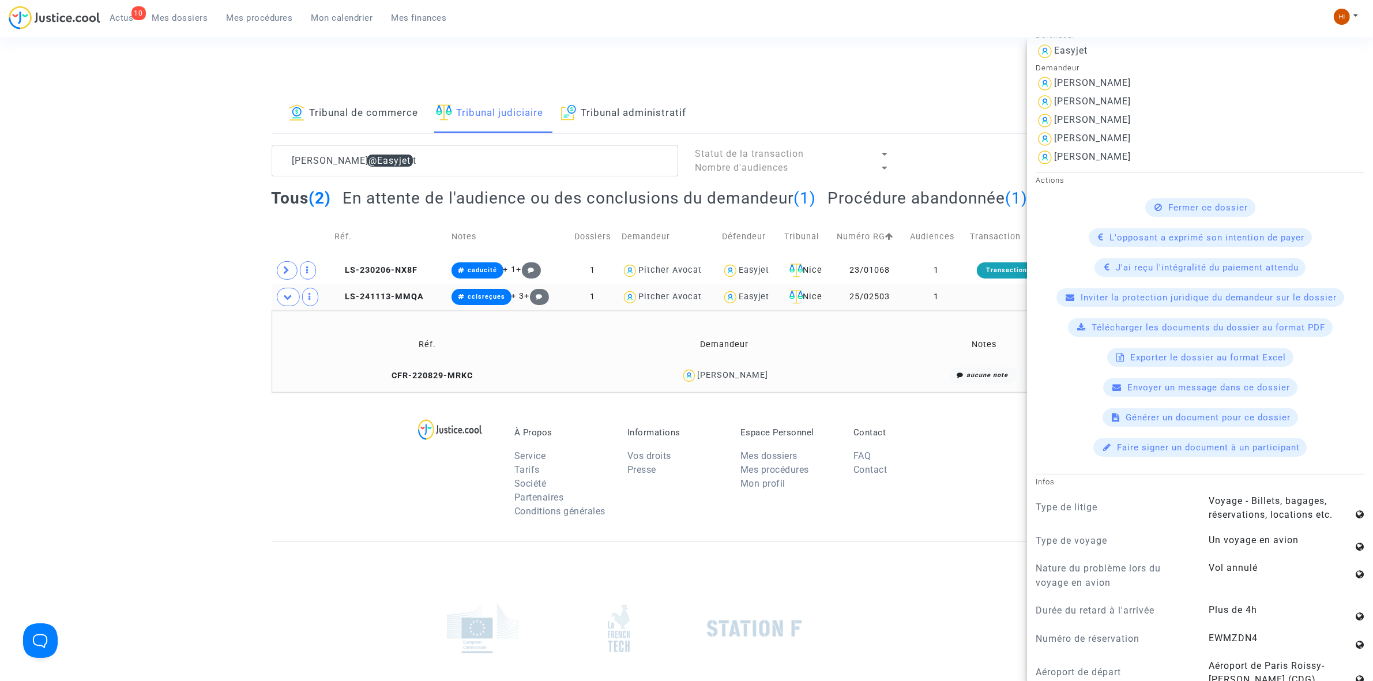
scroll to position [577, 0]
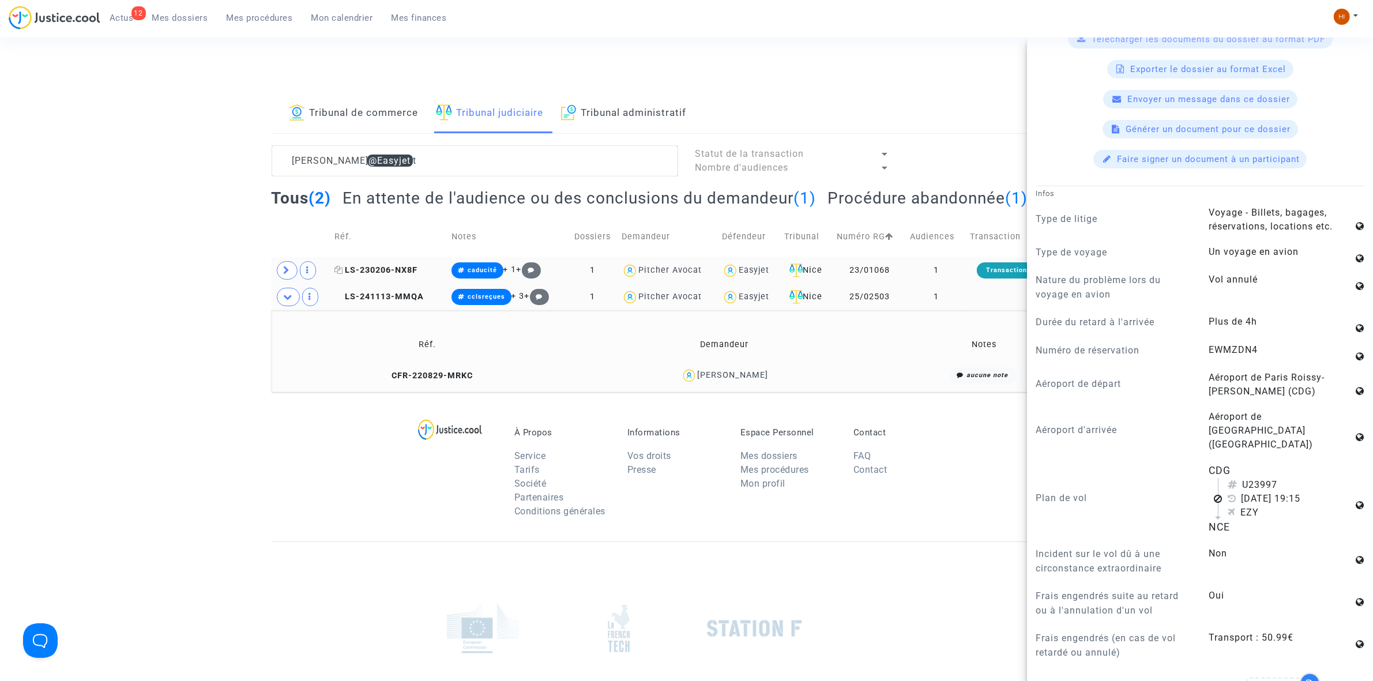
click at [402, 269] on span "LS-230206-NX8F" at bounding box center [375, 270] width 83 height 10
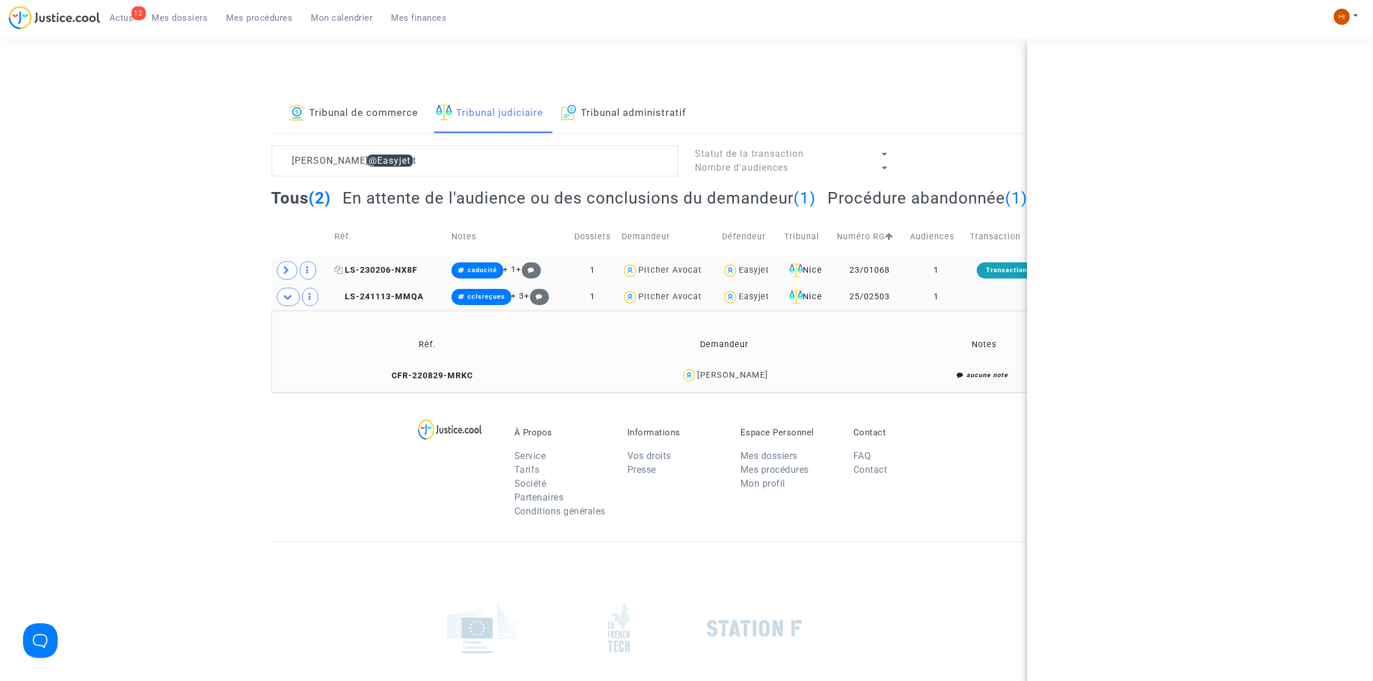
scroll to position [0, 0]
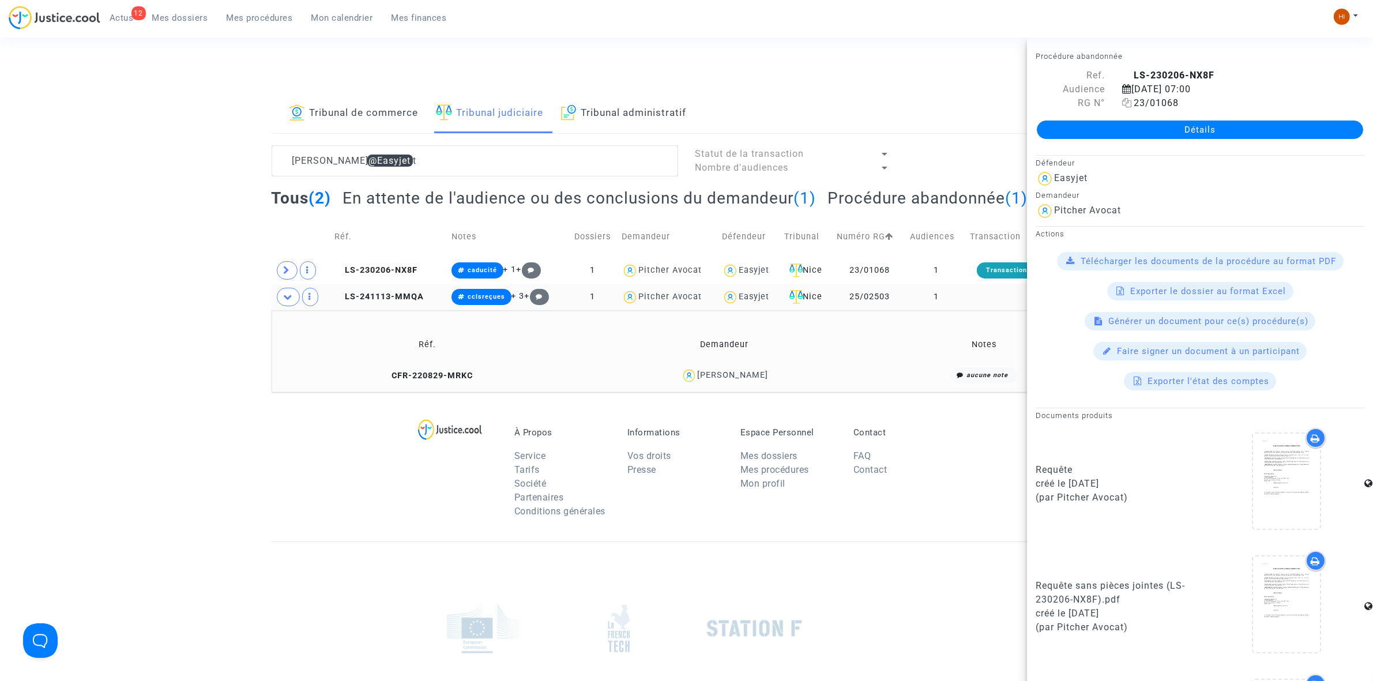
click at [1127, 104] on icon at bounding box center [1127, 102] width 10 height 9
click at [421, 278] on td "LS-230206-NX8F" at bounding box center [388, 270] width 117 height 27
click at [598, 182] on lawsuits-list "[PERSON_NAME] @Easyjet Statut de la transaction Nombre d'audiences Tous (2) En …" at bounding box center [687, 268] width 830 height 247
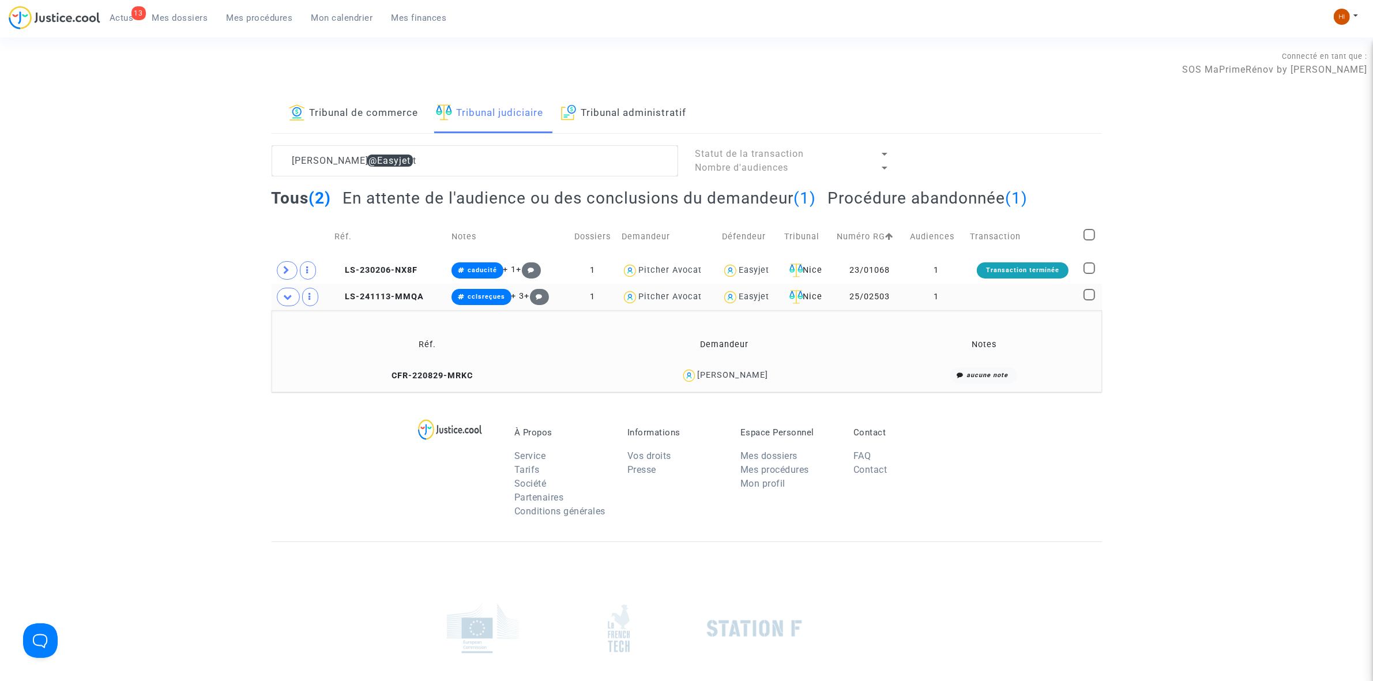
click at [347, 7] on ul "13 Actus Mes dossiers Mes procédures Mon calendrier Mes finances" at bounding box center [278, 16] width 356 height 21
click at [346, 16] on span "Mon calendrier" at bounding box center [342, 18] width 62 height 10
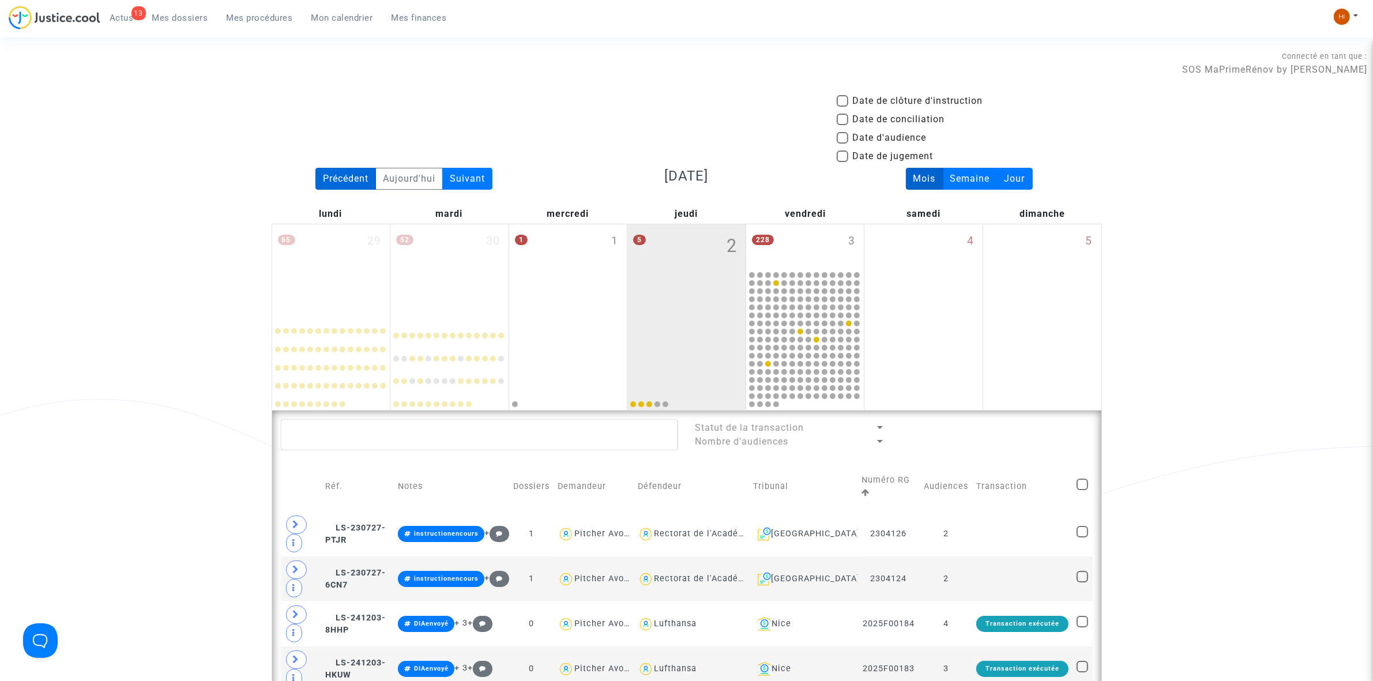
click at [333, 180] on div "Précédent" at bounding box center [345, 179] width 61 height 22
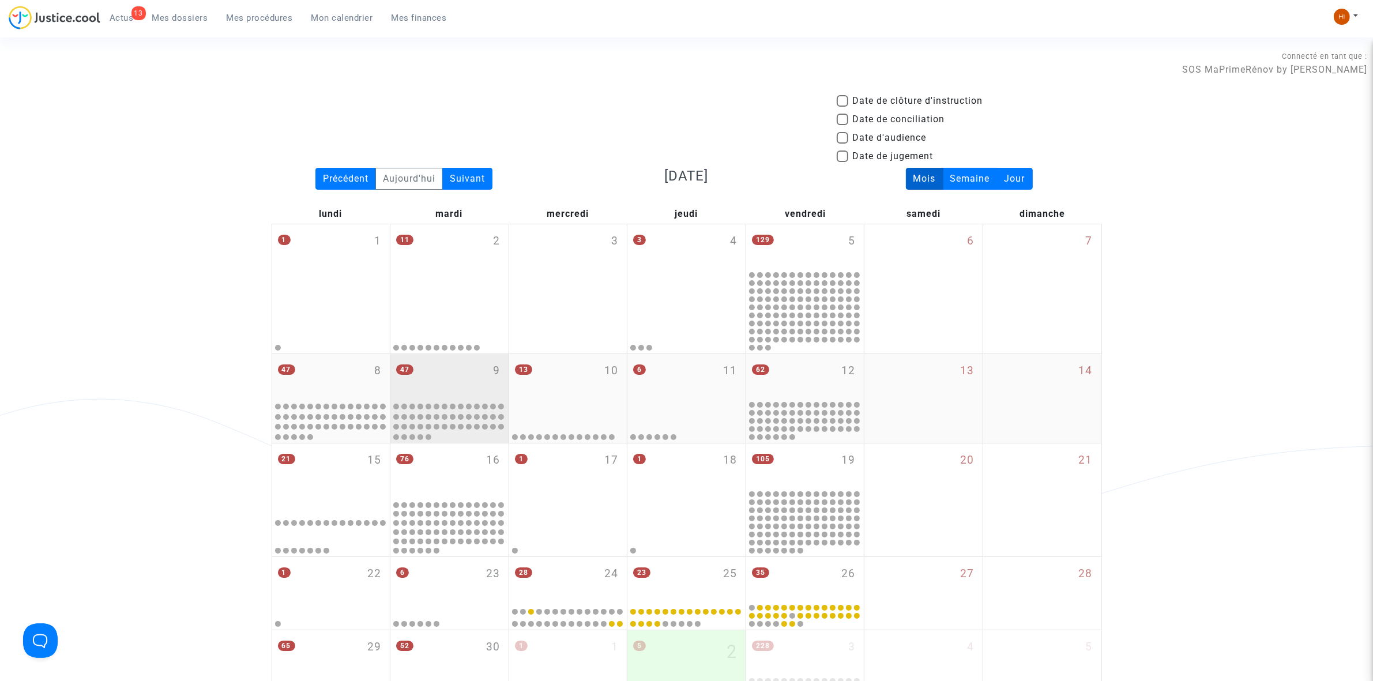
click at [455, 369] on div "47 9" at bounding box center [449, 376] width 118 height 45
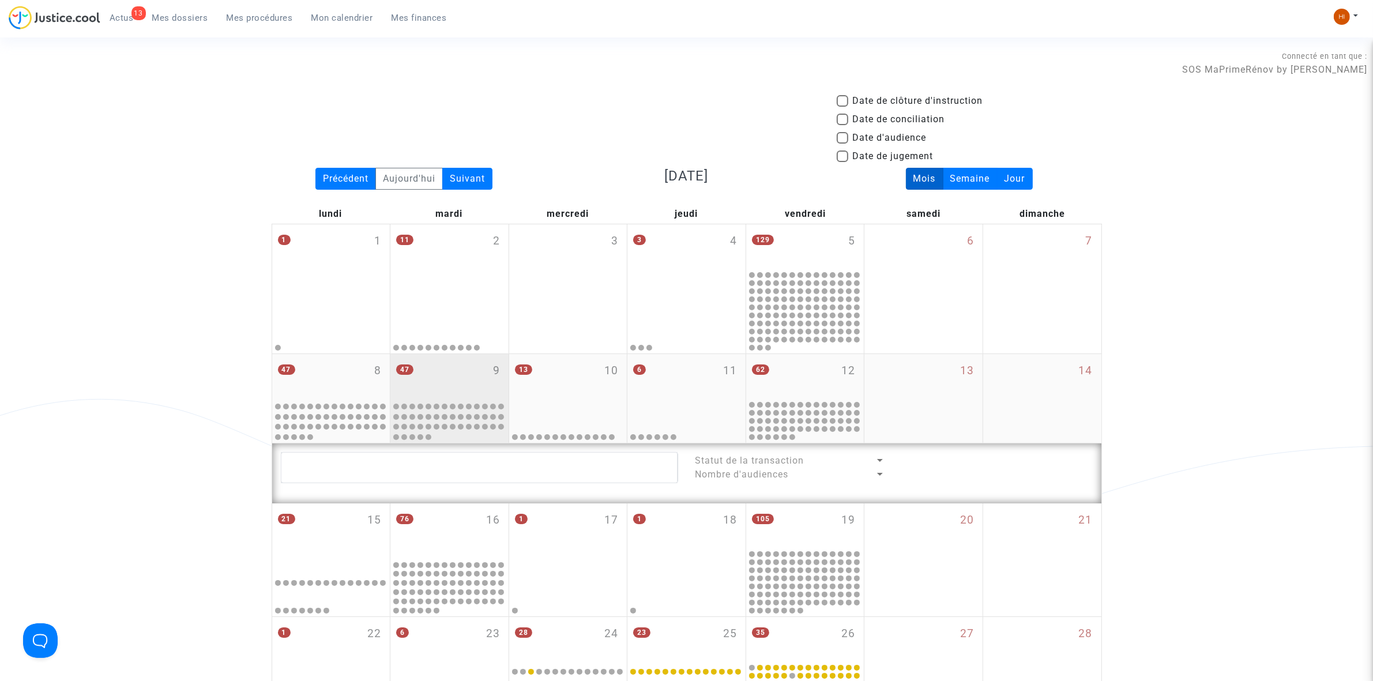
scroll to position [432, 0]
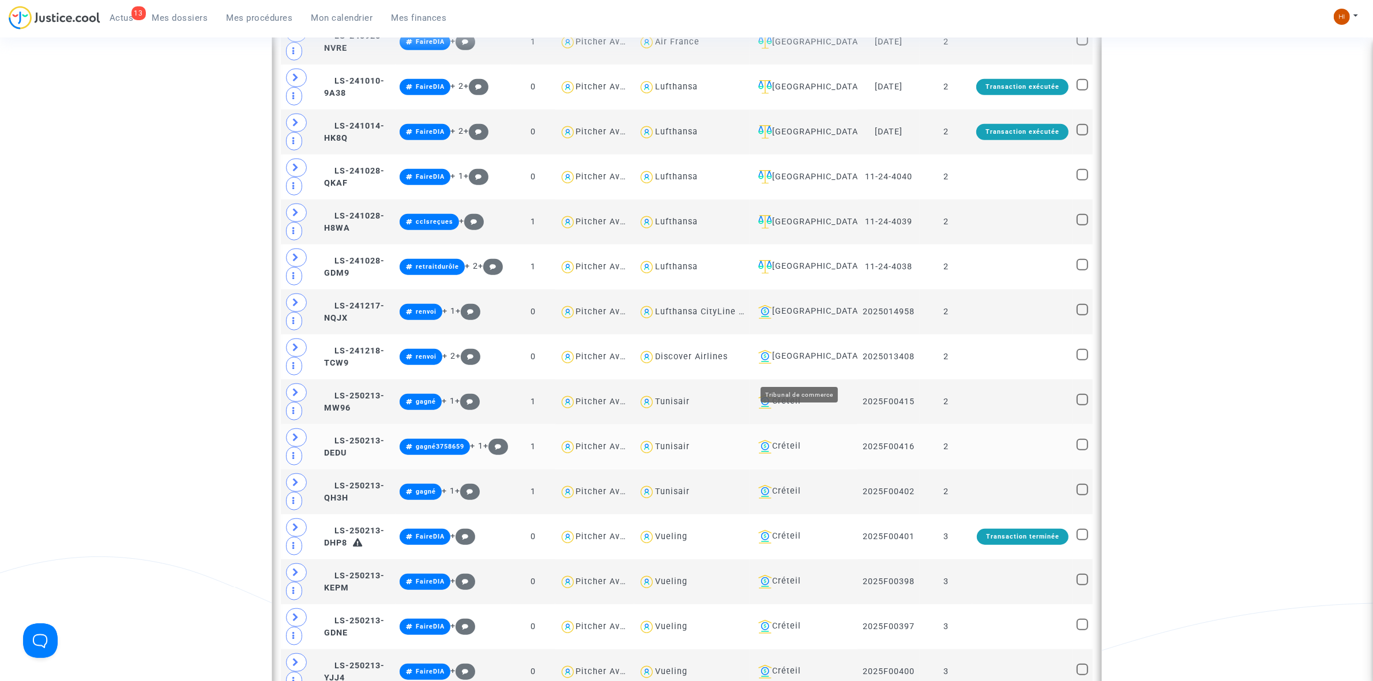
scroll to position [1586, 0]
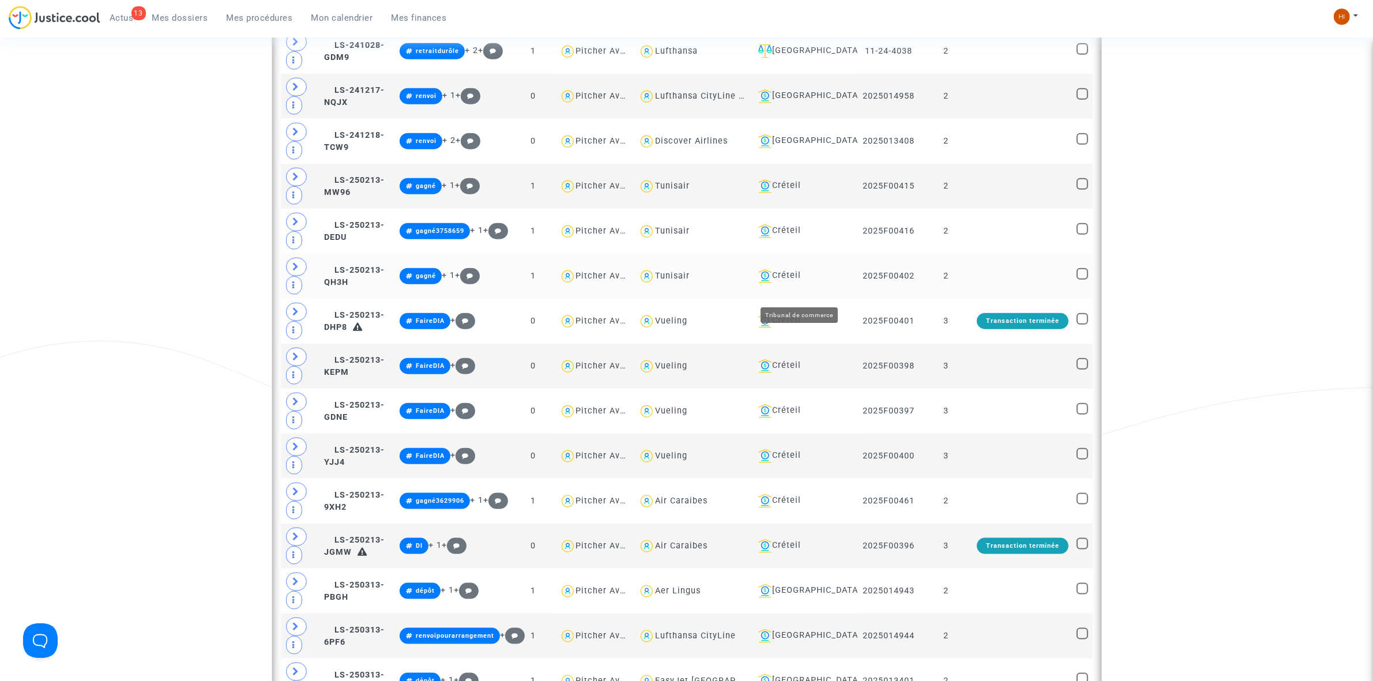
click at [782, 283] on div "Créteil" at bounding box center [804, 276] width 100 height 14
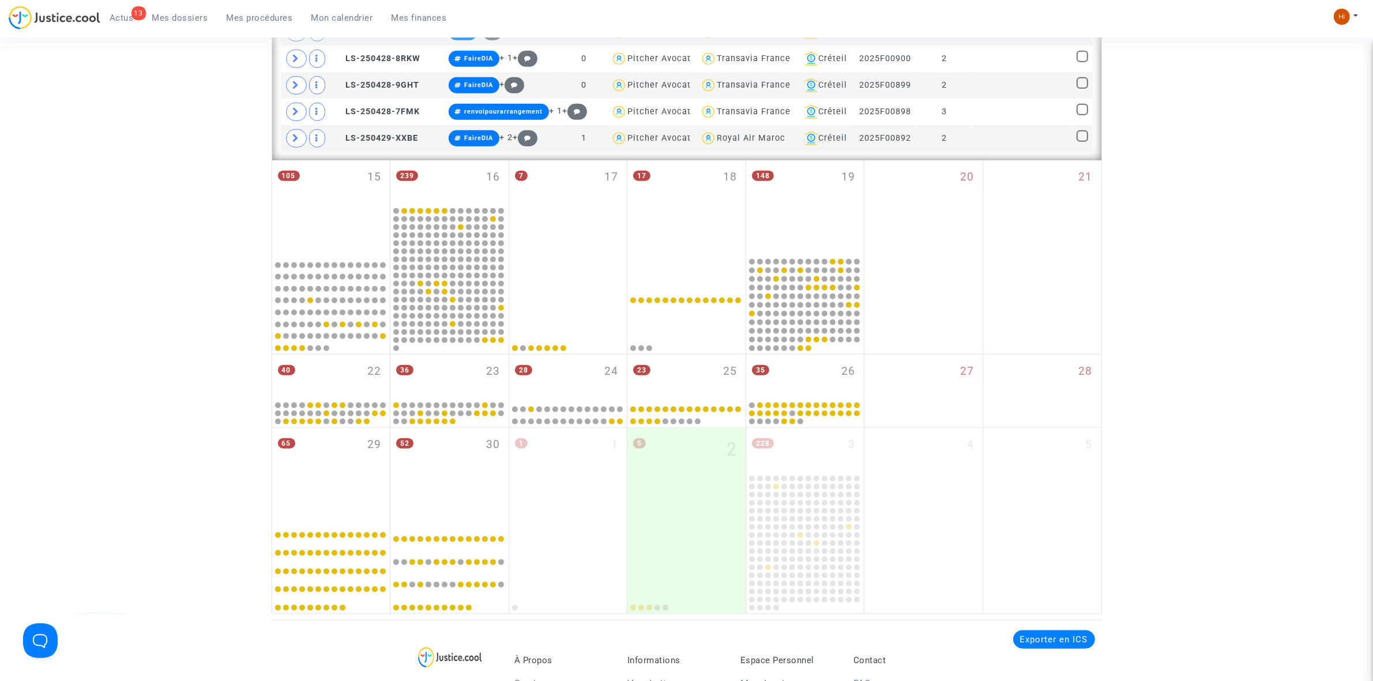
scroll to position [1009, 0]
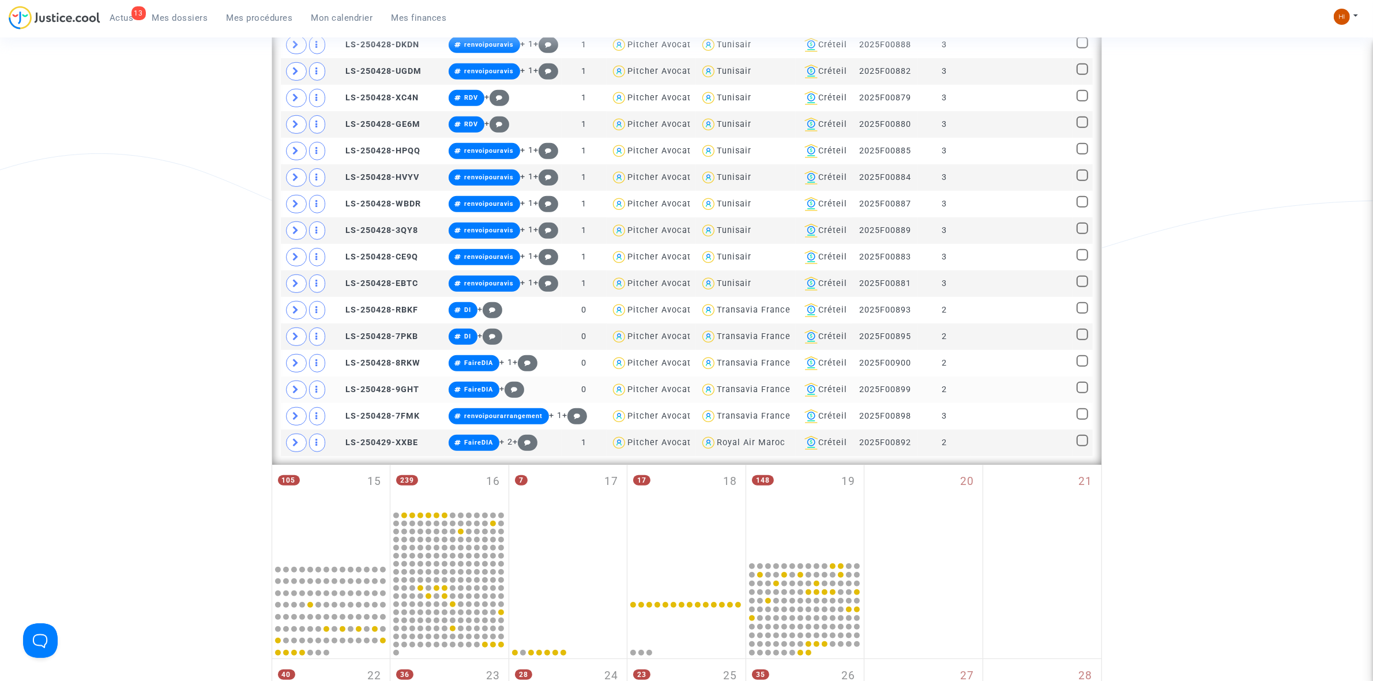
click at [967, 398] on td "2" at bounding box center [944, 389] width 53 height 27
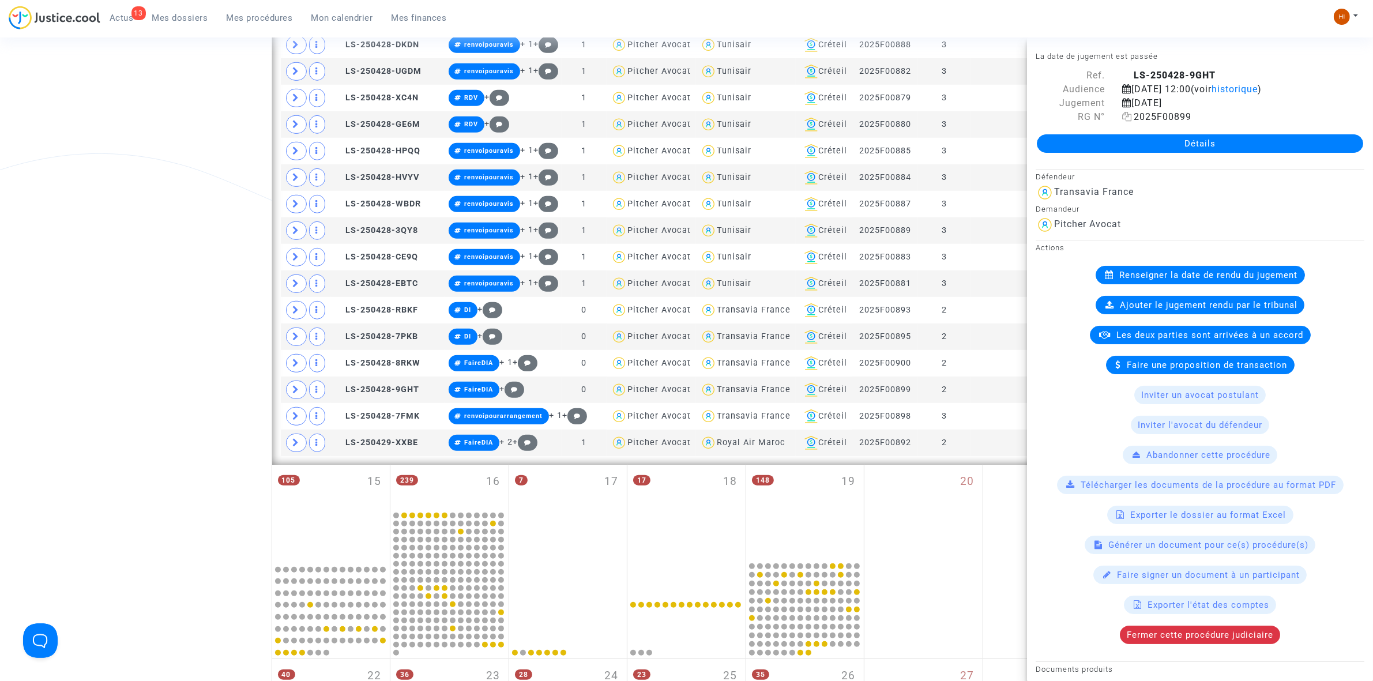
click at [1125, 117] on icon at bounding box center [1127, 116] width 10 height 9
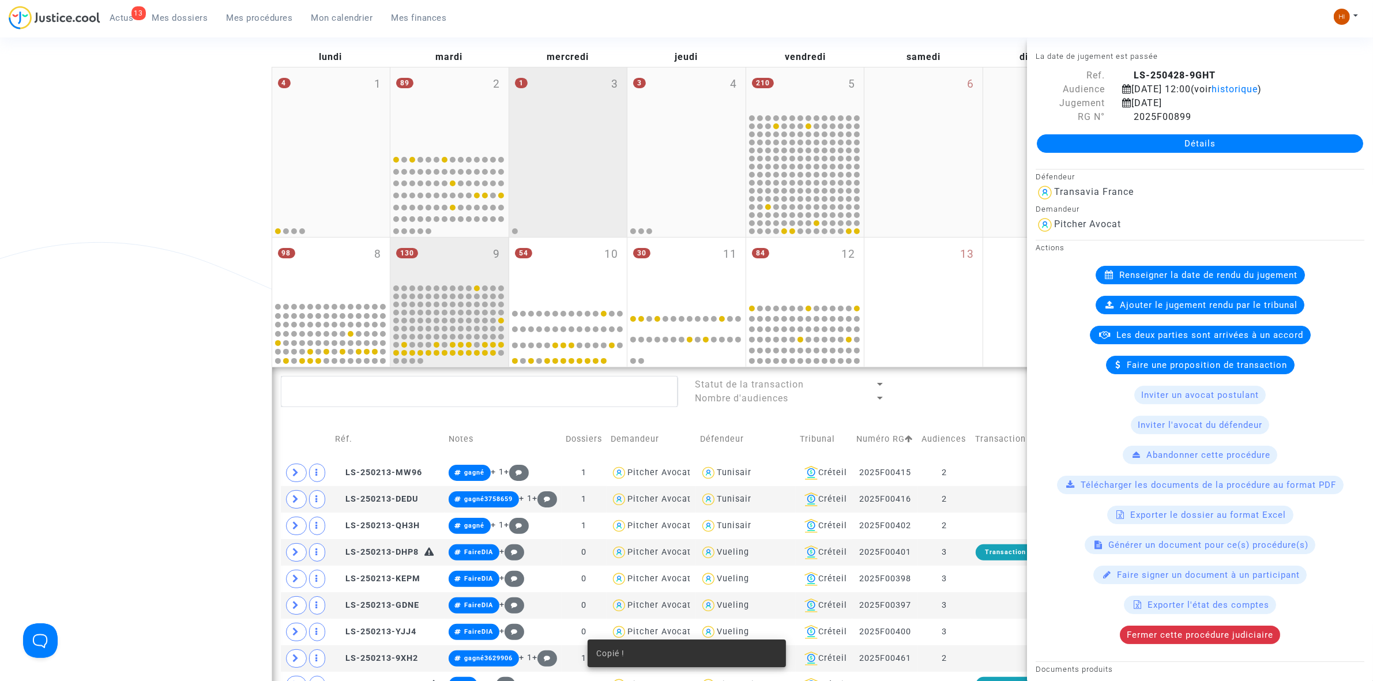
scroll to position [72, 0]
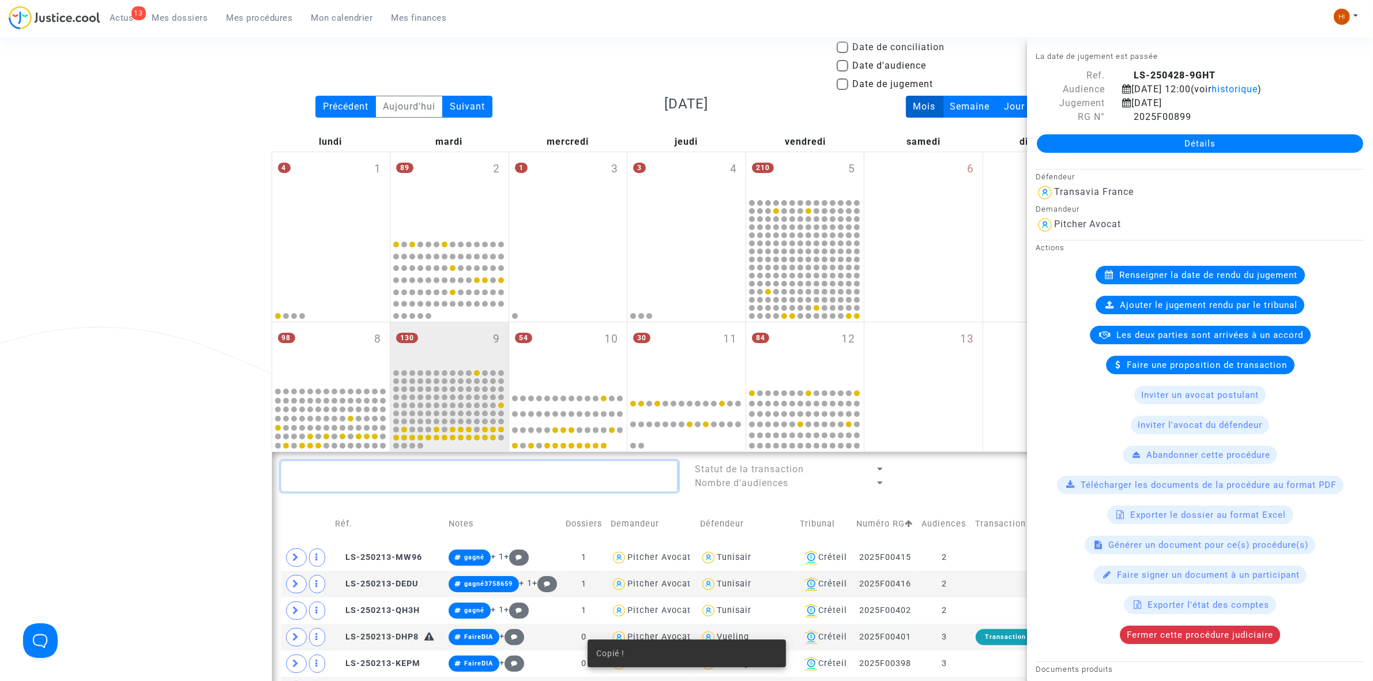
click at [421, 489] on textarea at bounding box center [479, 476] width 397 height 31
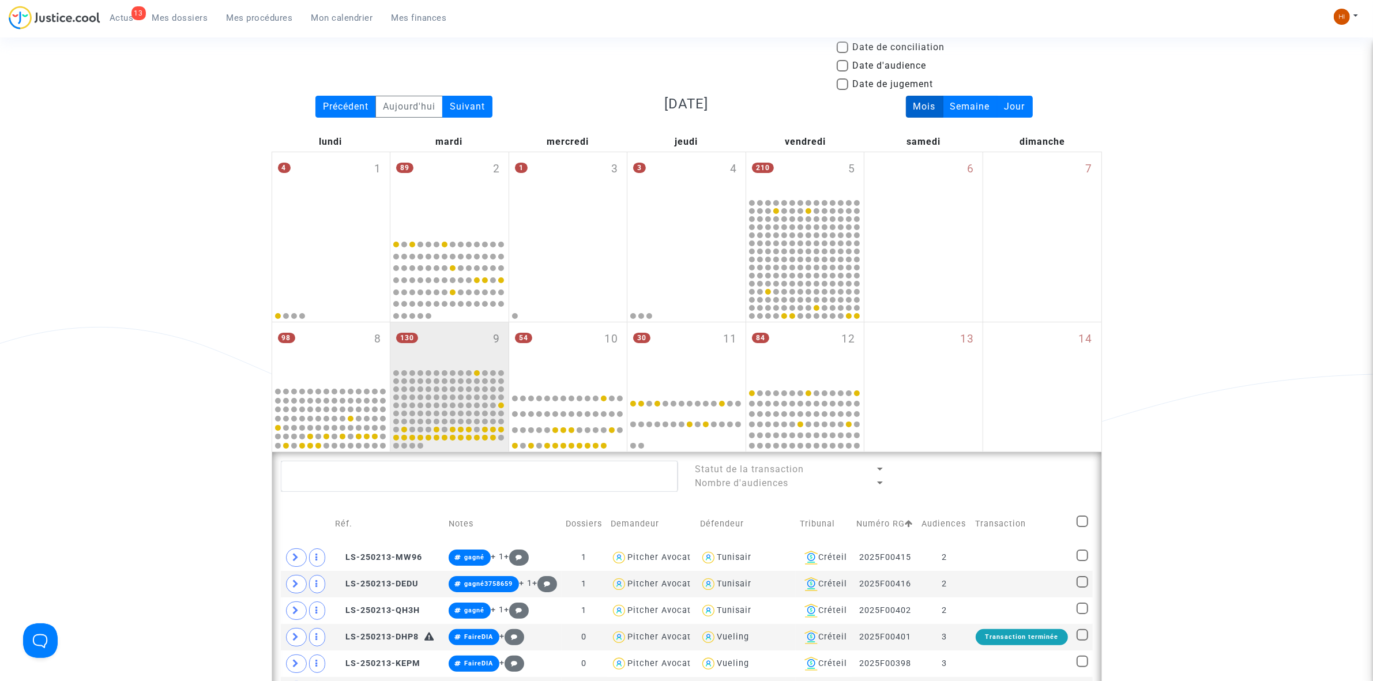
click at [406, 484] on textarea at bounding box center [479, 476] width 397 height 31
paste textarea "2025F00899"
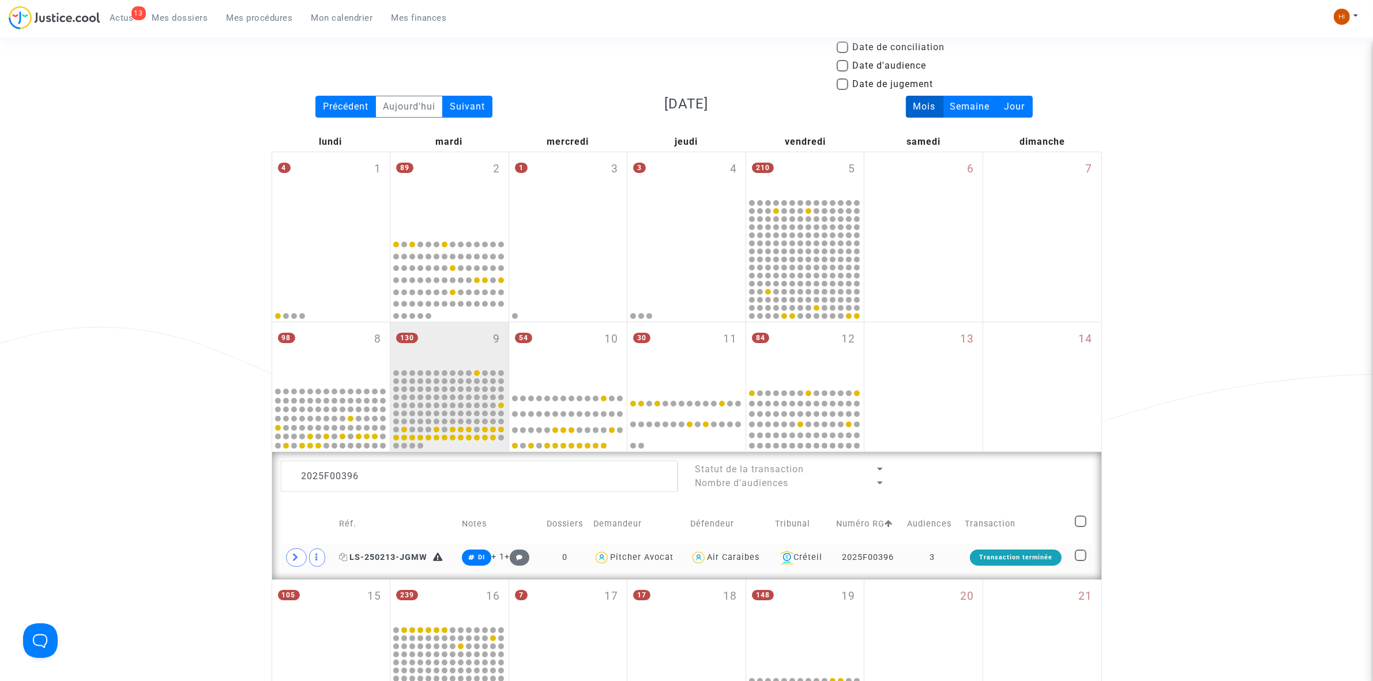
click at [381, 560] on span "LS-250213-JGMW" at bounding box center [383, 557] width 88 height 10
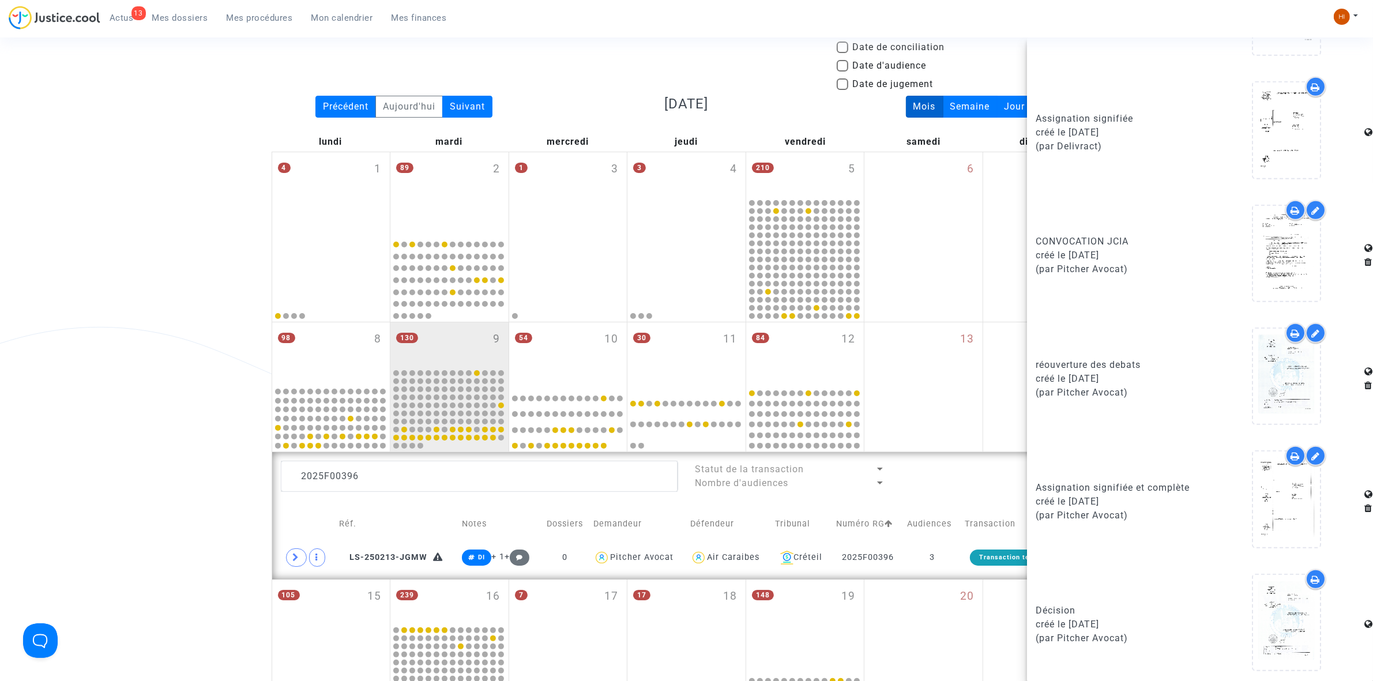
scroll to position [432, 0]
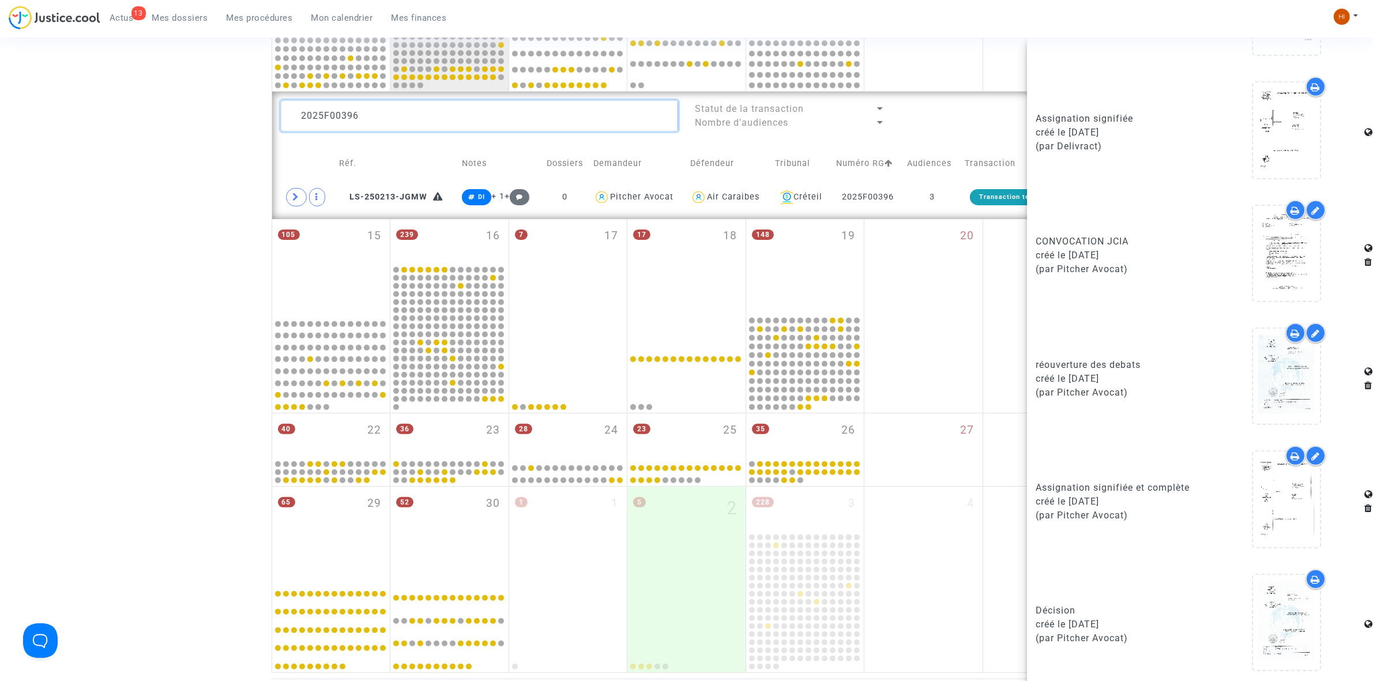
click at [531, 108] on textarea at bounding box center [479, 115] width 397 height 31
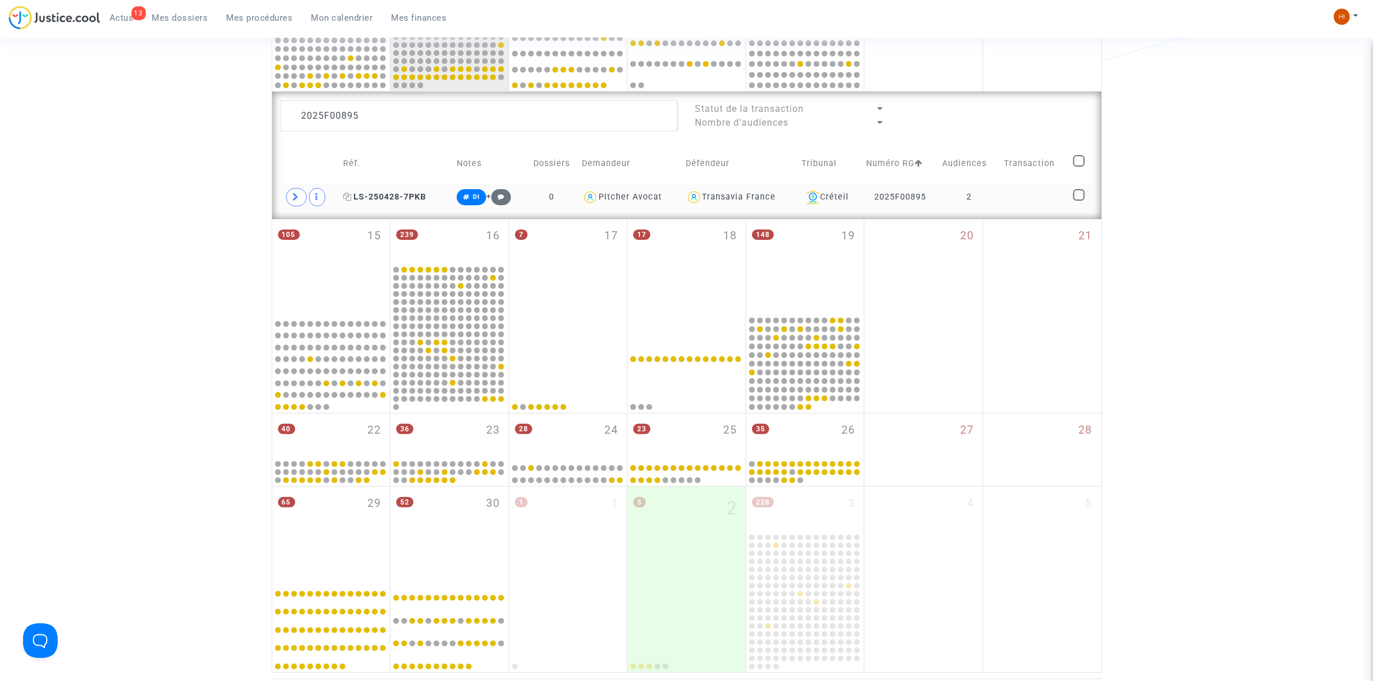
click at [407, 198] on span "LS-250428-7PKB" at bounding box center [384, 197] width 83 height 10
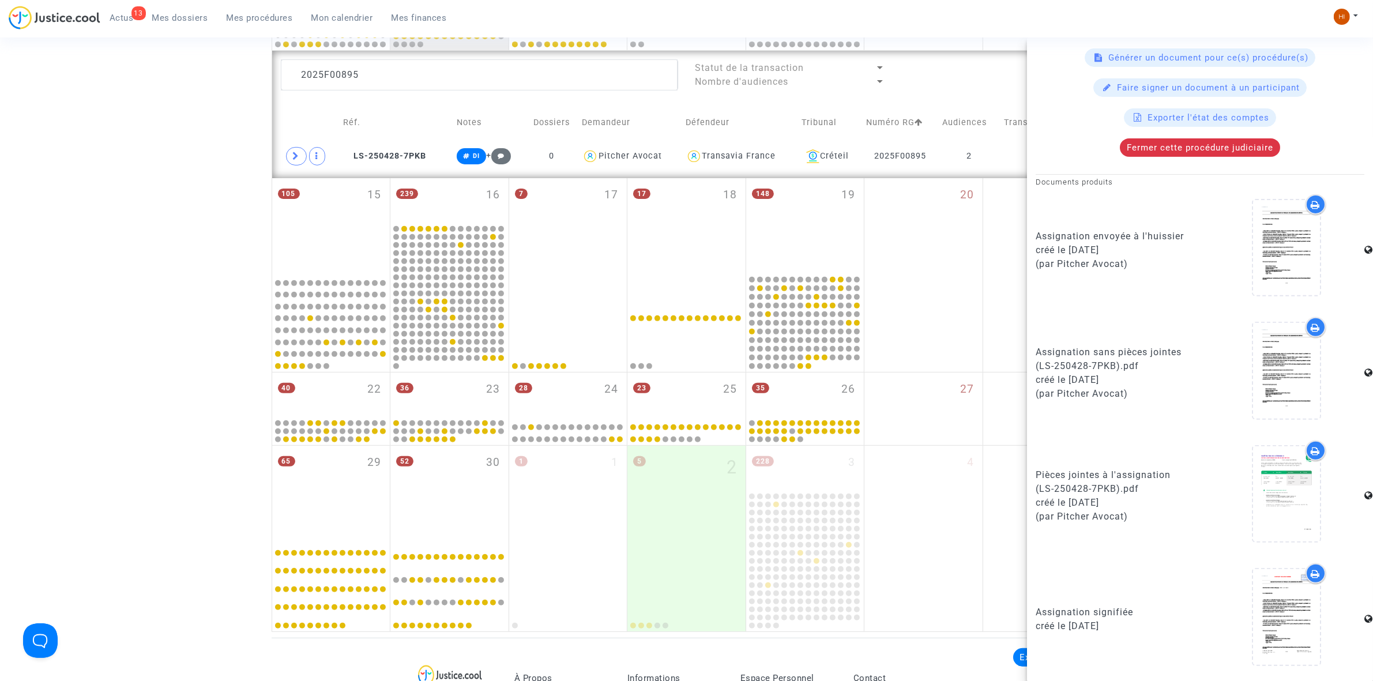
scroll to position [355, 0]
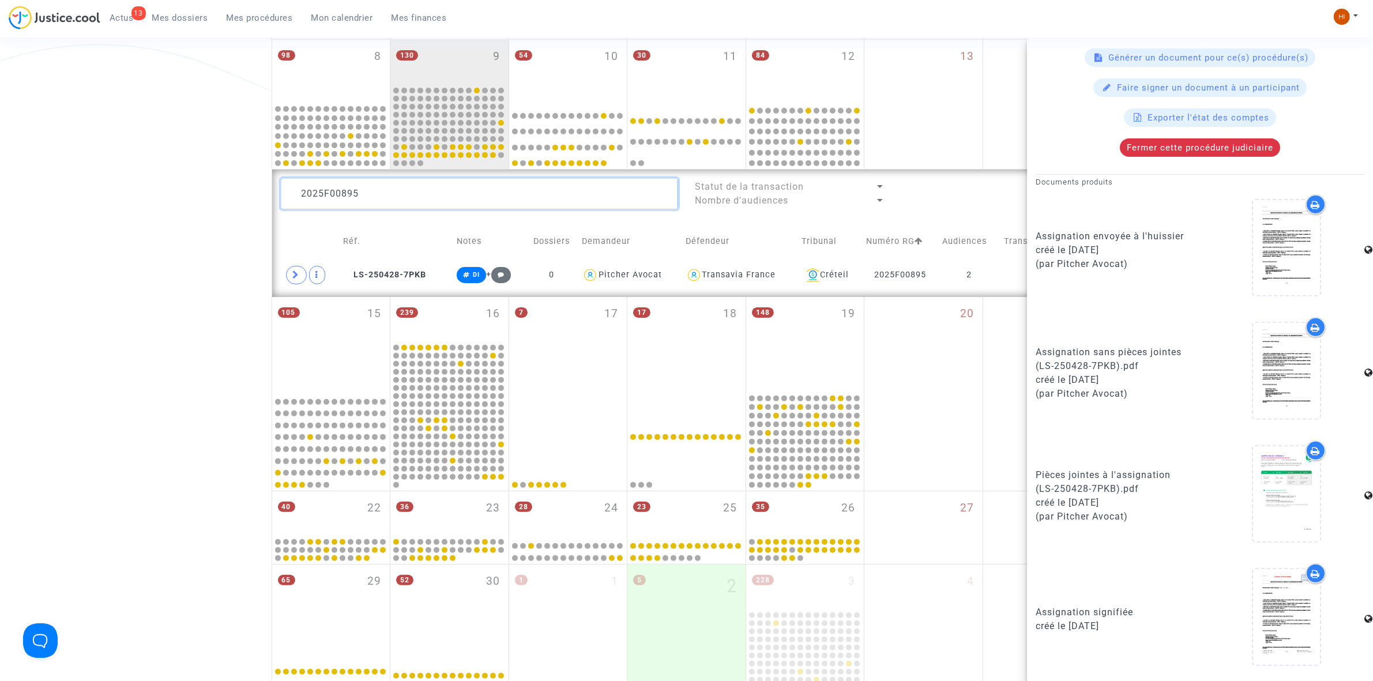
click at [436, 191] on textarea at bounding box center [479, 193] width 397 height 31
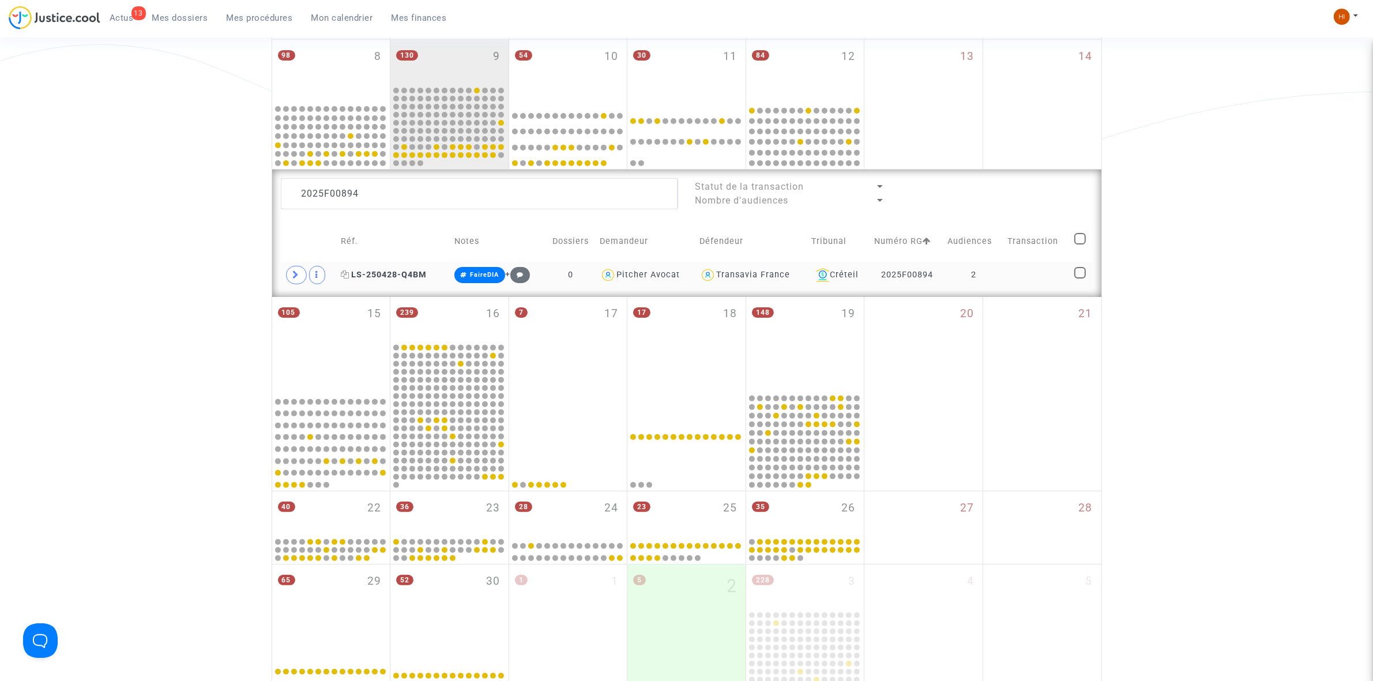
click at [383, 277] on span "LS-250428-Q4BM" at bounding box center [384, 275] width 86 height 10
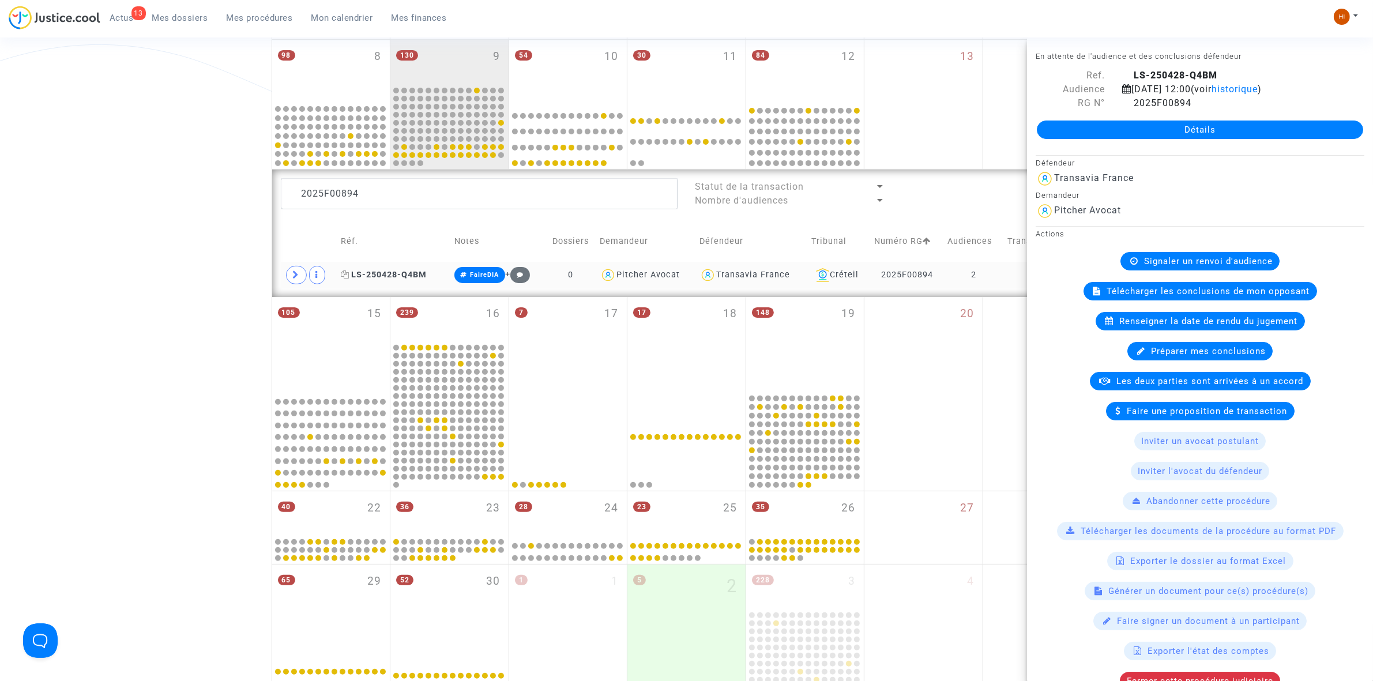
click at [342, 277] on icon at bounding box center [345, 274] width 9 height 8
click at [421, 194] on textarea at bounding box center [479, 193] width 397 height 31
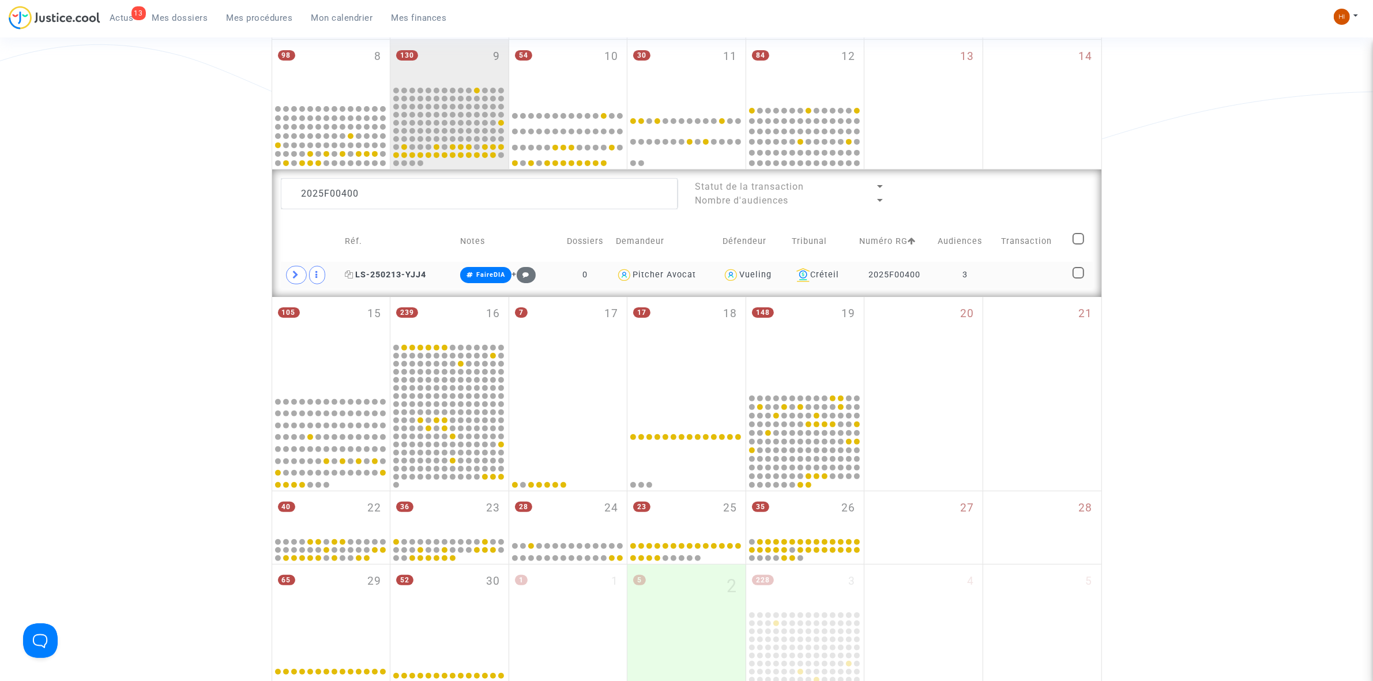
click at [350, 275] on icon at bounding box center [349, 274] width 9 height 8
click at [349, 275] on icon at bounding box center [349, 274] width 9 height 8
click at [431, 184] on textarea at bounding box center [479, 193] width 397 height 31
click at [348, 276] on icon at bounding box center [348, 274] width 9 height 8
click at [406, 190] on textarea at bounding box center [479, 193] width 397 height 31
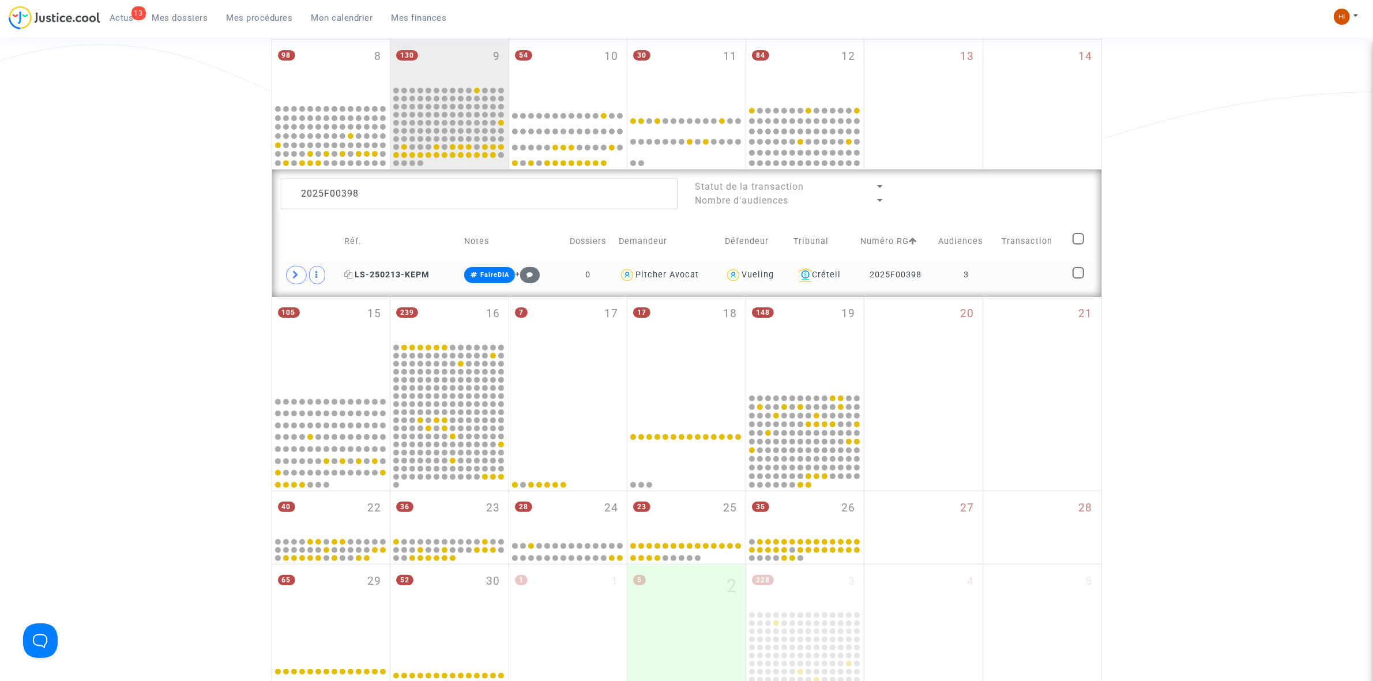
click at [347, 275] on icon at bounding box center [348, 274] width 9 height 8
click at [376, 186] on textarea at bounding box center [479, 193] width 397 height 31
click at [344, 274] on icon at bounding box center [344, 274] width 9 height 8
click at [445, 199] on textarea at bounding box center [479, 193] width 397 height 31
click at [383, 187] on textarea at bounding box center [479, 193] width 397 height 31
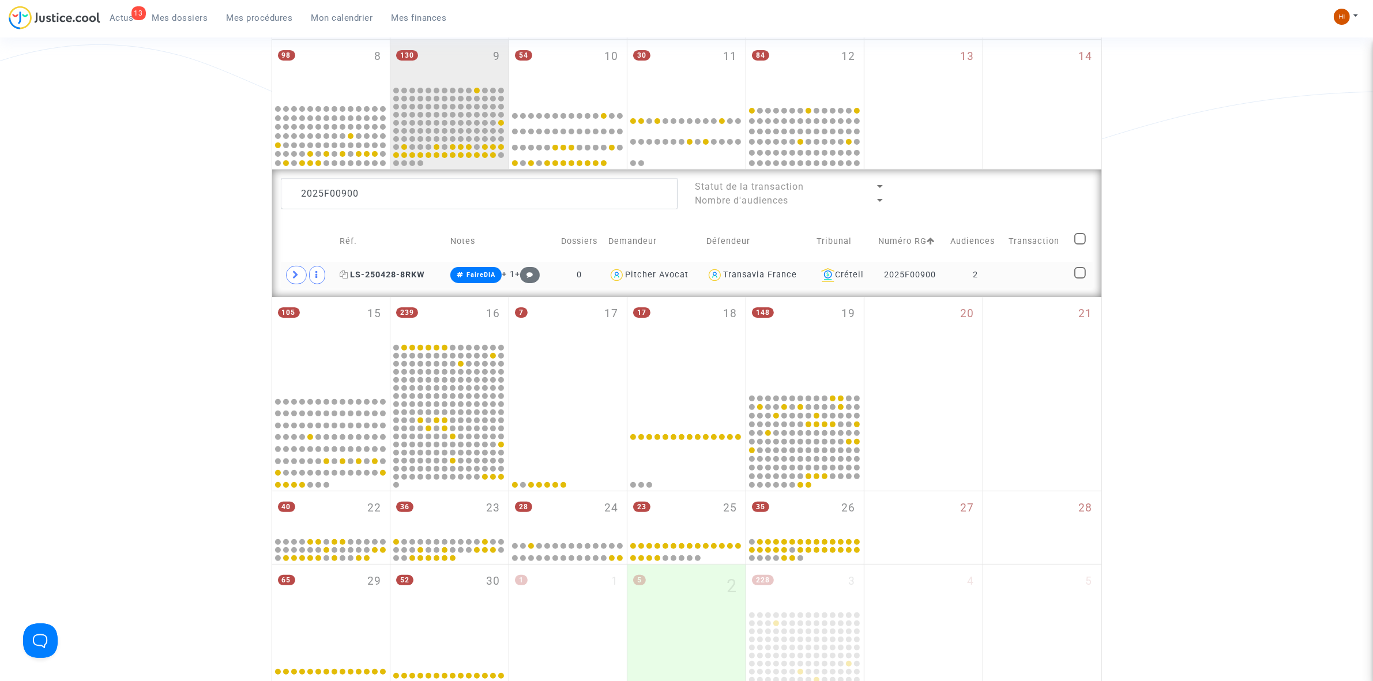
click at [347, 276] on icon at bounding box center [344, 274] width 9 height 8
click at [383, 199] on textarea at bounding box center [479, 193] width 397 height 31
click at [347, 276] on icon at bounding box center [345, 274] width 9 height 8
click at [442, 197] on textarea at bounding box center [479, 193] width 397 height 31
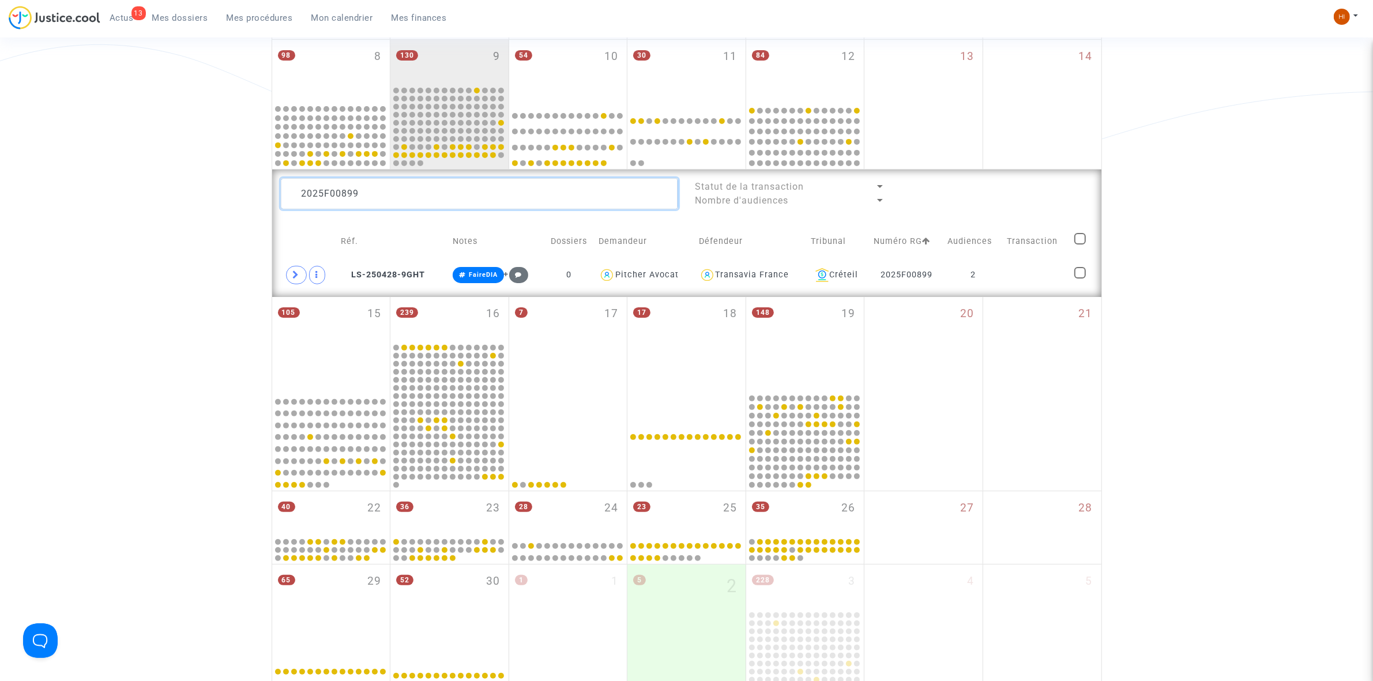
click at [442, 197] on textarea at bounding box center [479, 193] width 397 height 31
click at [385, 280] on span "LS-250428-7PKB" at bounding box center [384, 275] width 83 height 10
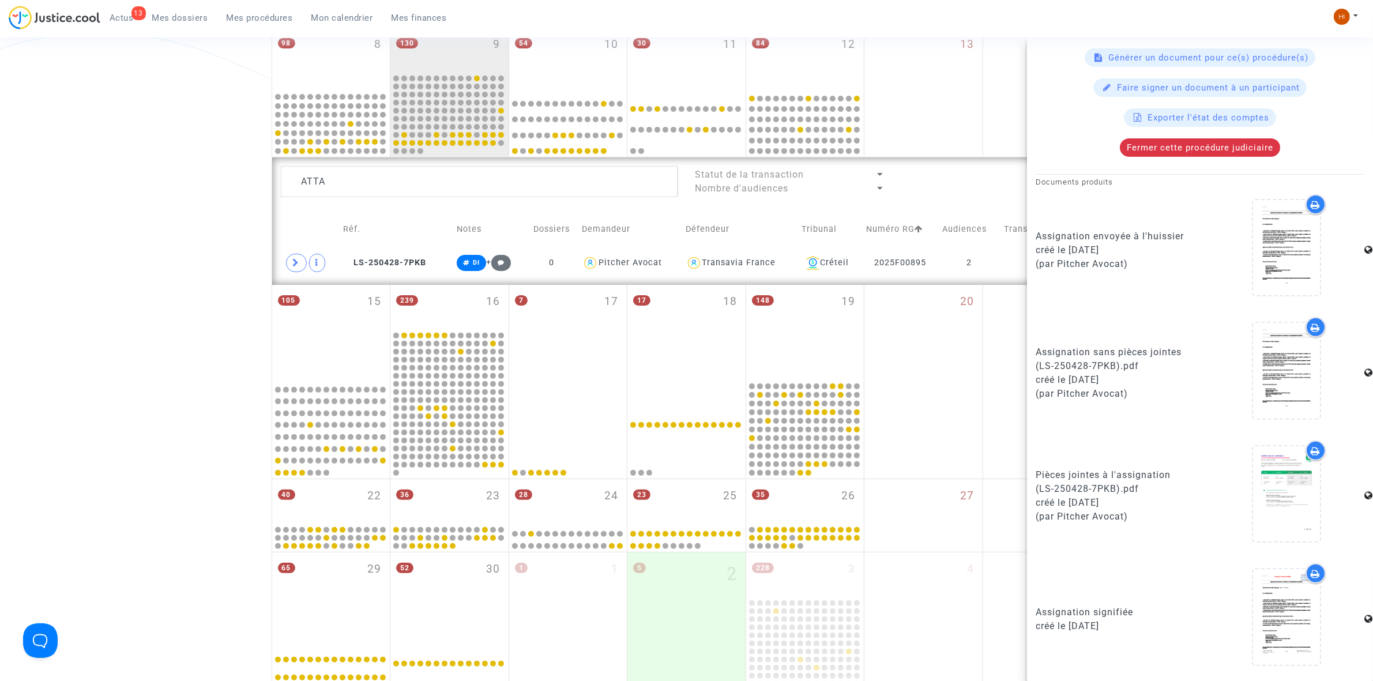
scroll to position [210, 0]
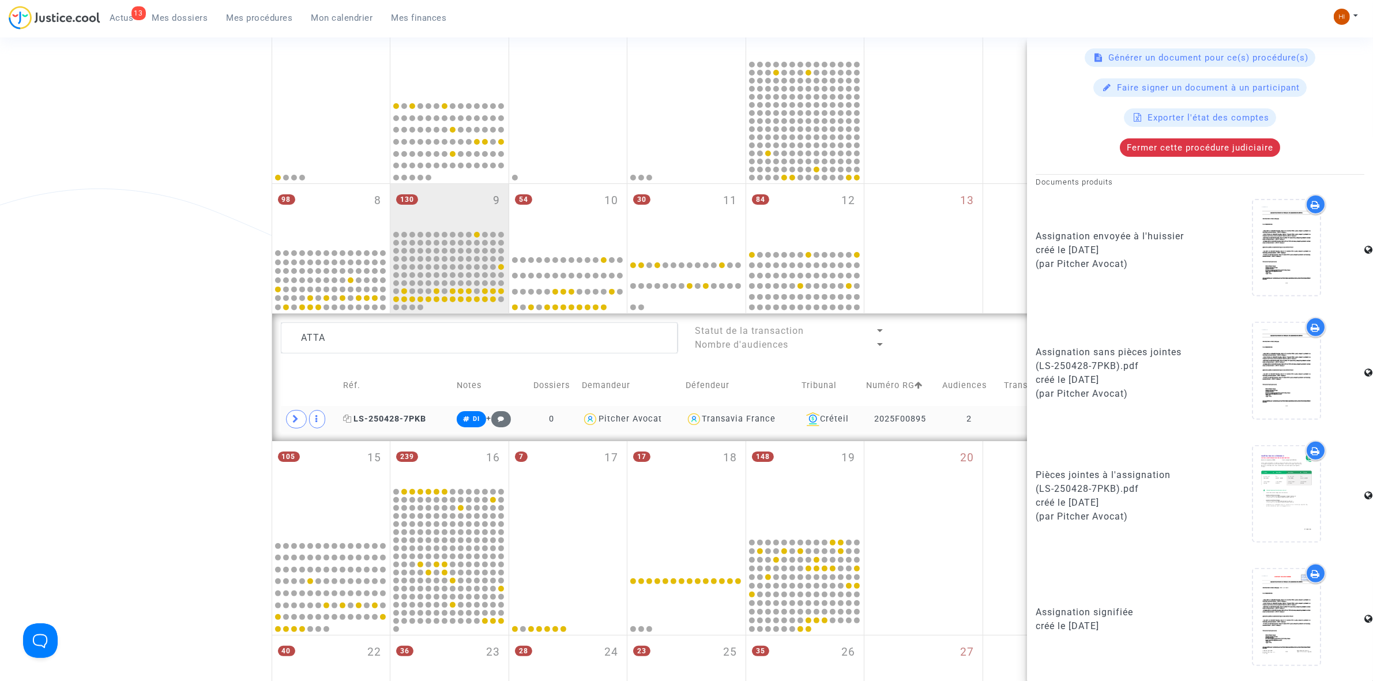
click at [349, 419] on icon at bounding box center [347, 419] width 9 height 8
click at [402, 329] on textarea at bounding box center [479, 337] width 397 height 31
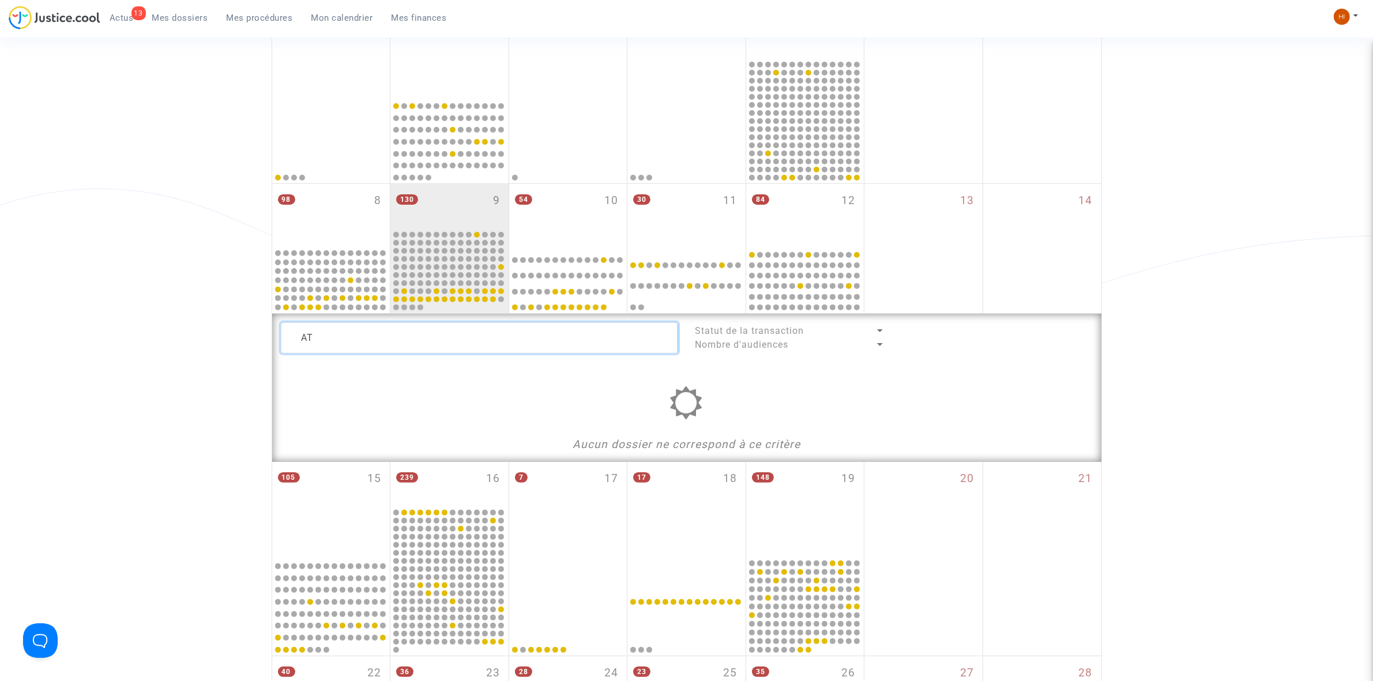
type textarea "A"
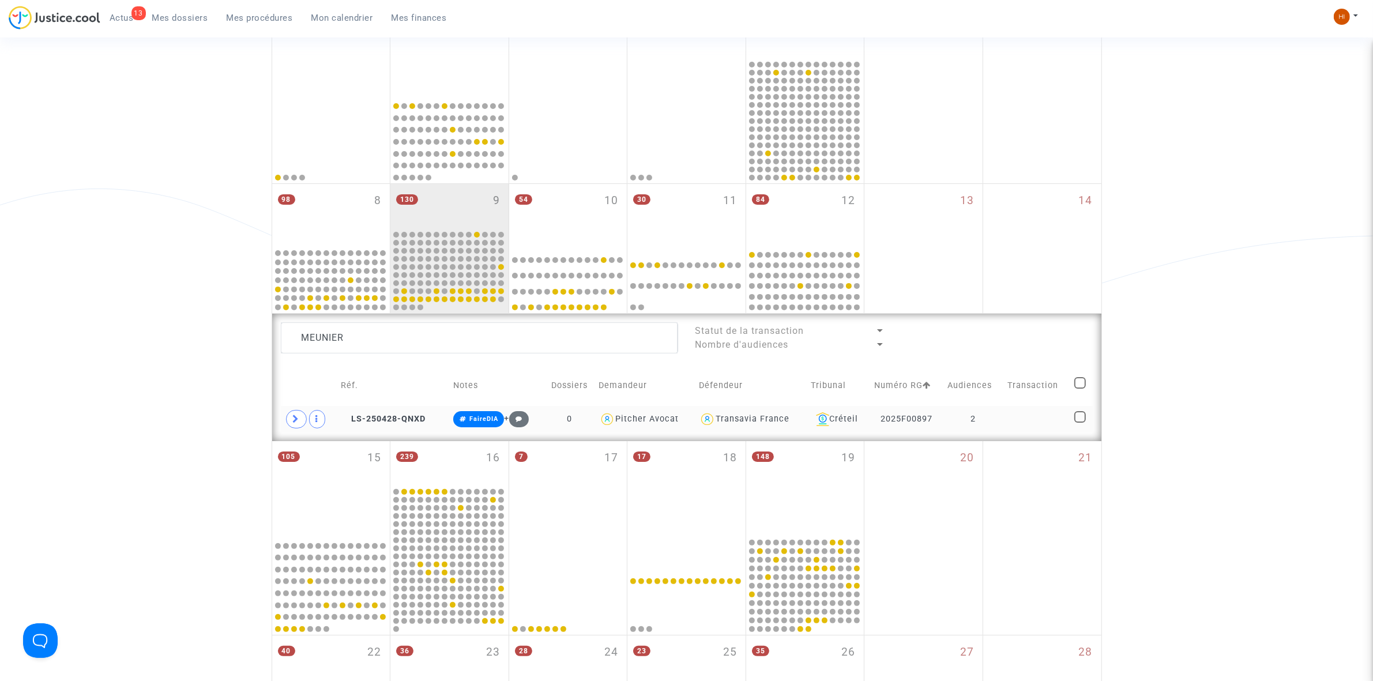
click at [406, 410] on td "LS-250428-QNXD" at bounding box center [393, 419] width 112 height 27
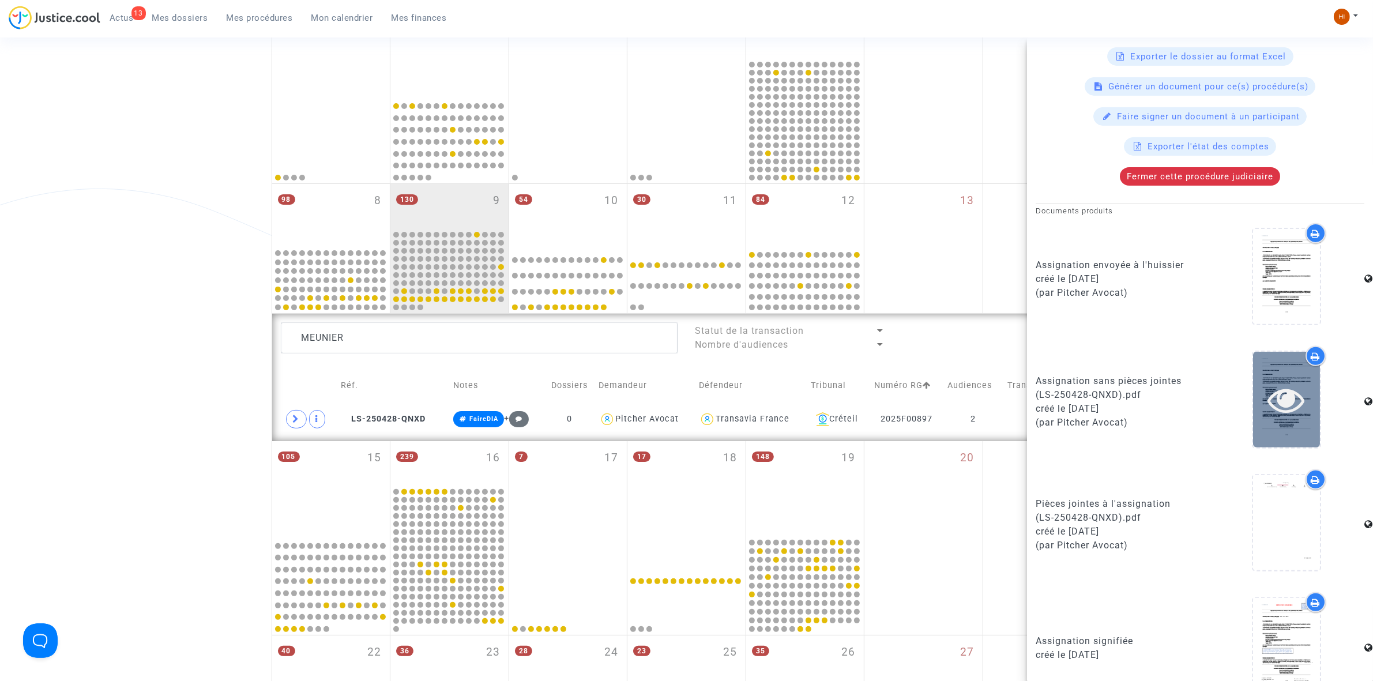
scroll to position [488, 0]
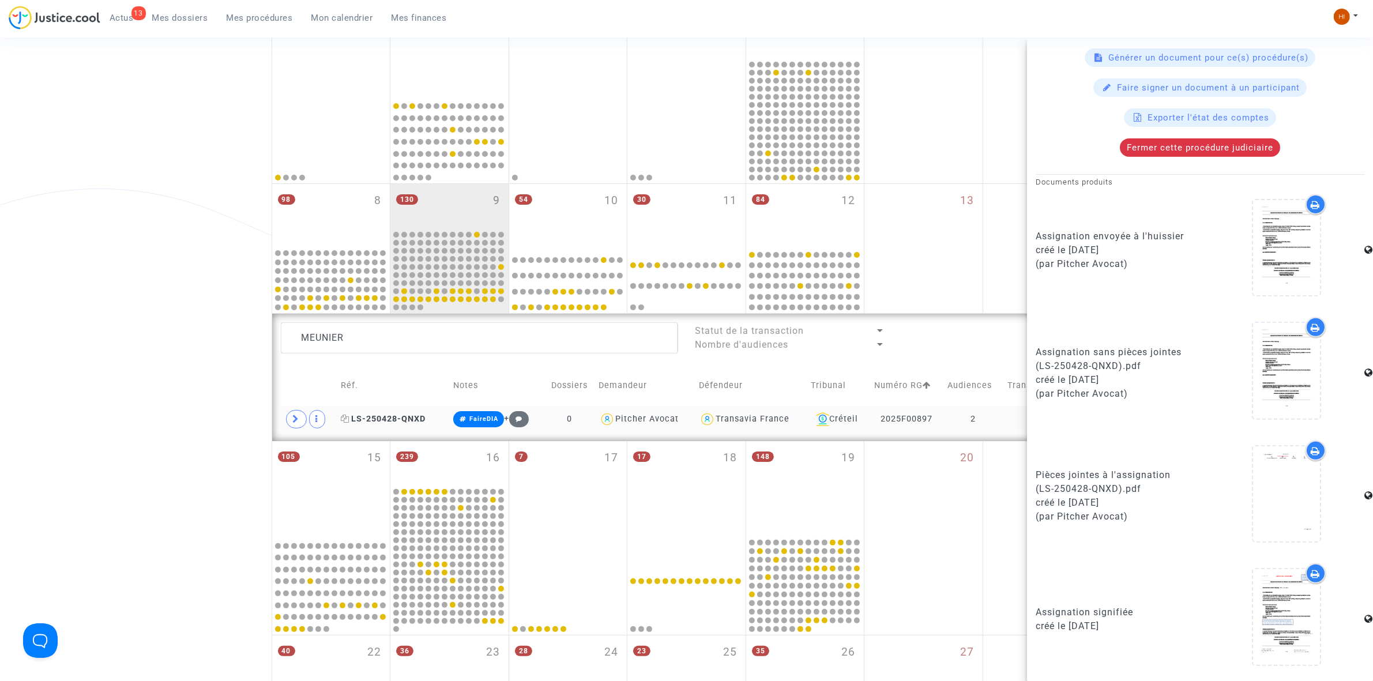
click at [341, 419] on icon at bounding box center [345, 419] width 9 height 8
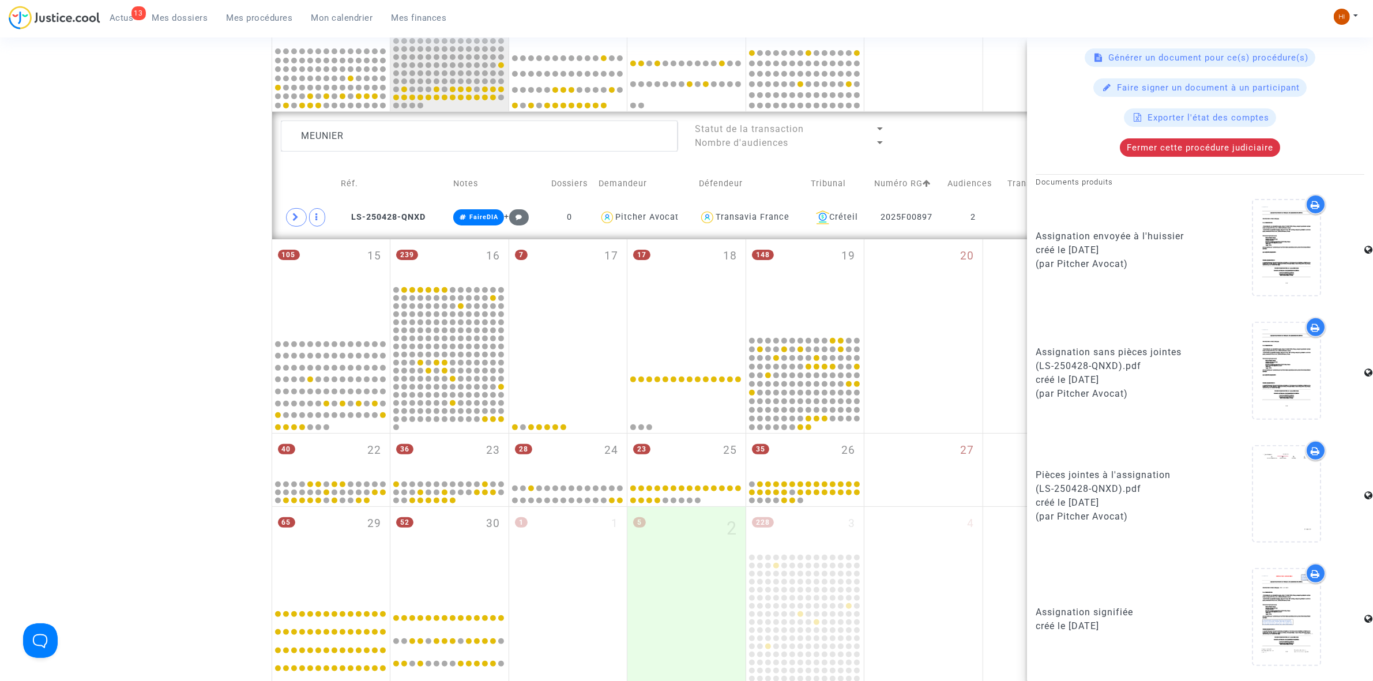
scroll to position [427, 0]
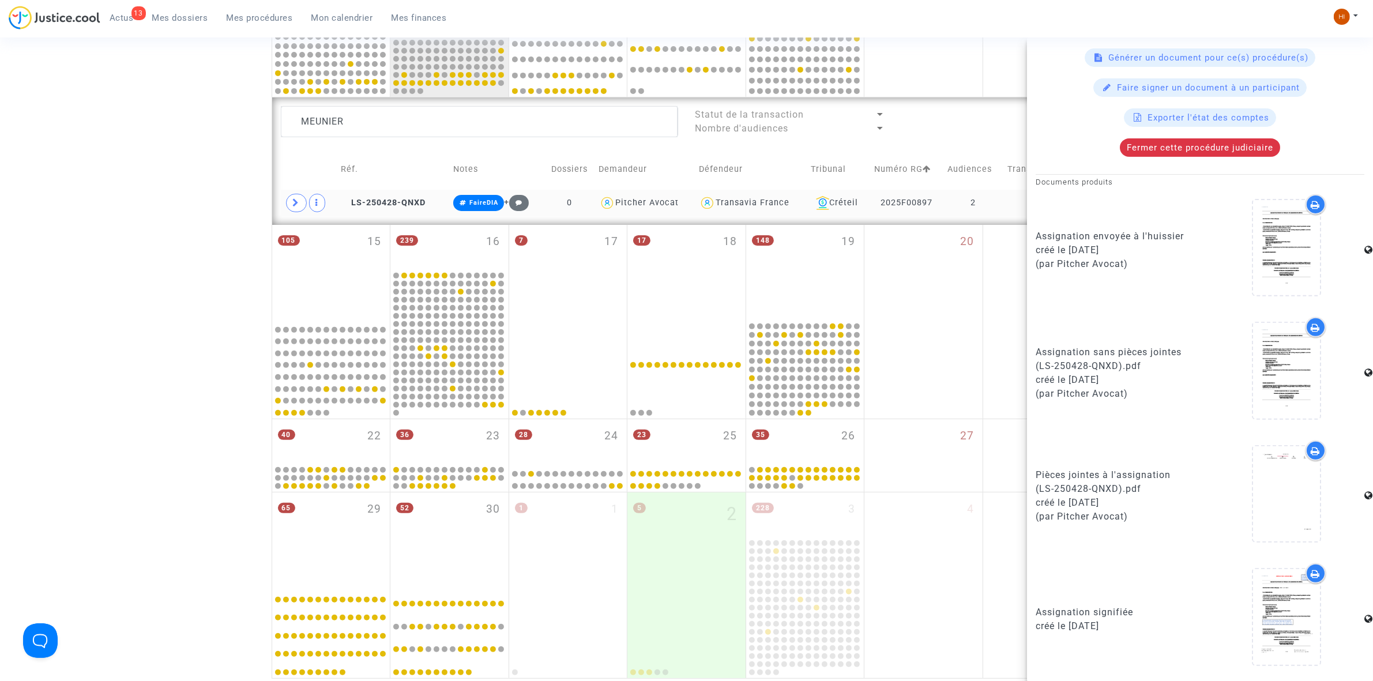
click at [1010, 208] on td at bounding box center [1036, 203] width 67 height 27
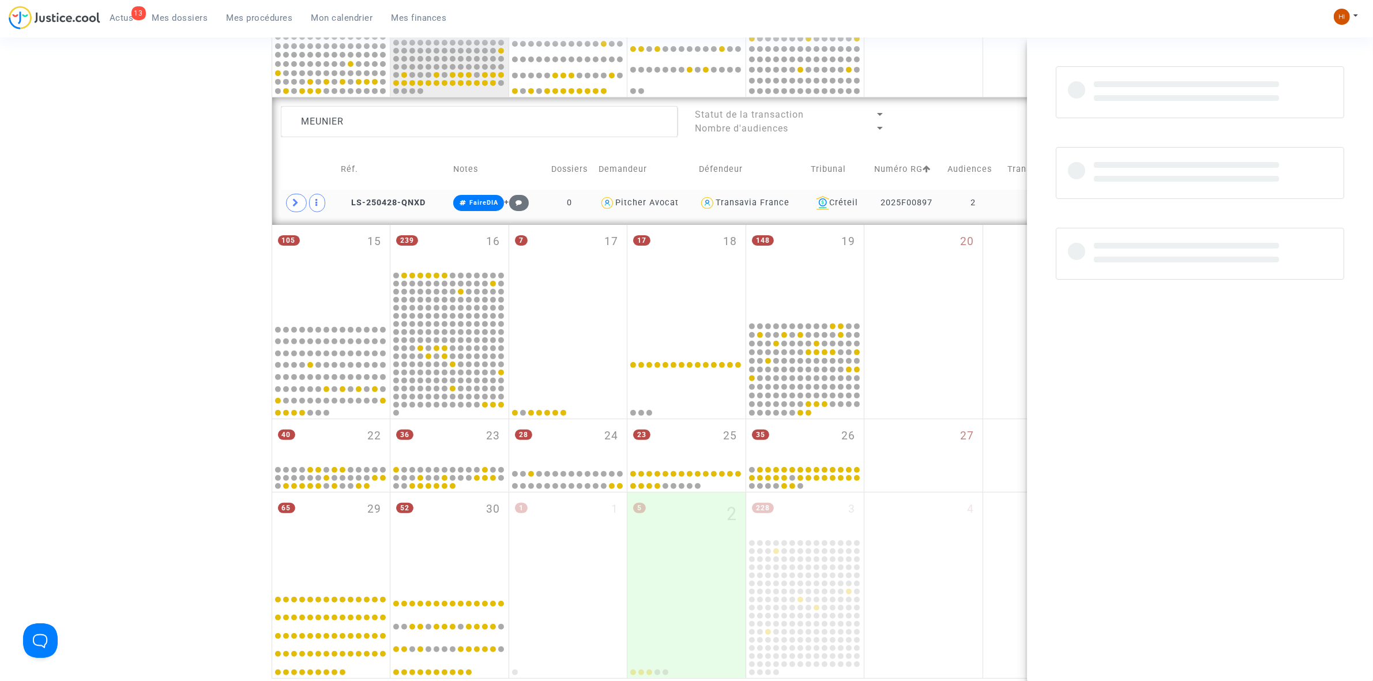
scroll to position [0, 0]
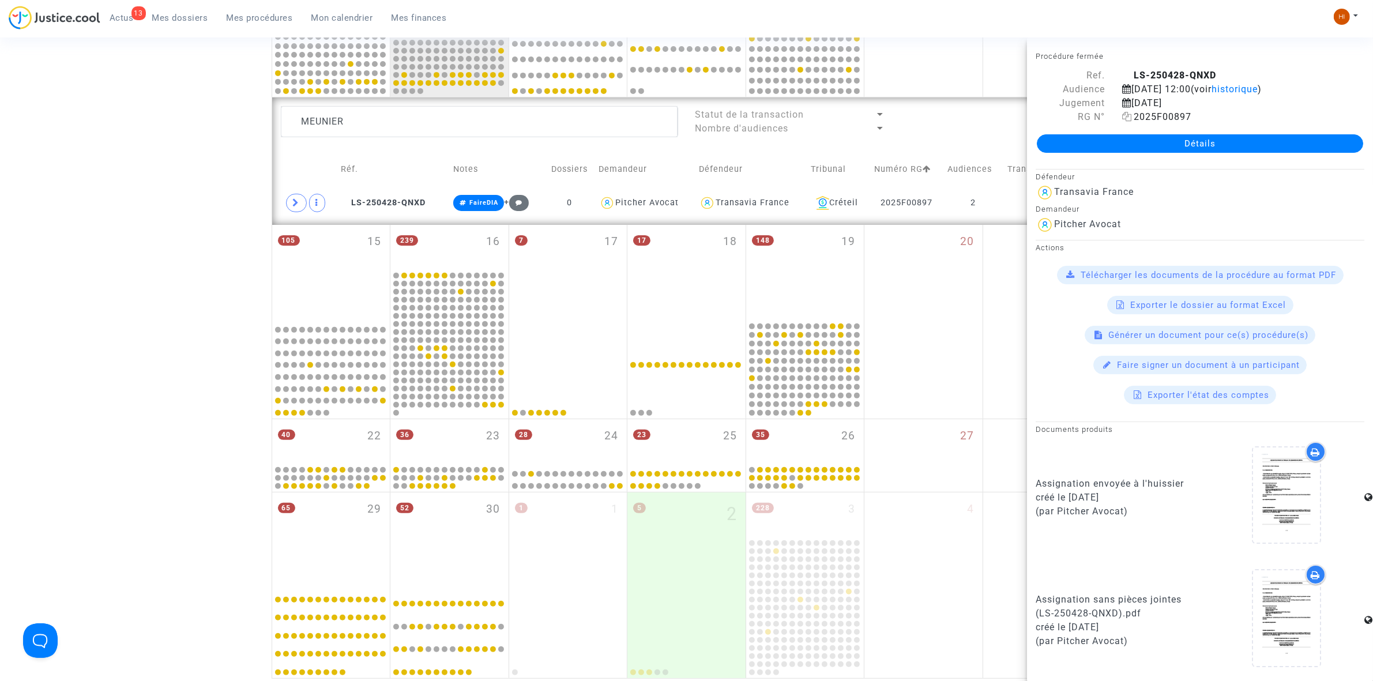
click at [1124, 116] on icon at bounding box center [1127, 116] width 10 height 9
click at [671, 125] on textarea at bounding box center [479, 121] width 397 height 31
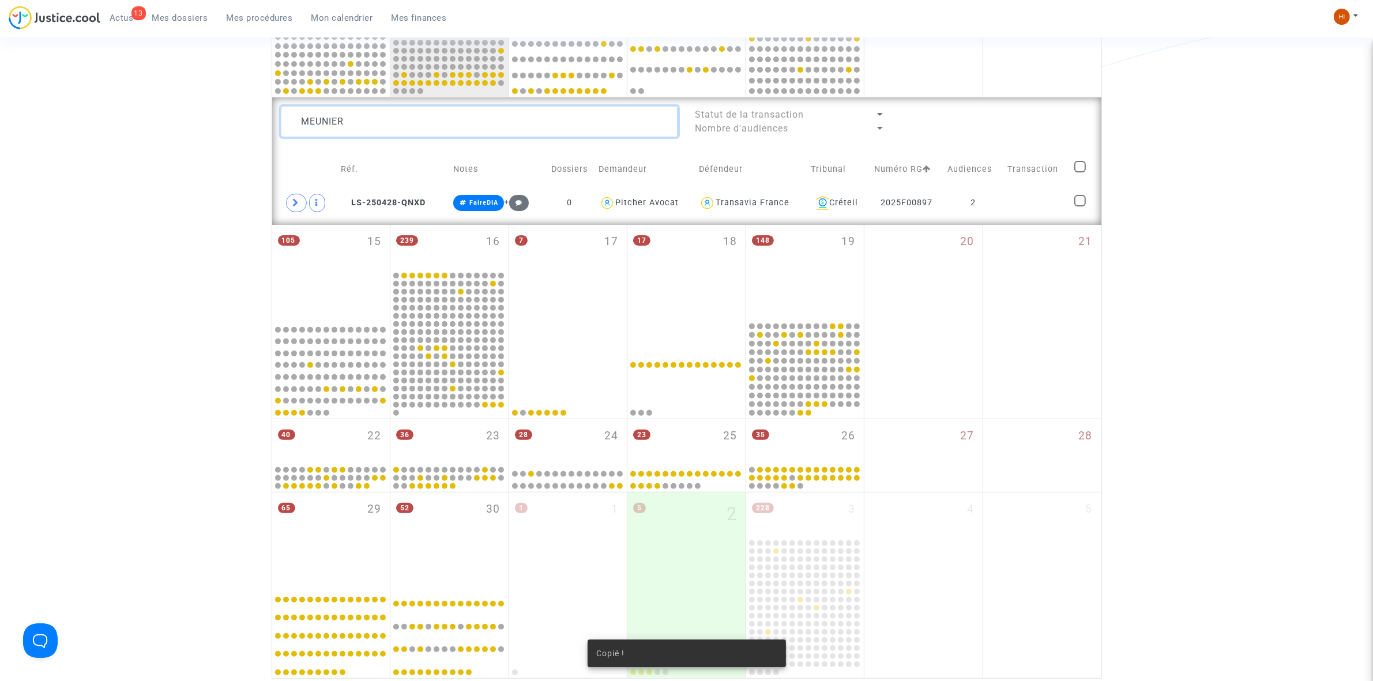
click at [669, 125] on textarea at bounding box center [479, 121] width 397 height 31
paste textarea "2025F00897"
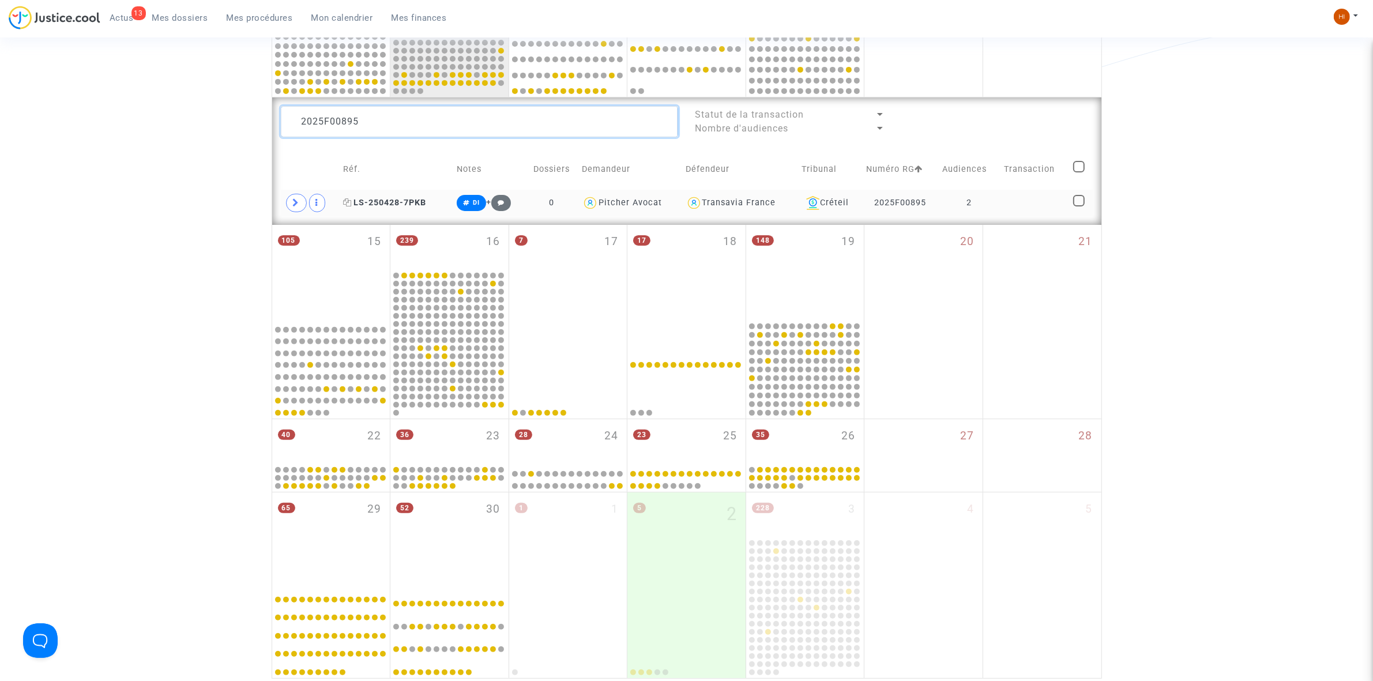
type textarea "2025F00895"
click at [349, 203] on icon at bounding box center [347, 202] width 9 height 8
click at [272, 14] on span "Mes procédures" at bounding box center [260, 18] width 66 height 10
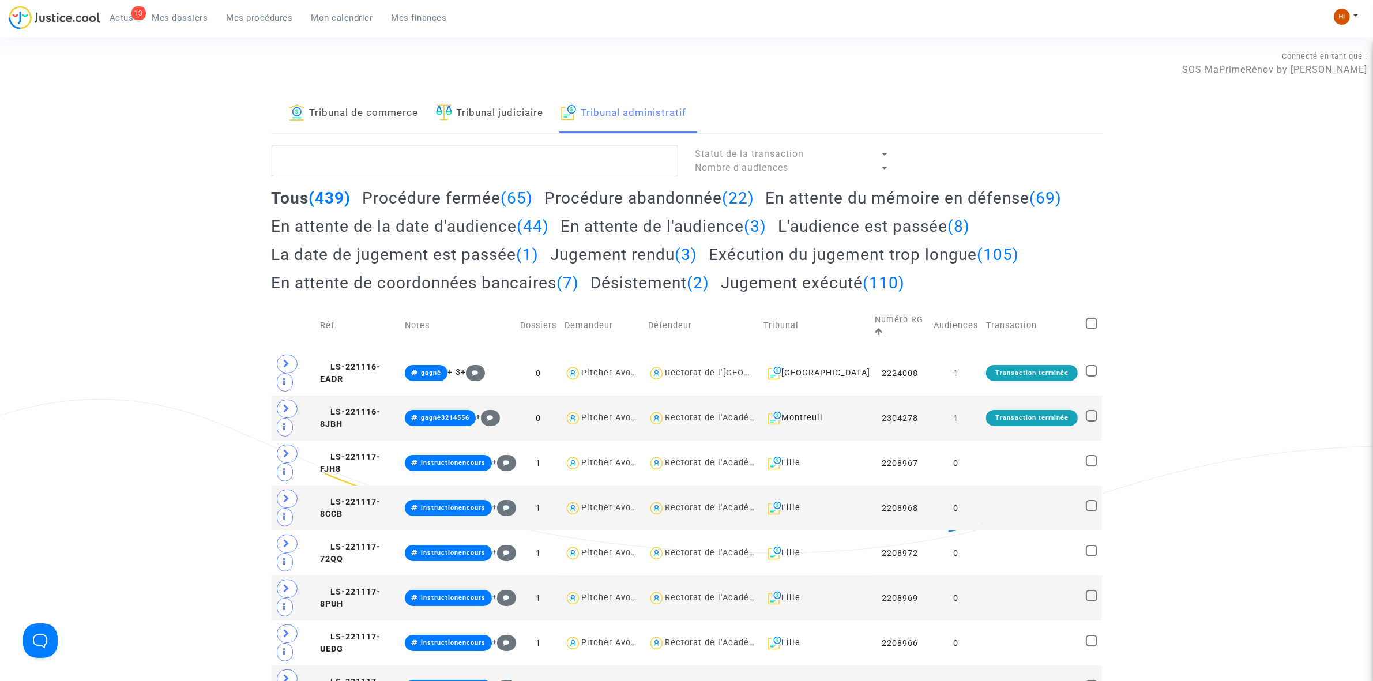
click at [513, 111] on link "Tribunal judiciaire" at bounding box center [490, 113] width 108 height 39
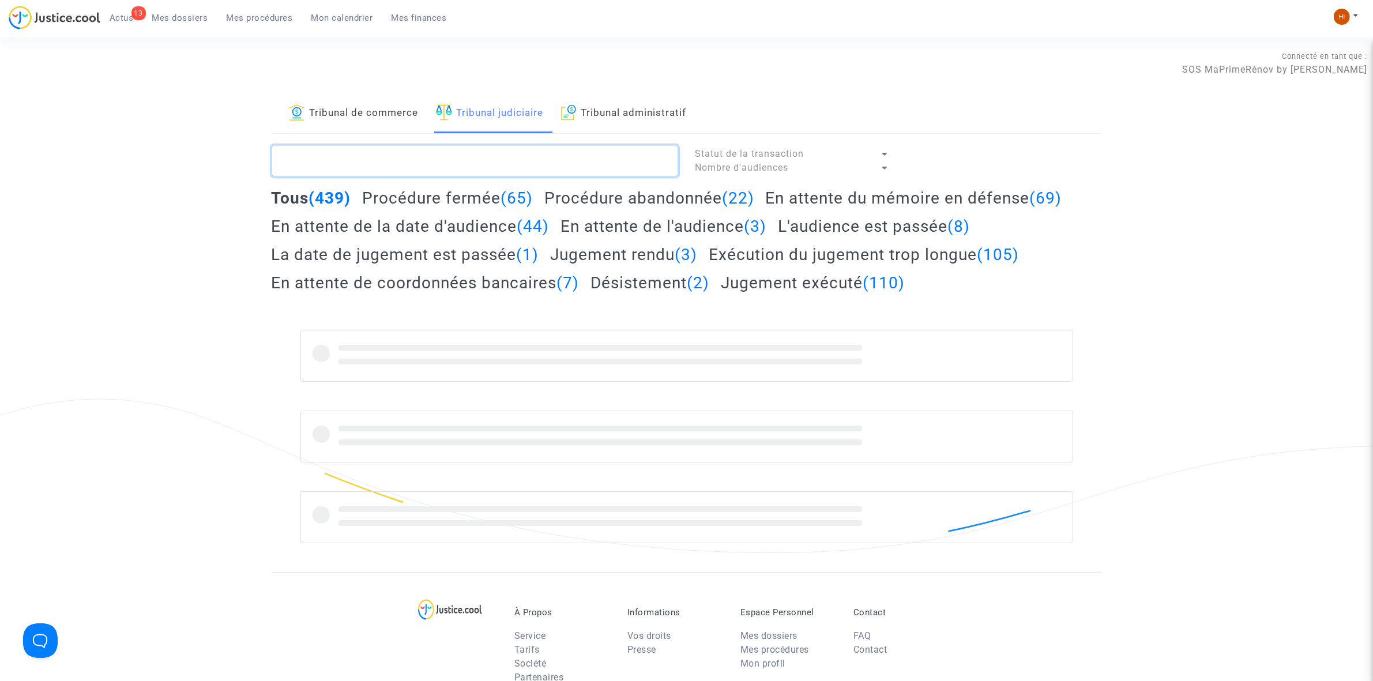
click at [536, 169] on textarea at bounding box center [475, 160] width 406 height 31
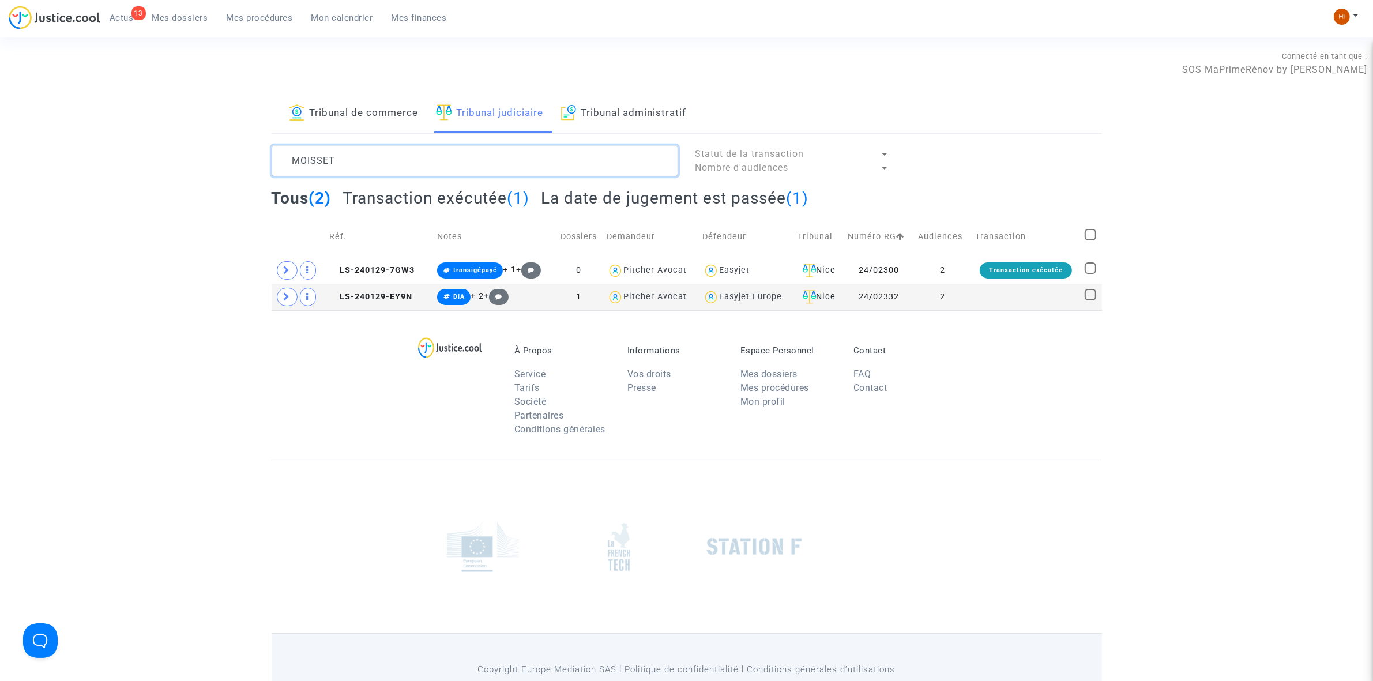
type textarea "MOISSET"
click at [960, 303] on td "2" at bounding box center [942, 297] width 57 height 27
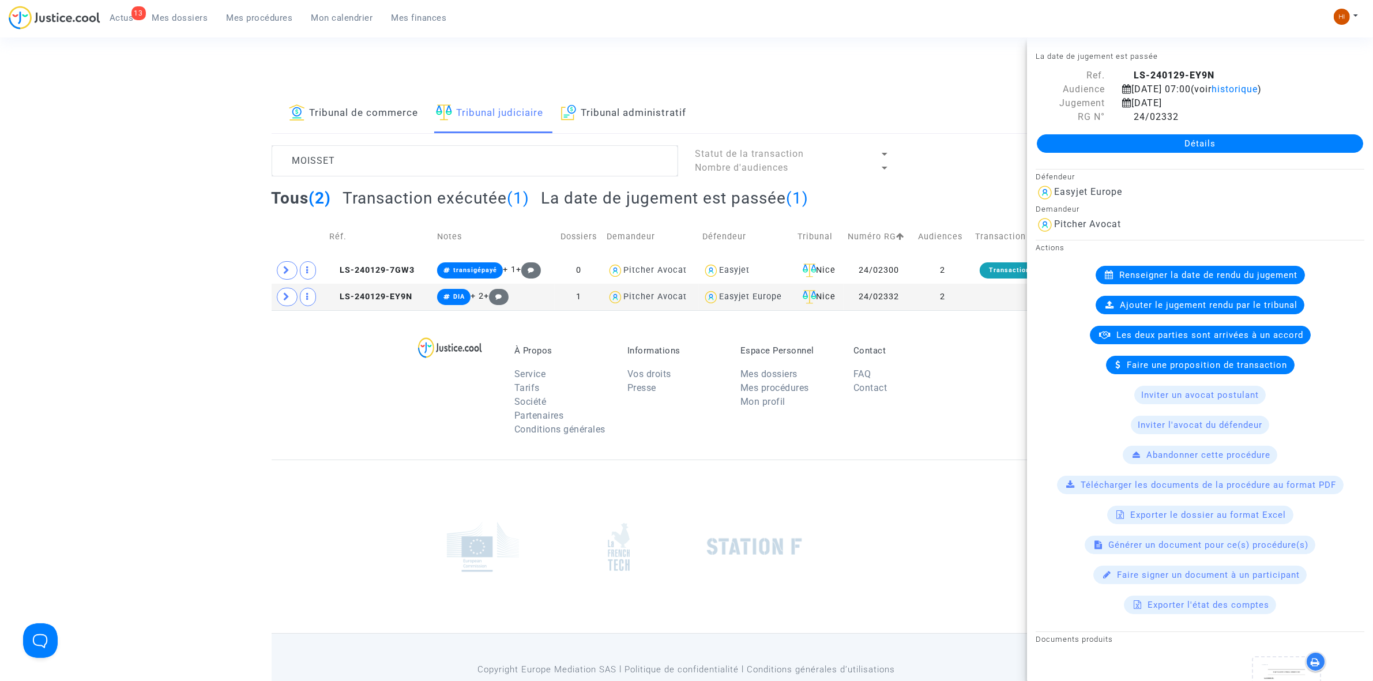
click at [1188, 141] on link "Détails" at bounding box center [1200, 143] width 326 height 18
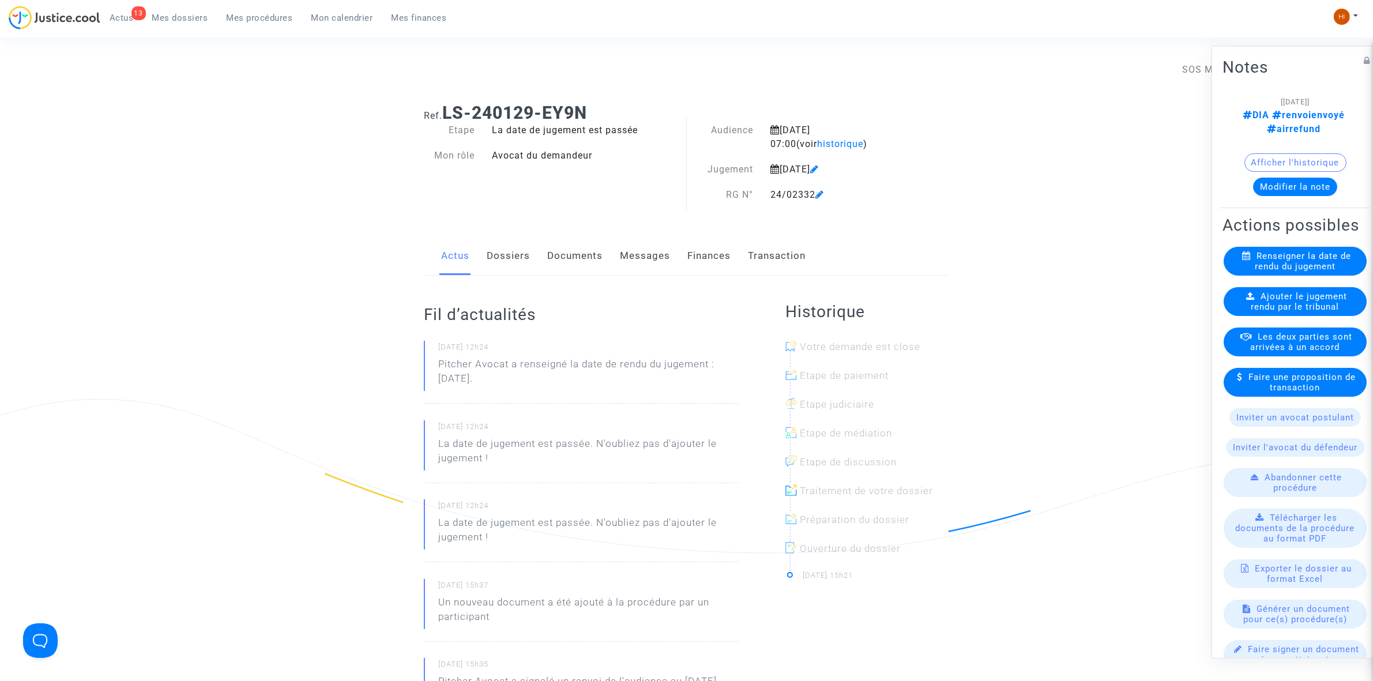
click at [1261, 311] on span "Ajouter le jugement rendu par le tribunal" at bounding box center [1299, 301] width 96 height 21
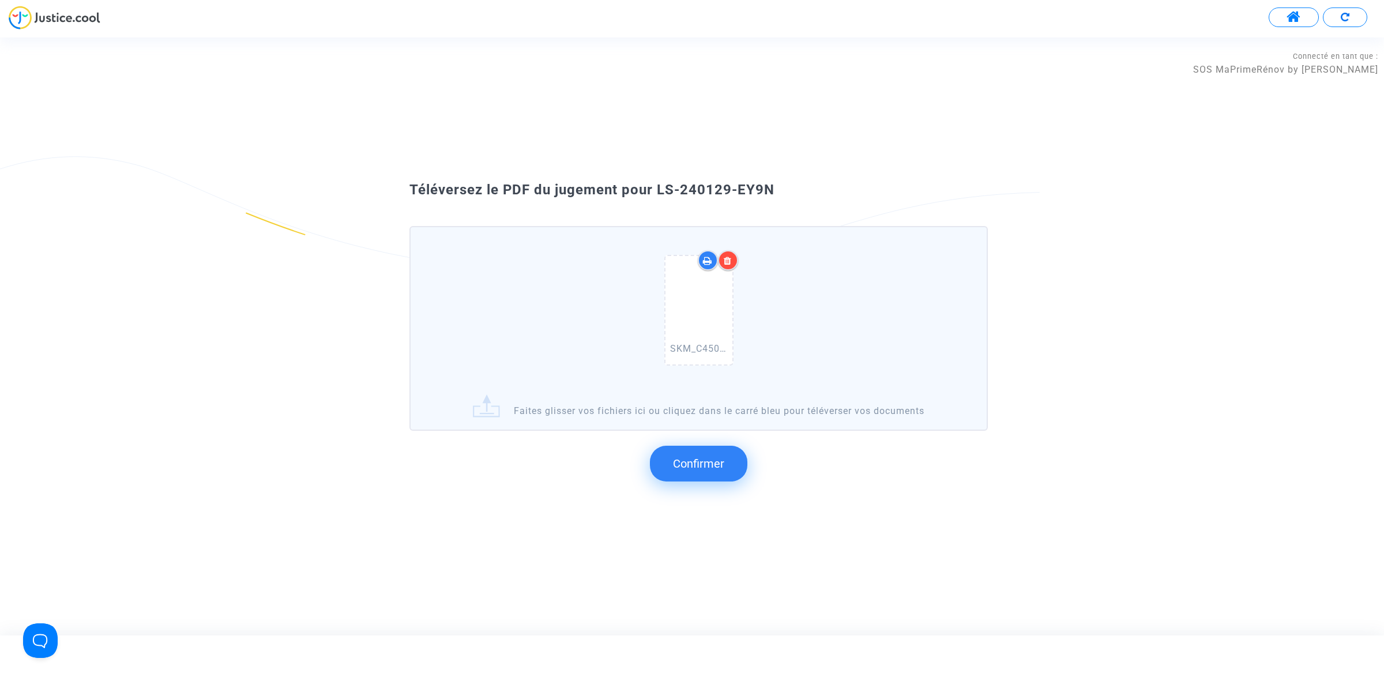
drag, startPoint x: 785, startPoint y: 192, endPoint x: 653, endPoint y: 174, distance: 133.3
click at [653, 174] on div "Téléversez le PDF du jugement pour LS-240129-EY9N SKM_C450i25093014470_0005.pdf…" at bounding box center [692, 336] width 1384 height 342
copy span "LS-240129-EY9N"
click at [698, 459] on span "Confirmer" at bounding box center [698, 464] width 51 height 14
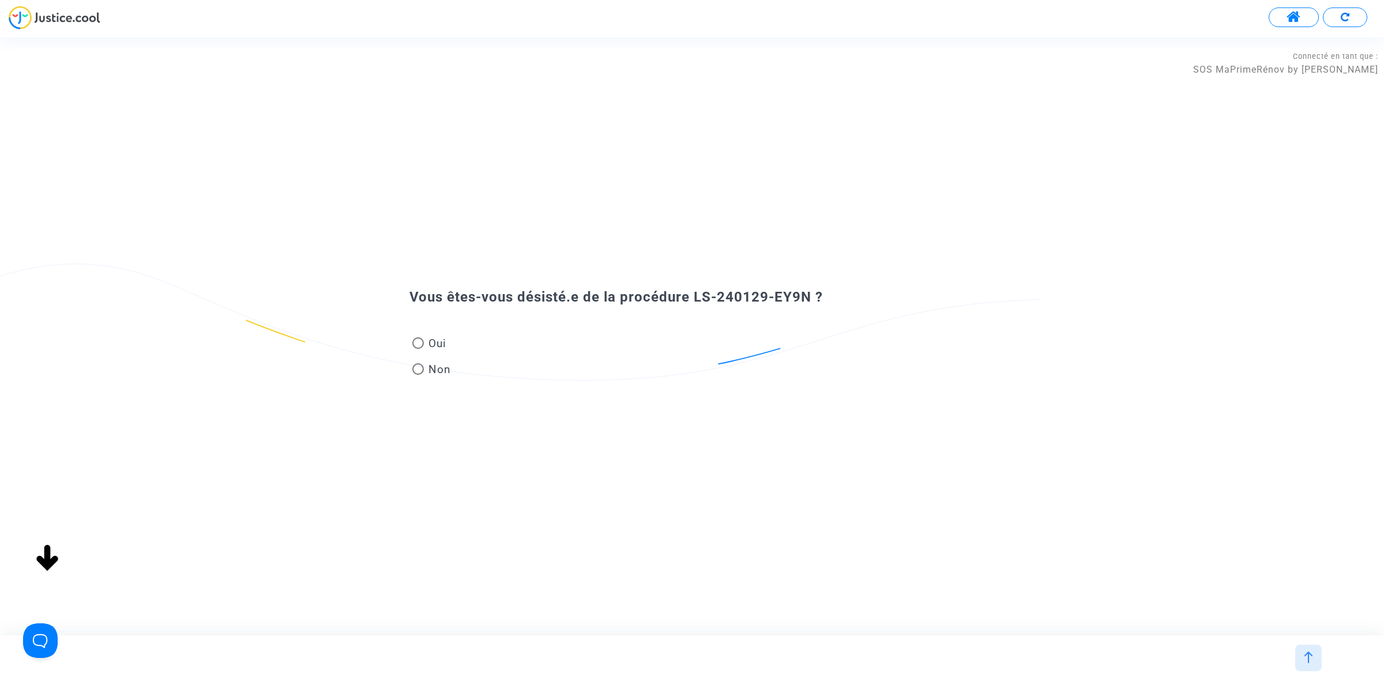
click at [420, 344] on span at bounding box center [418, 343] width 12 height 12
click at [418, 349] on input "Oui" at bounding box center [417, 349] width 1 height 1
radio input "true"
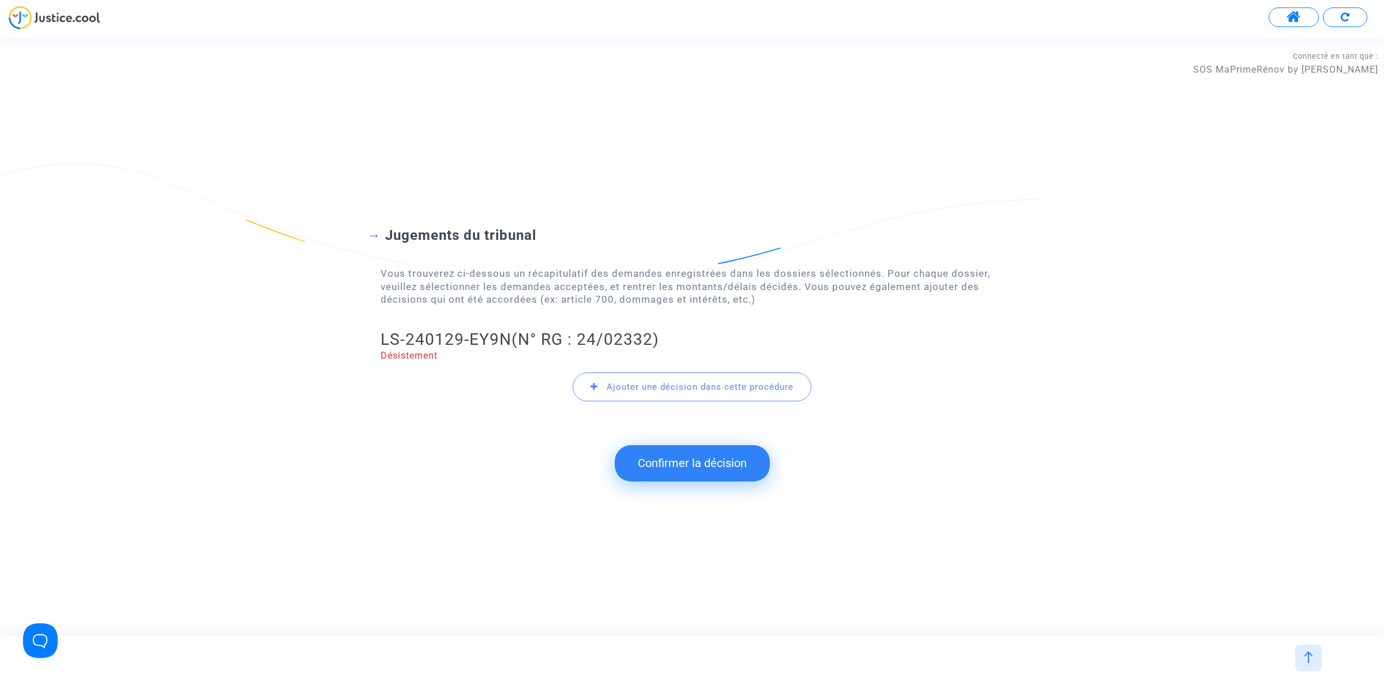
click at [730, 458] on button "Confirmer la décision" at bounding box center [692, 463] width 155 height 36
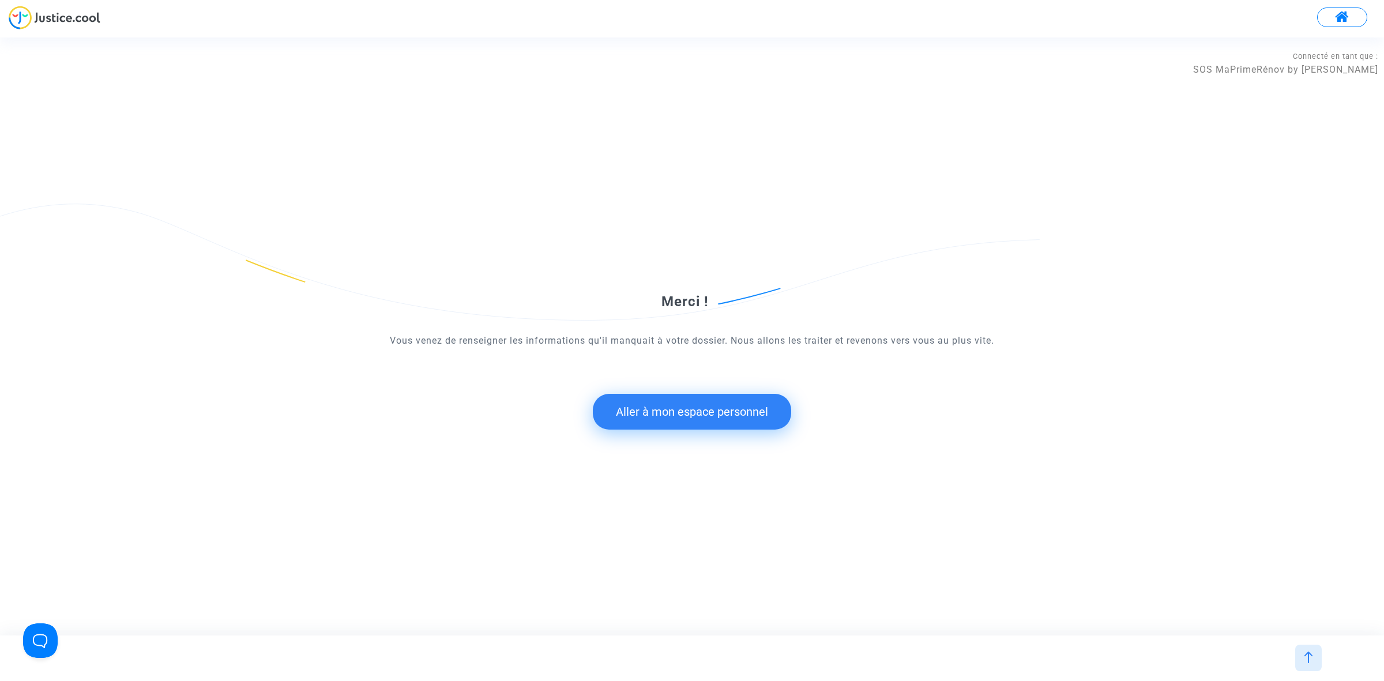
click at [747, 410] on button "Aller à mon espace personnel" at bounding box center [692, 412] width 198 height 36
